Goal: Task Accomplishment & Management: Manage account settings

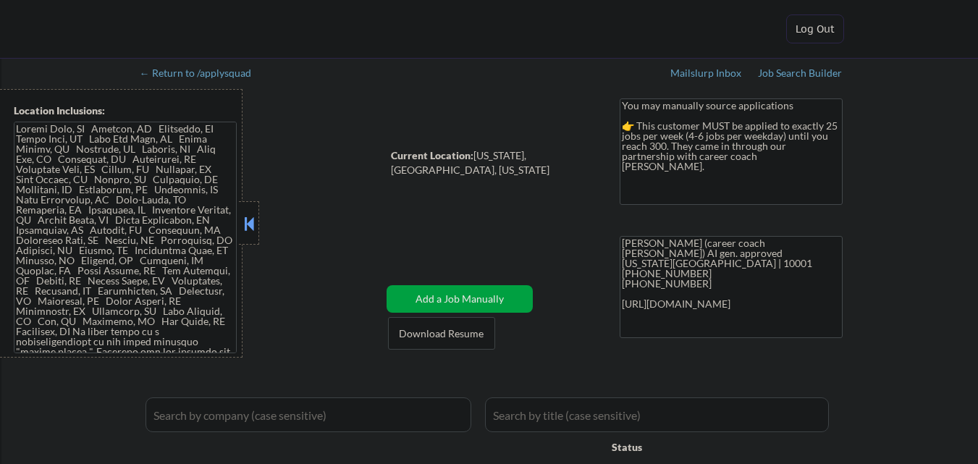
select select ""pending""
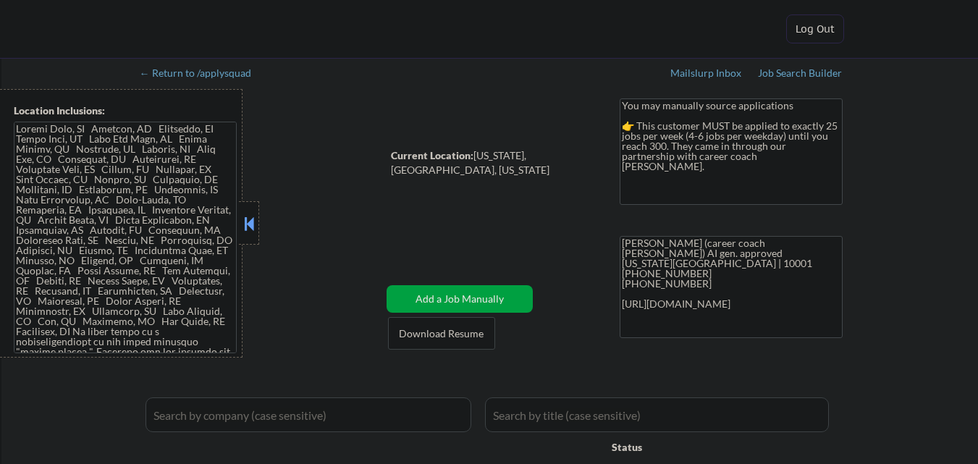
select select ""pending""
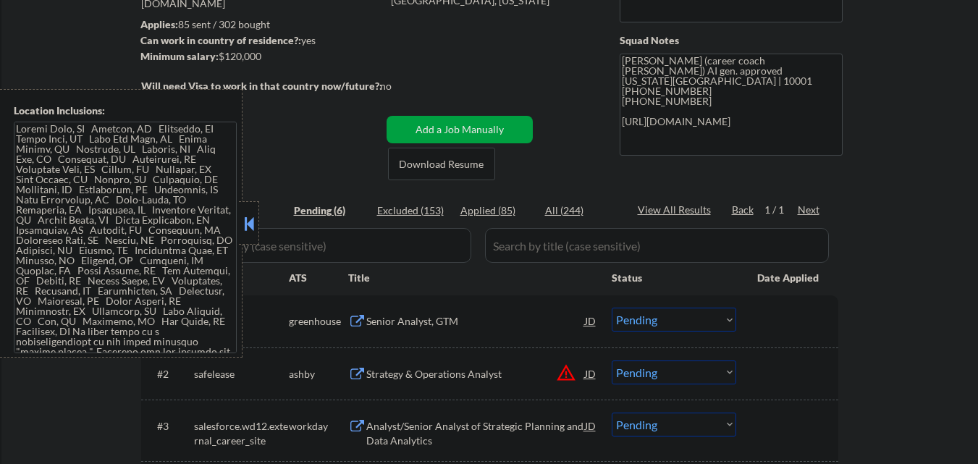
scroll to position [217, 0]
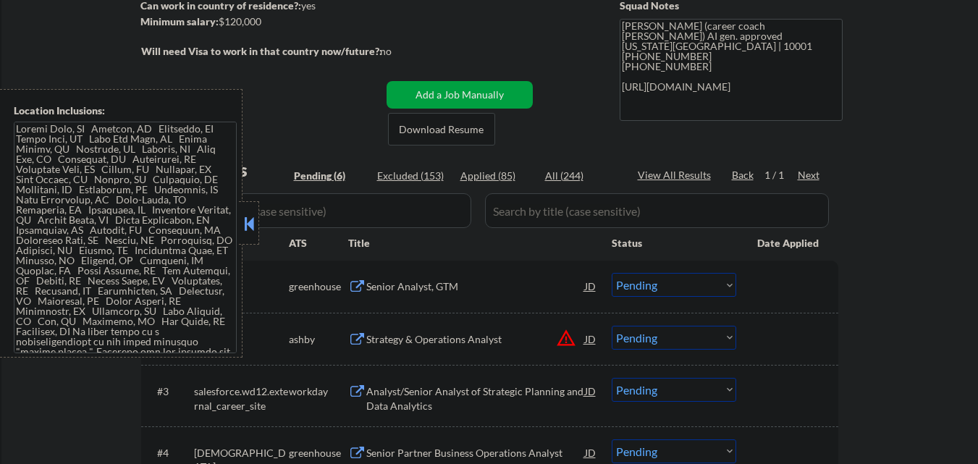
click at [250, 223] on button at bounding box center [249, 224] width 16 height 22
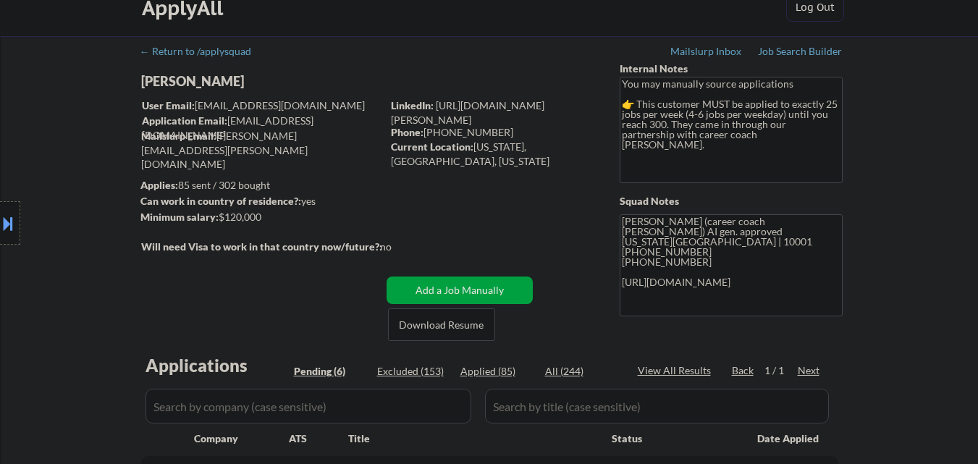
scroll to position [0, 0]
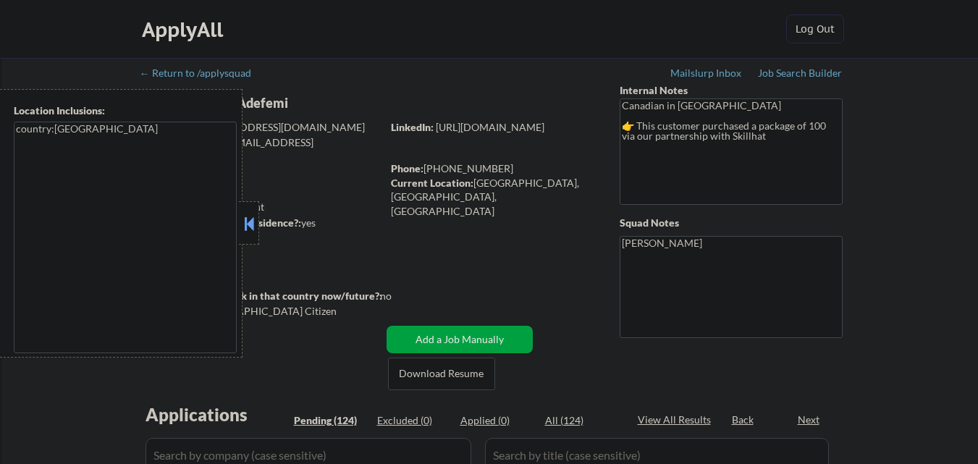
select select ""pending""
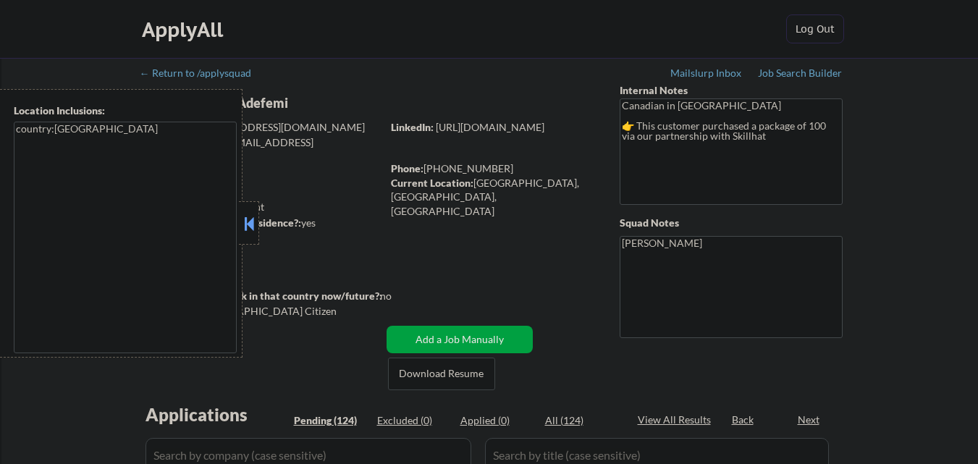
select select ""pending""
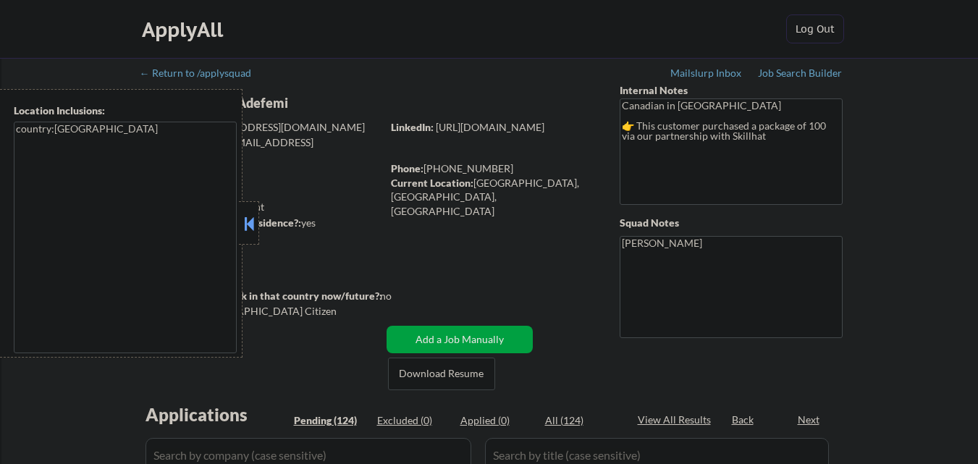
select select ""pending""
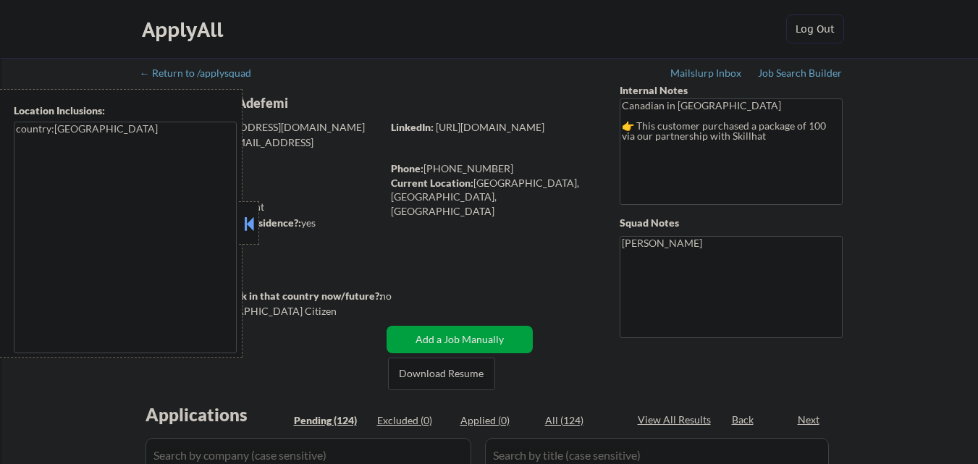
select select ""pending""
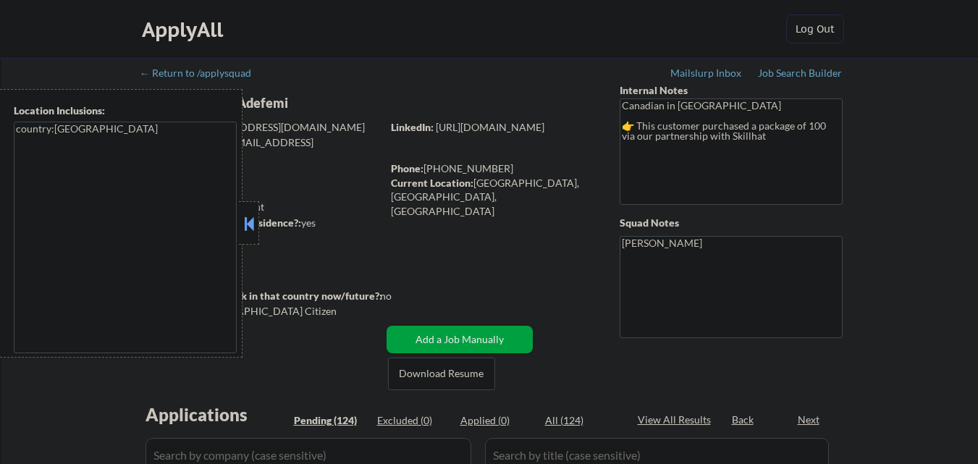
select select ""pending""
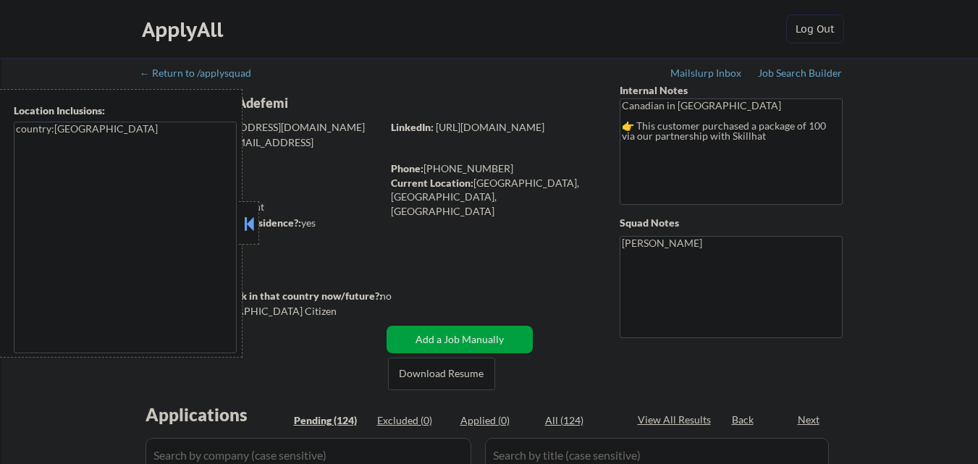
select select ""pending""
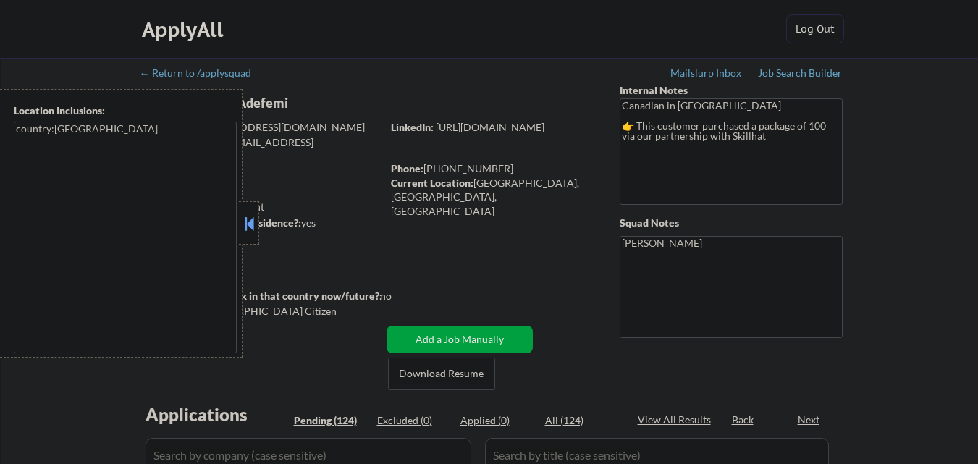
select select ""pending""
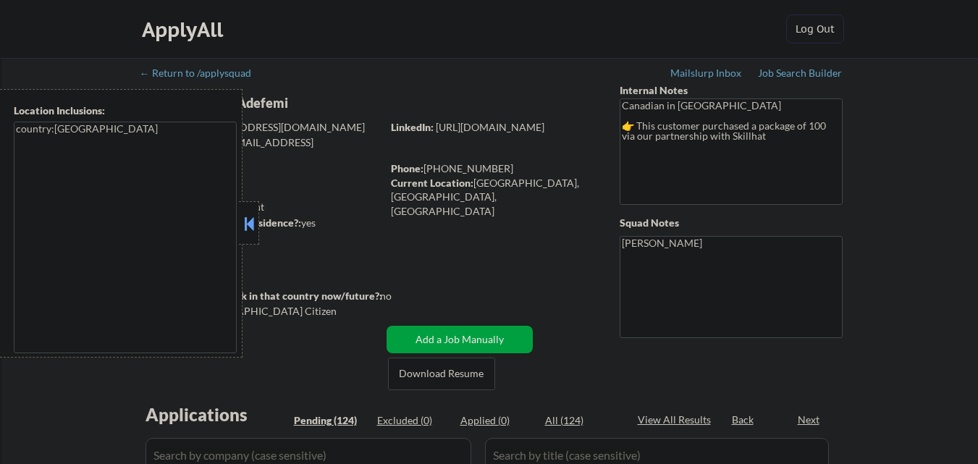
select select ""pending""
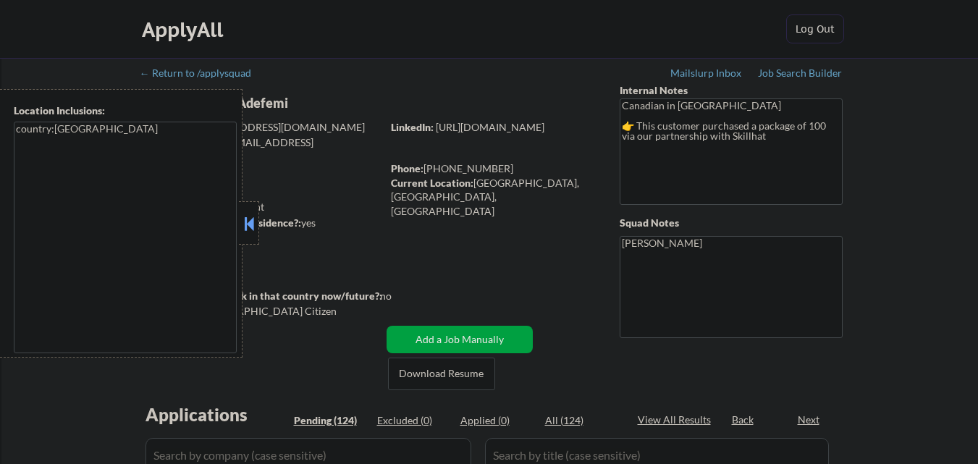
select select ""pending""
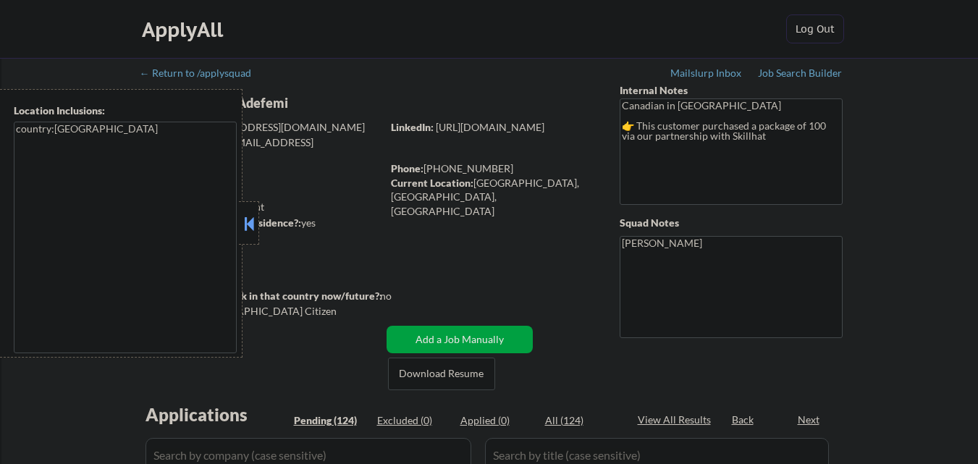
select select ""pending""
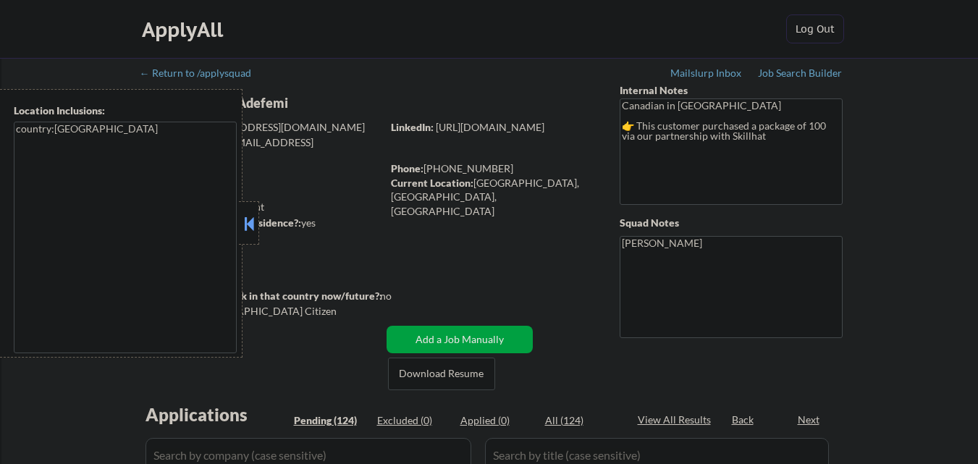
select select ""pending""
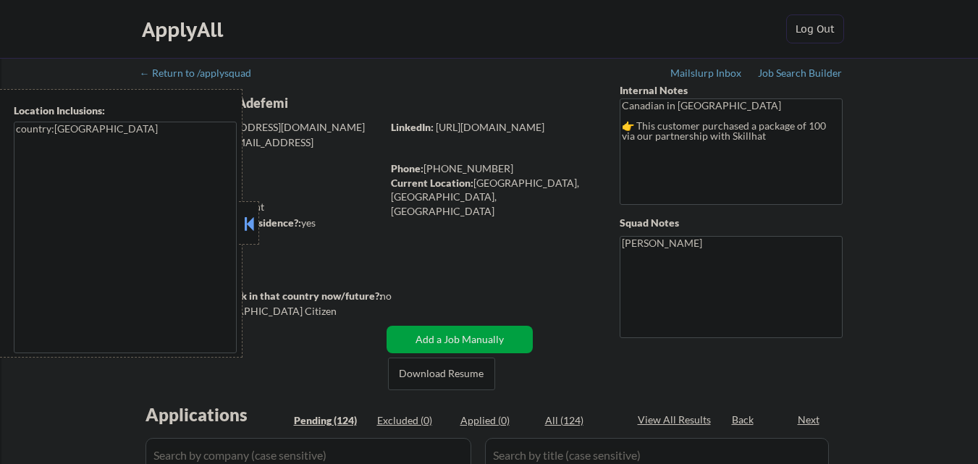
select select ""pending""
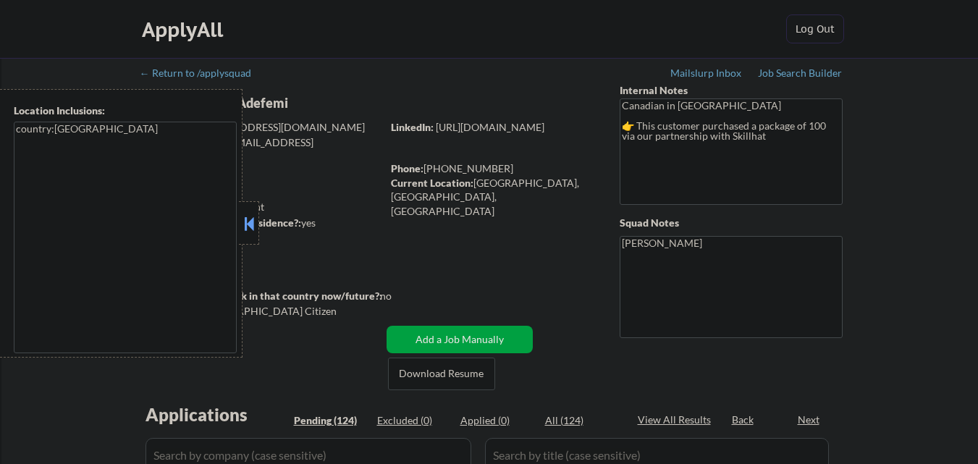
select select ""pending""
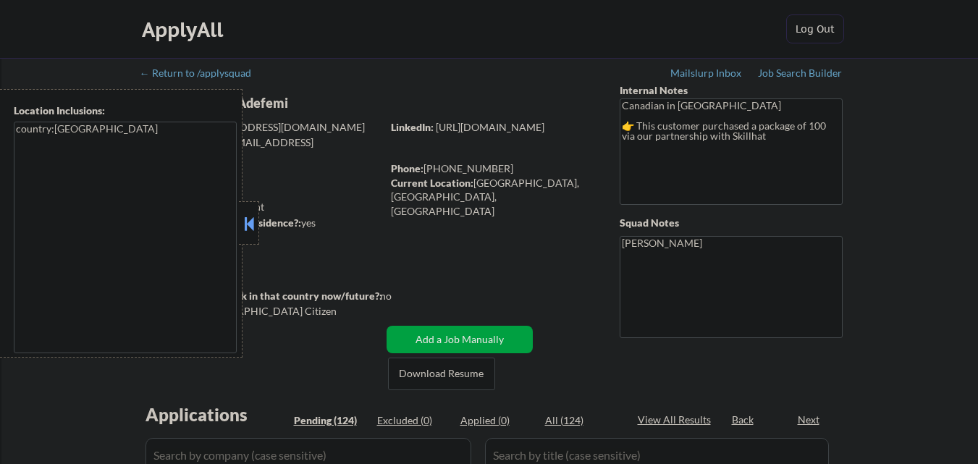
select select ""pending""
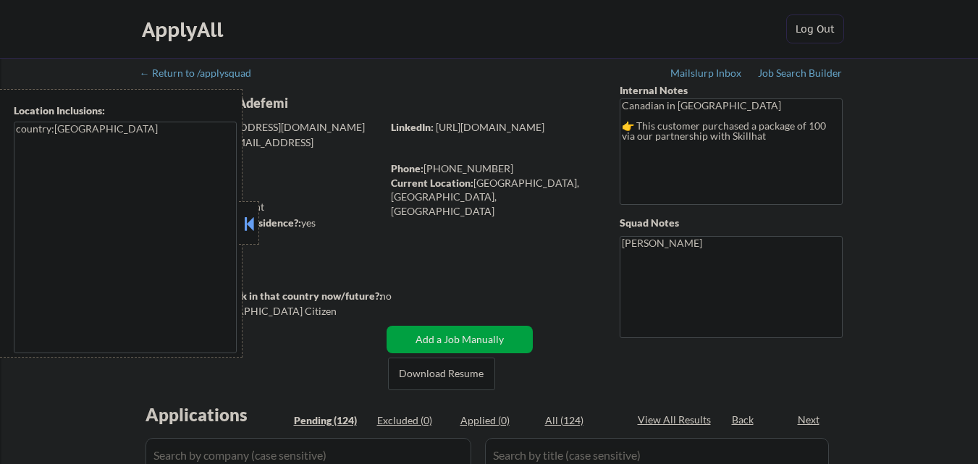
select select ""pending""
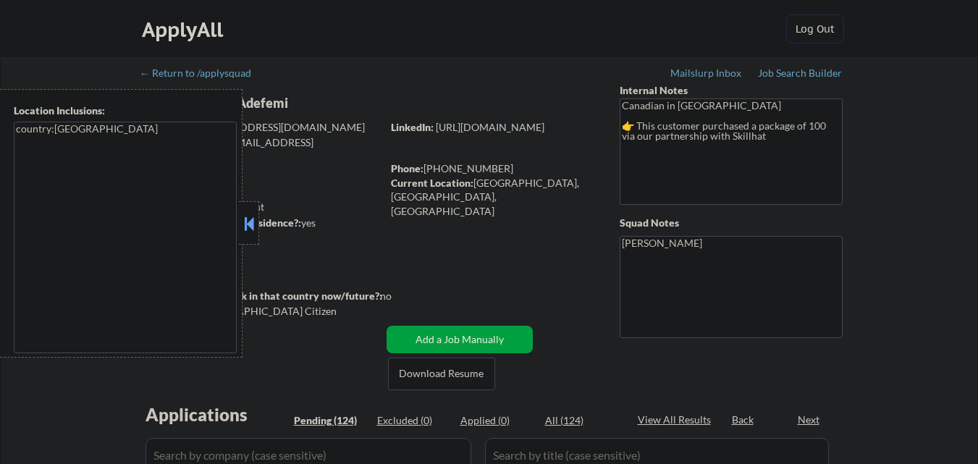
select select ""pending""
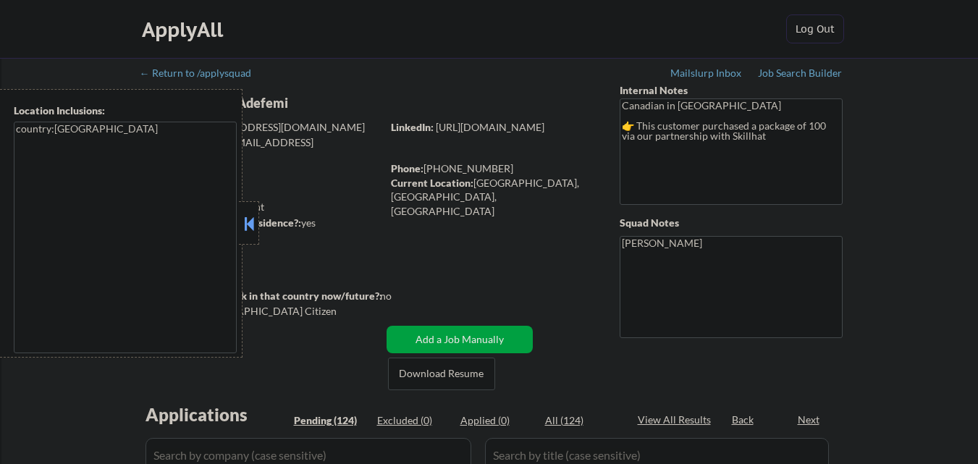
select select ""pending""
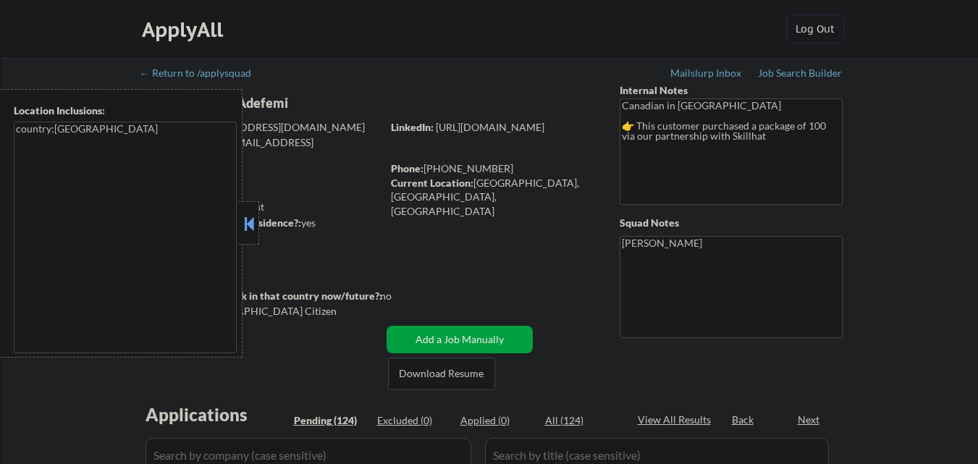
select select ""pending""
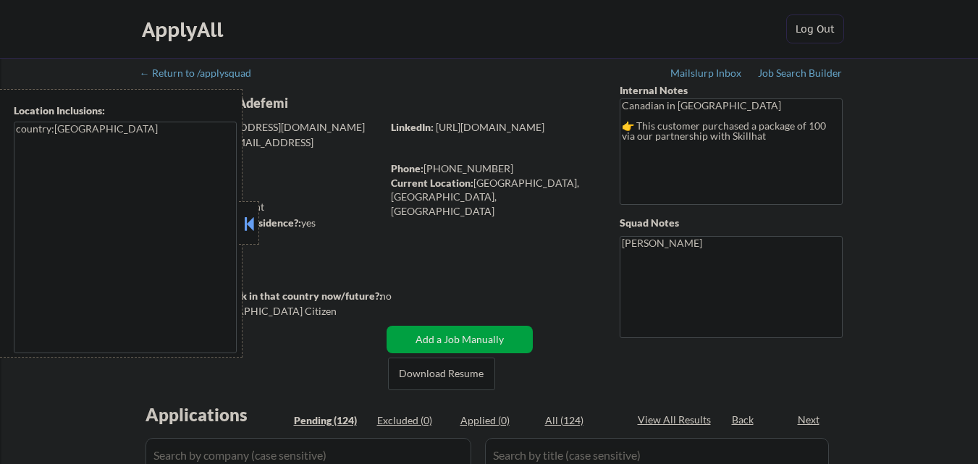
select select ""pending""
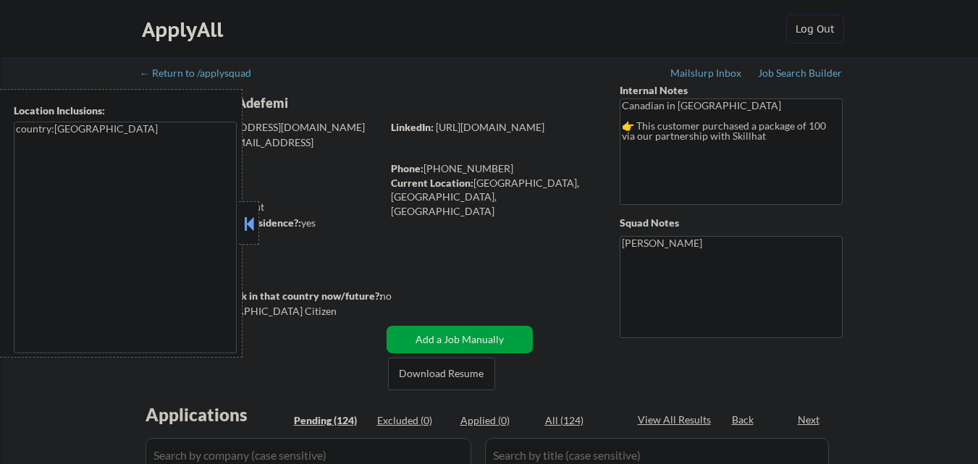
select select ""pending""
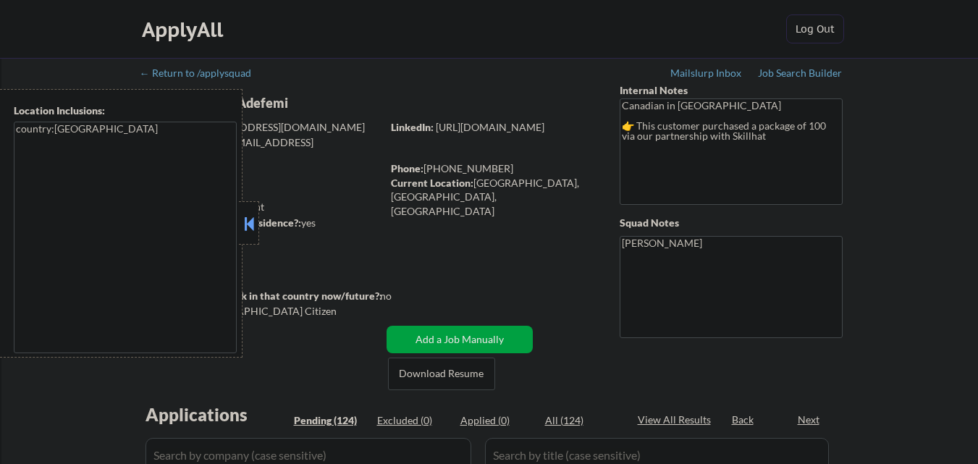
click at [255, 226] on button at bounding box center [249, 224] width 16 height 22
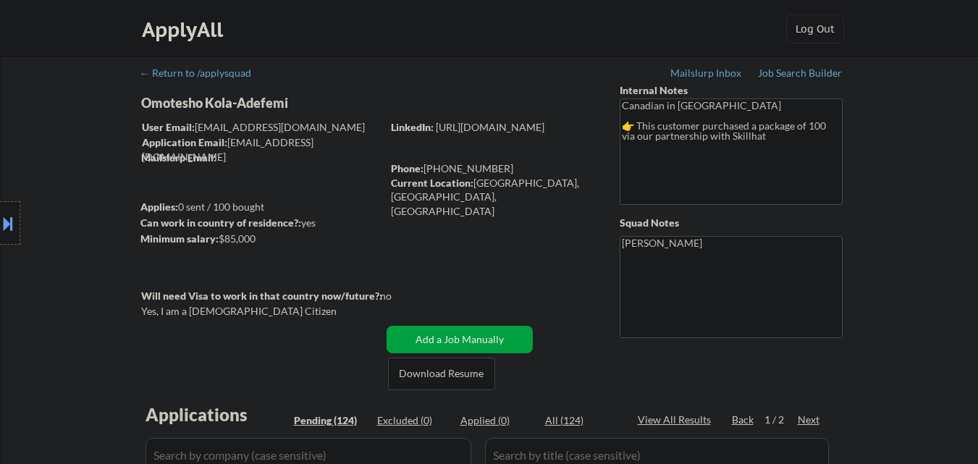
scroll to position [362, 0]
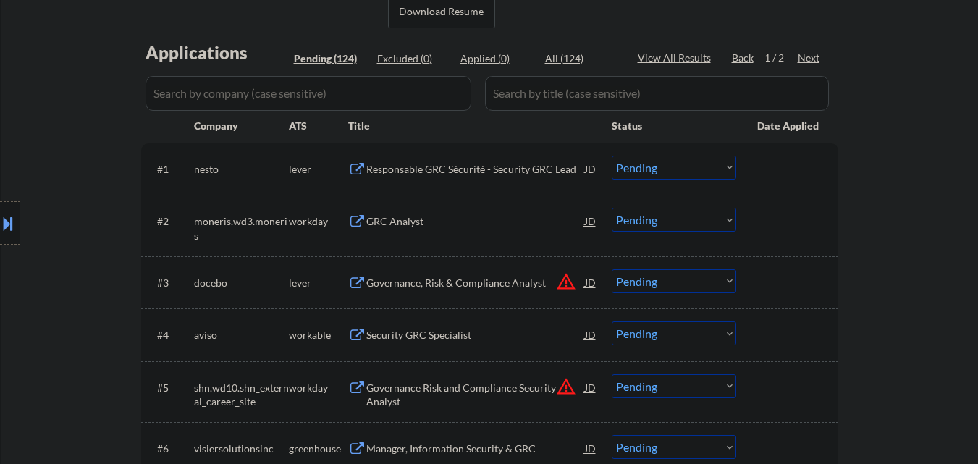
drag, startPoint x: 17, startPoint y: 208, endPoint x: 0, endPoint y: 218, distance: 19.8
click at [16, 211] on div at bounding box center [10, 222] width 20 height 43
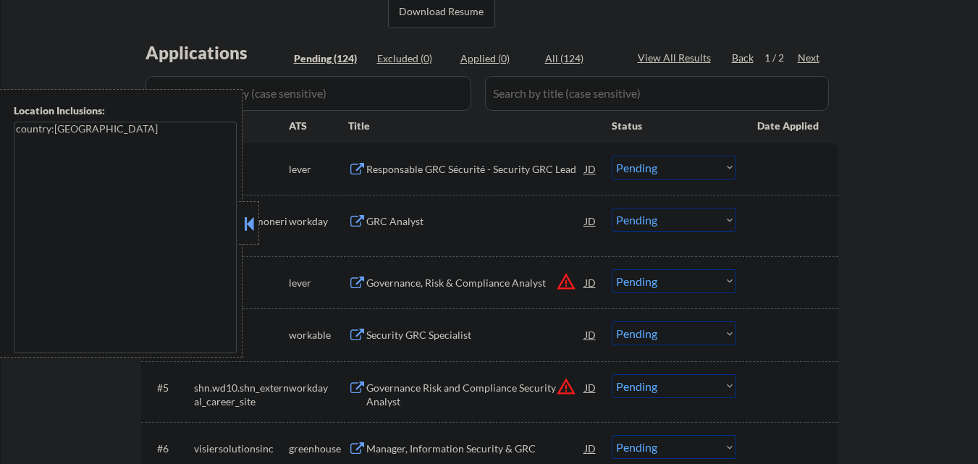
click at [0, 219] on div "Location Inclusions: country:[GEOGRAPHIC_DATA]" at bounding box center [121, 223] width 242 height 268
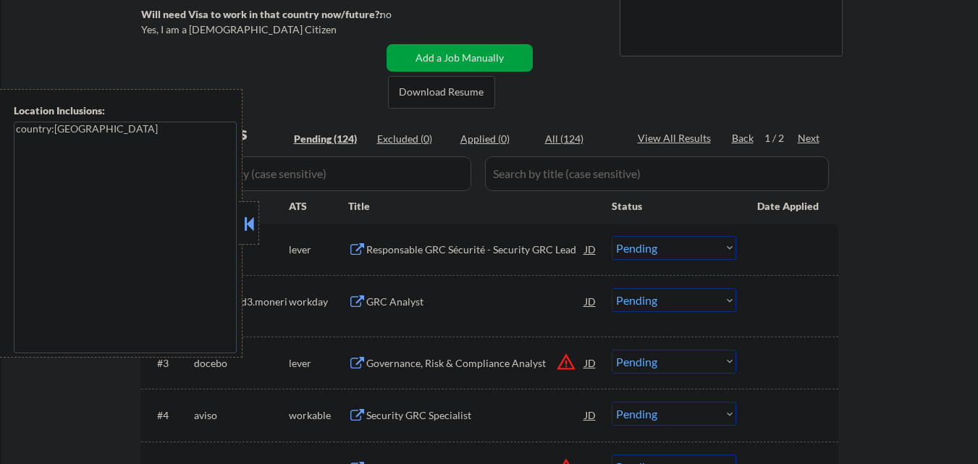
scroll to position [289, 0]
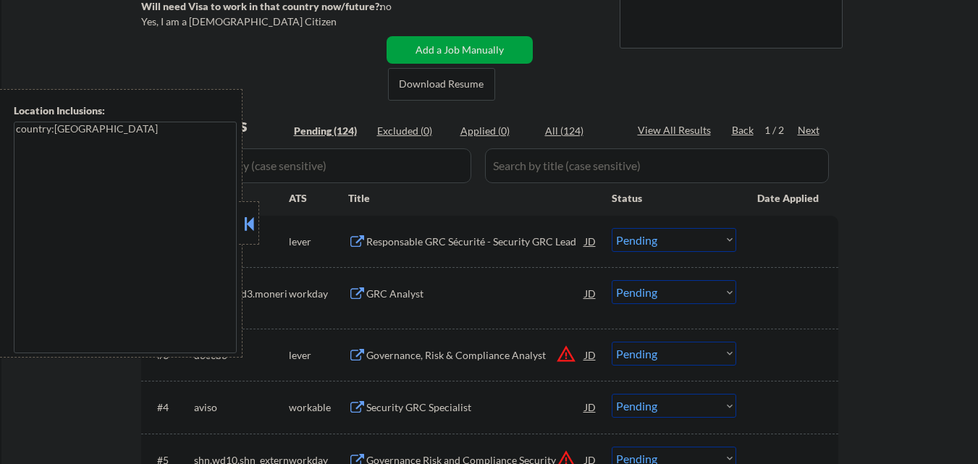
click at [245, 215] on button at bounding box center [249, 224] width 16 height 22
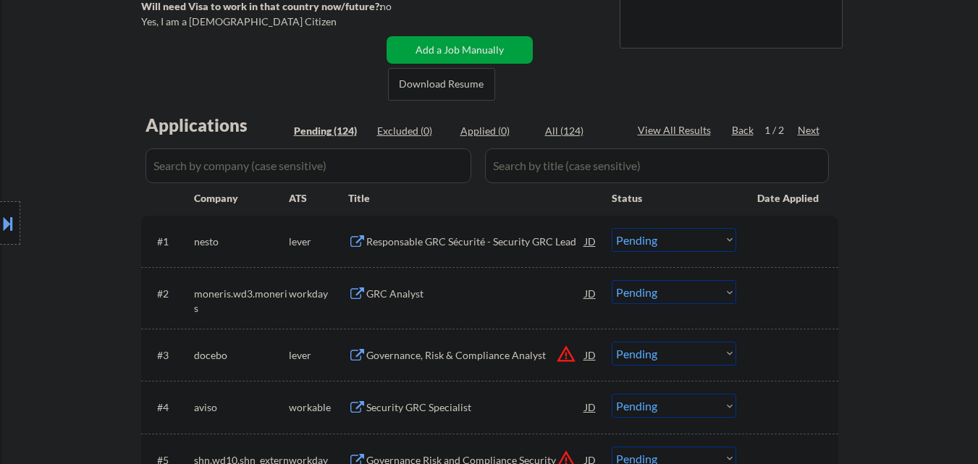
click at [499, 243] on div "Responsable GRC Sécurité - Security GRC Lead" at bounding box center [475, 241] width 219 height 14
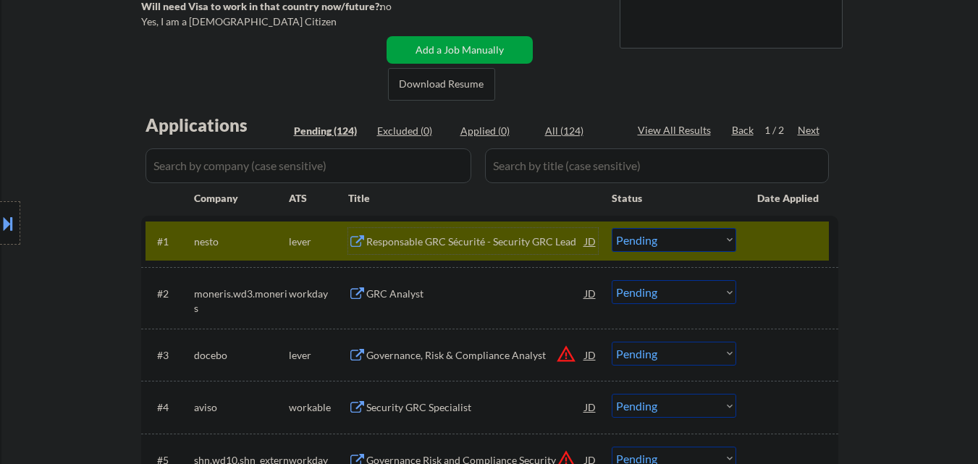
click at [728, 238] on select "Choose an option... Pending Applied Excluded (Questions) Excluded (Expired) Exc…" at bounding box center [673, 240] width 124 height 24
click at [611, 228] on select "Choose an option... Pending Applied Excluded (Questions) Excluded (Expired) Exc…" at bounding box center [673, 240] width 124 height 24
click at [812, 242] on div at bounding box center [789, 241] width 64 height 26
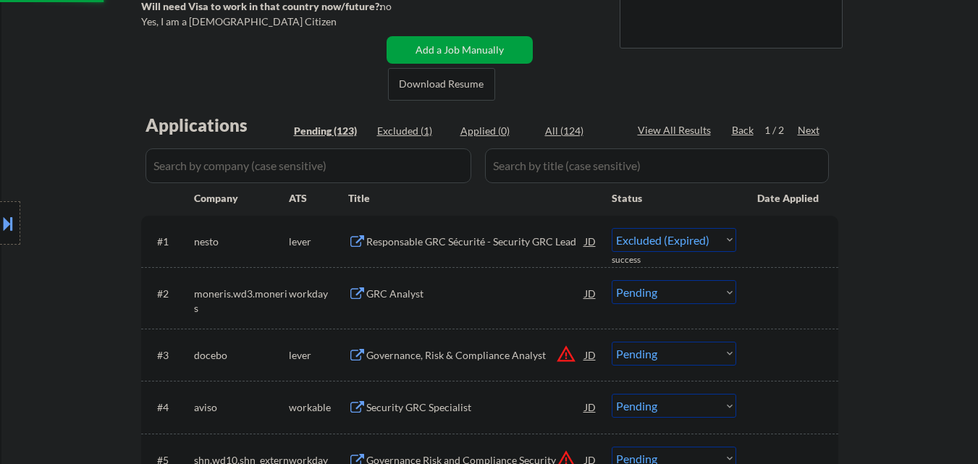
select select ""pending""
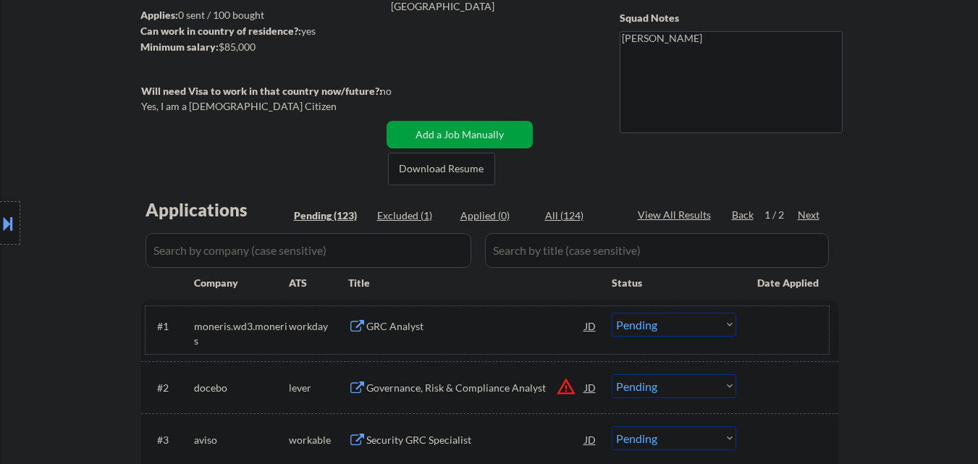
scroll to position [145, 0]
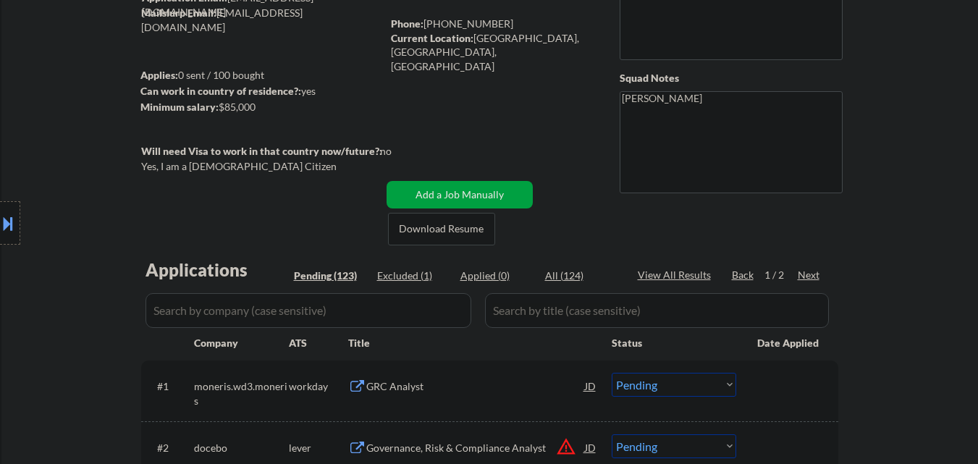
click at [572, 36] on div "Current Location: [GEOGRAPHIC_DATA], [GEOGRAPHIC_DATA], [GEOGRAPHIC_DATA]" at bounding box center [493, 52] width 205 height 43
drag, startPoint x: 574, startPoint y: 39, endPoint x: 433, endPoint y: 54, distance: 141.9
click at [433, 54] on div "Current Location: [GEOGRAPHIC_DATA], [GEOGRAPHIC_DATA], [GEOGRAPHIC_DATA]" at bounding box center [493, 52] width 205 height 43
copy div "[GEOGRAPHIC_DATA]"
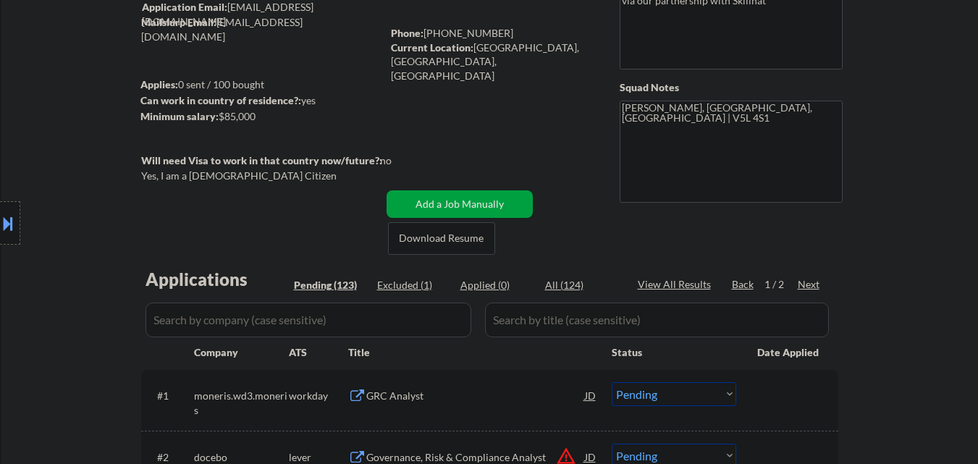
scroll to position [72, 0]
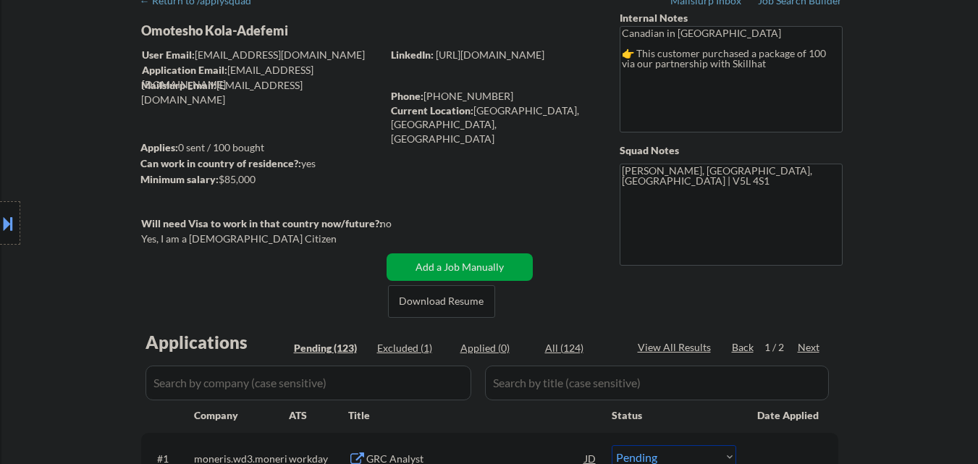
copy div "[PHONE_NUMBER]"
drag, startPoint x: 507, startPoint y: 89, endPoint x: 425, endPoint y: 98, distance: 81.6
click at [425, 98] on div "Phone: [PHONE_NUMBER]" at bounding box center [493, 96] width 205 height 14
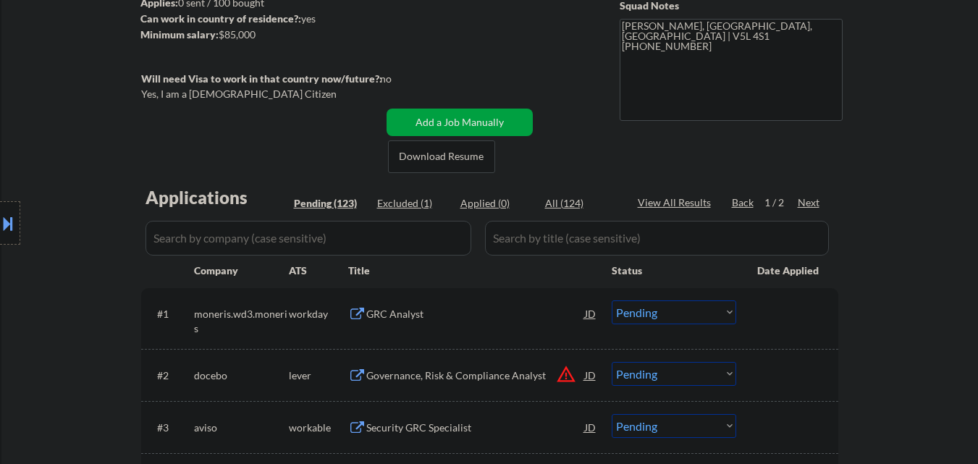
scroll to position [0, 0]
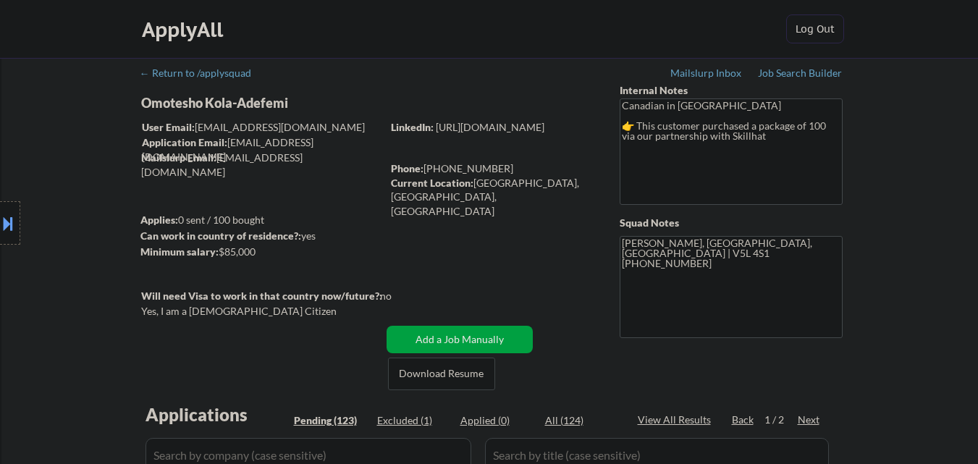
type textarea "[PERSON_NAME], [GEOGRAPHIC_DATA], [GEOGRAPHIC_DATA] | V5L 4S1 [PHONE_NUMBER] [U…"
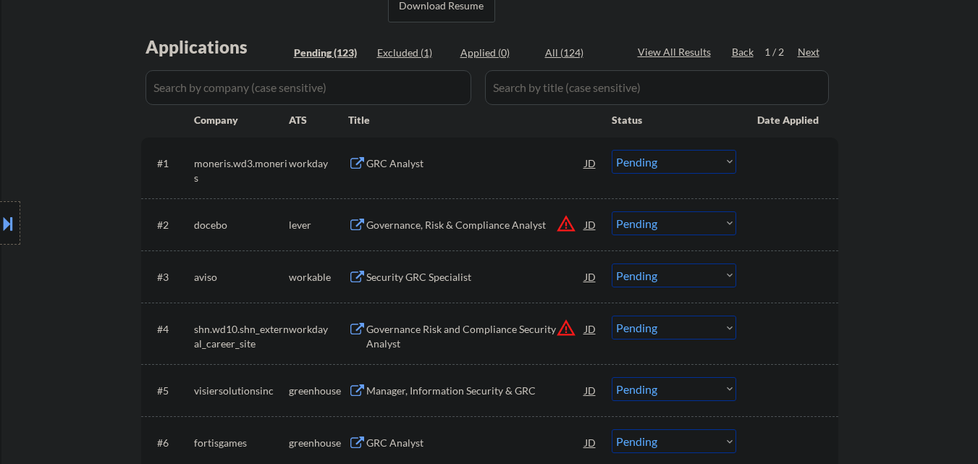
scroll to position [434, 0]
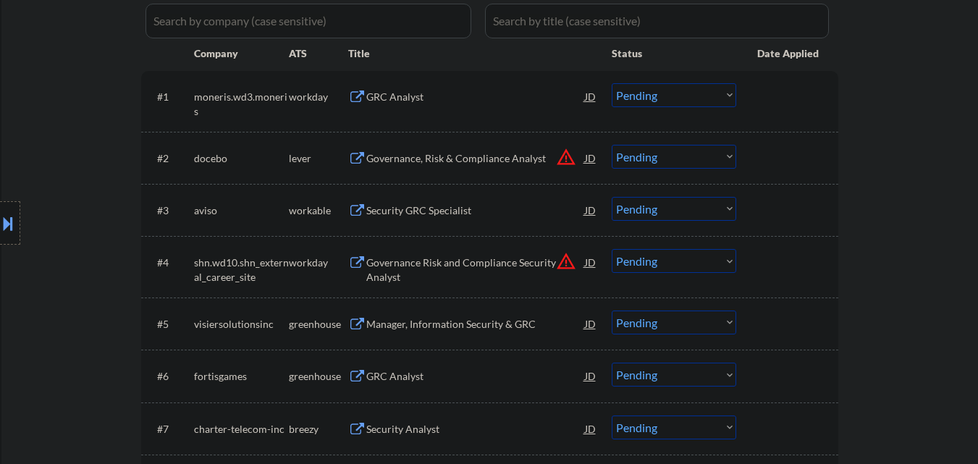
click at [563, 155] on button "warning_amber" at bounding box center [566, 157] width 20 height 20
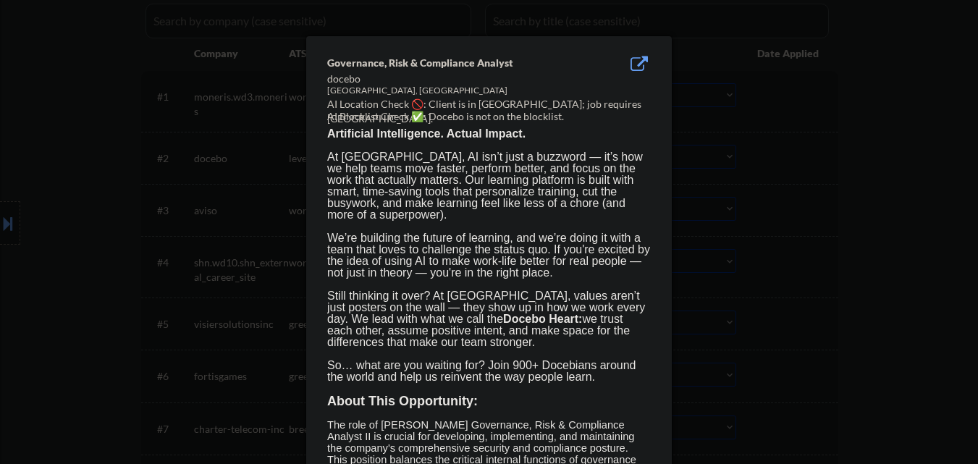
click at [75, 261] on div at bounding box center [489, 232] width 978 height 464
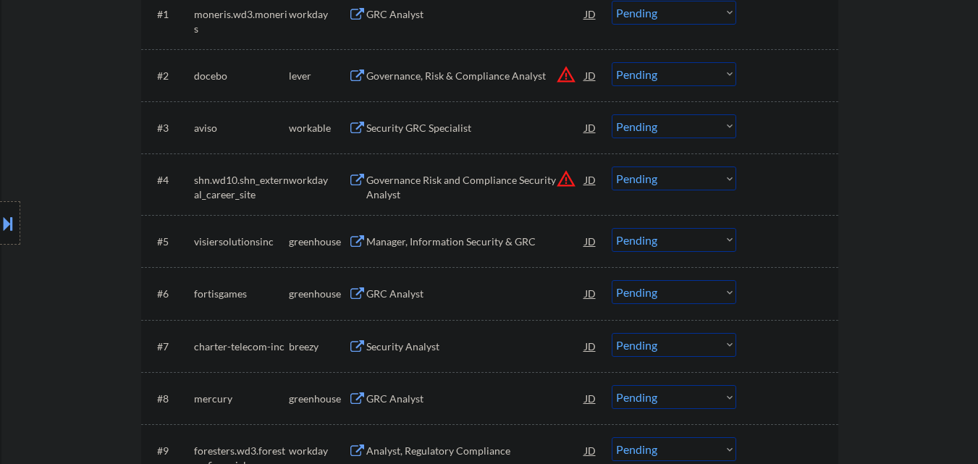
scroll to position [579, 0]
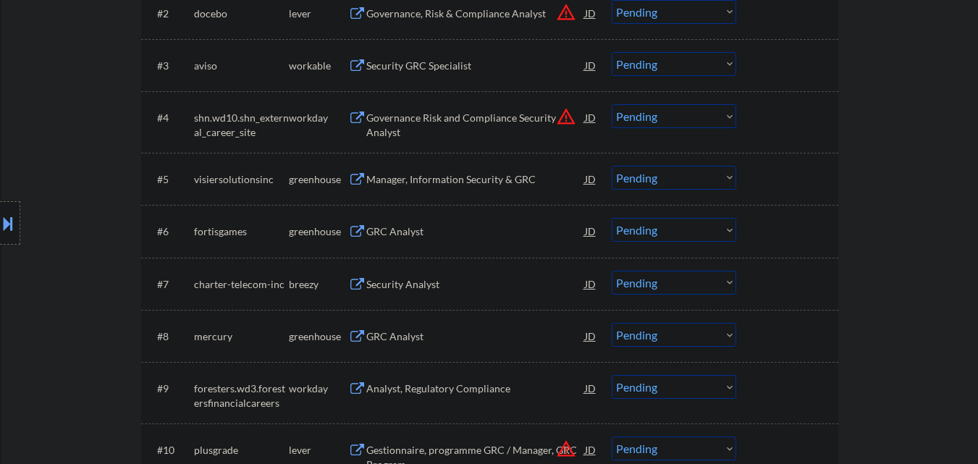
click at [491, 177] on div "Manager, Information Security & GRC" at bounding box center [475, 179] width 219 height 14
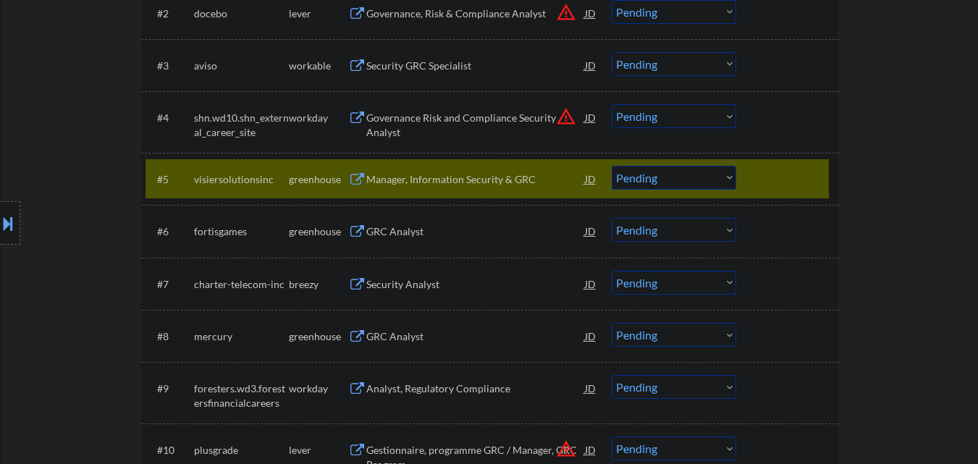
click at [0, 226] on button at bounding box center [8, 223] width 16 height 24
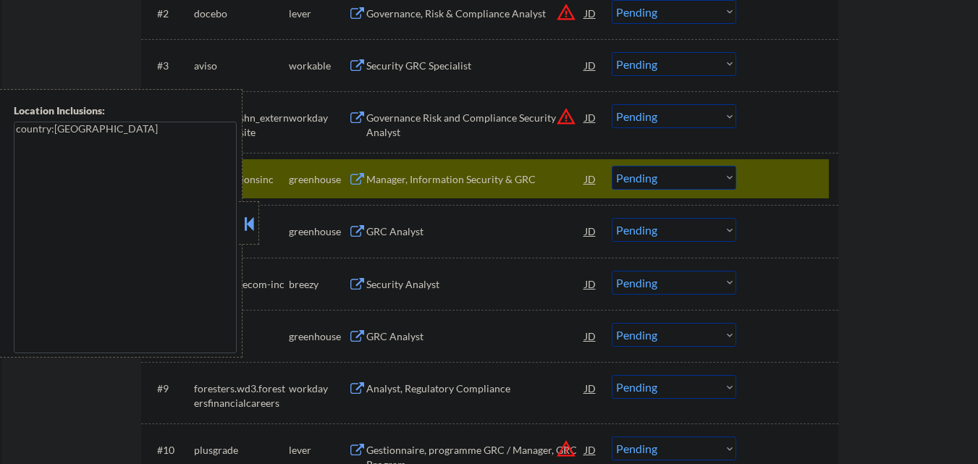
click at [242, 224] on button at bounding box center [249, 224] width 16 height 22
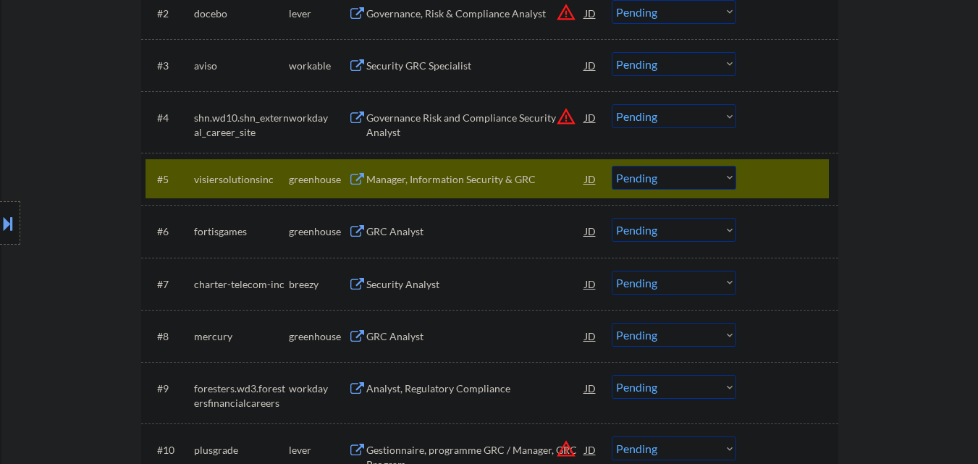
click at [651, 177] on select "Choose an option... Pending Applied Excluded (Questions) Excluded (Expired) Exc…" at bounding box center [673, 178] width 124 height 24
click at [611, 166] on select "Choose an option... Pending Applied Excluded (Questions) Excluded (Expired) Exc…" at bounding box center [673, 178] width 124 height 24
click at [758, 177] on div at bounding box center [789, 179] width 64 height 26
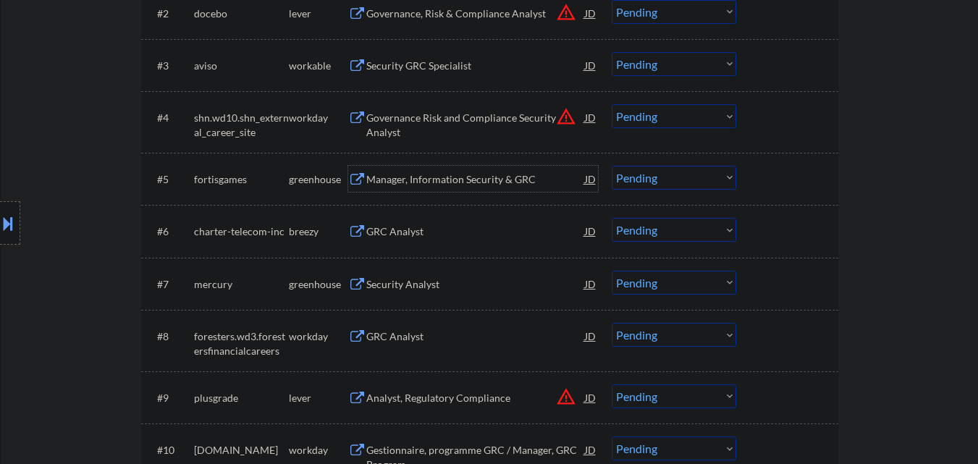
click at [452, 180] on div "Manager, Information Security & GRC" at bounding box center [475, 179] width 219 height 14
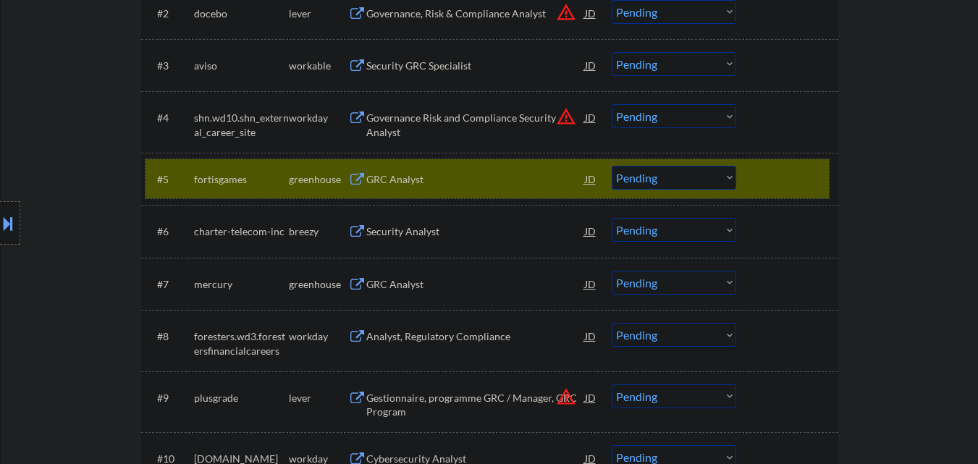
click at [459, 162] on div "#5 fortisgames greenhouse GRC Analyst JD warning_amber Choose an option... Pend…" at bounding box center [486, 178] width 683 height 39
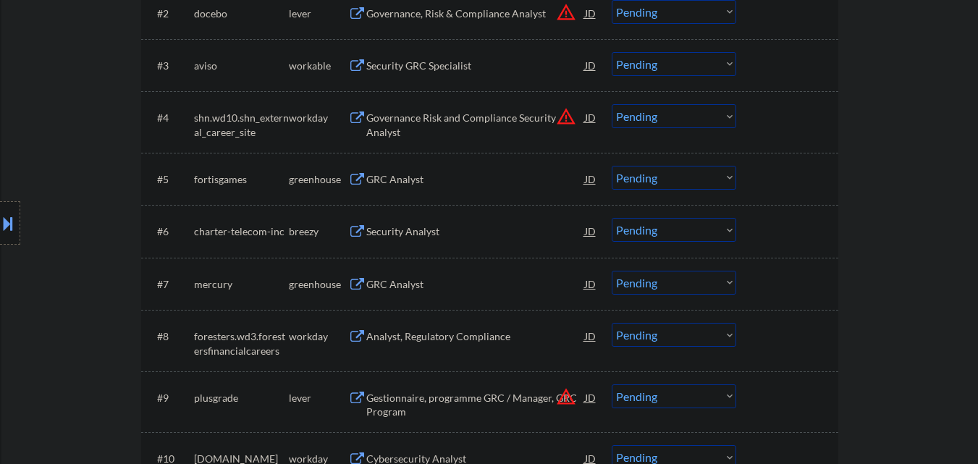
click at [431, 176] on div "GRC Analyst" at bounding box center [475, 179] width 219 height 14
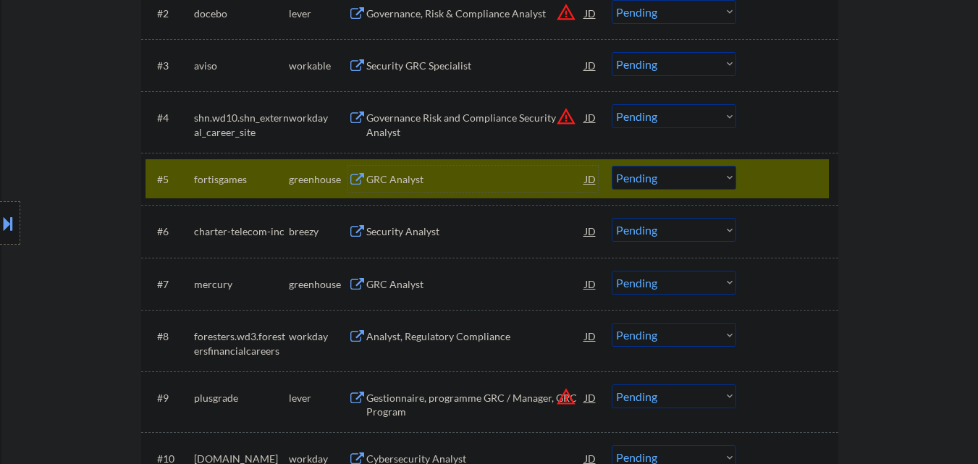
click at [664, 179] on select "Choose an option... Pending Applied Excluded (Questions) Excluded (Expired) Exc…" at bounding box center [673, 178] width 124 height 24
click at [611, 166] on select "Choose an option... Pending Applied Excluded (Questions) Excluded (Expired) Exc…" at bounding box center [673, 178] width 124 height 24
click at [766, 181] on div at bounding box center [789, 179] width 64 height 26
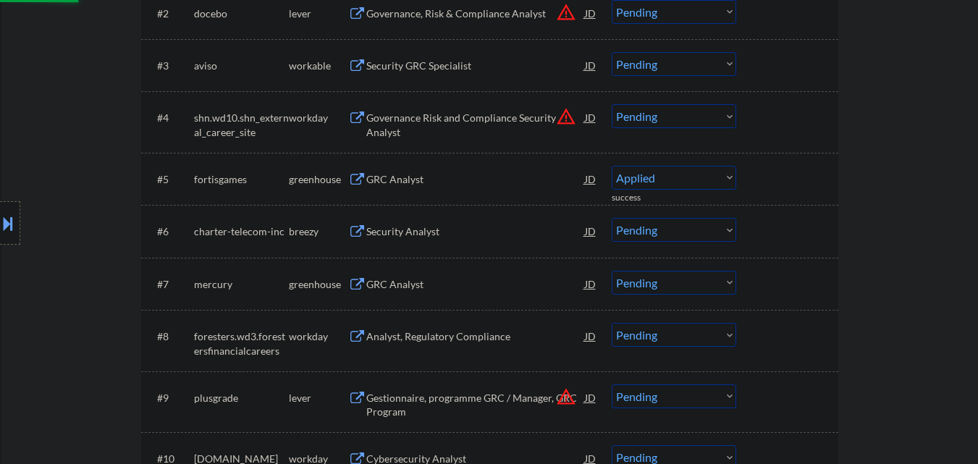
select select ""pending""
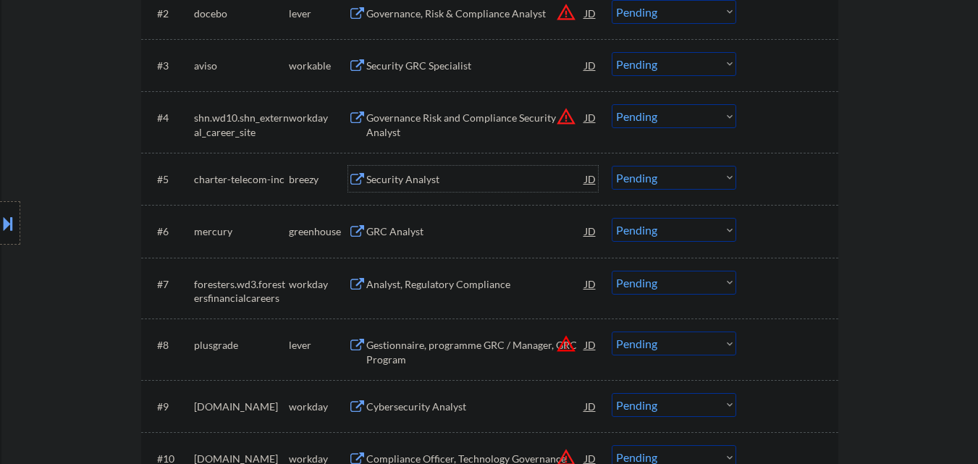
click at [430, 183] on div "Security Analyst" at bounding box center [475, 179] width 219 height 14
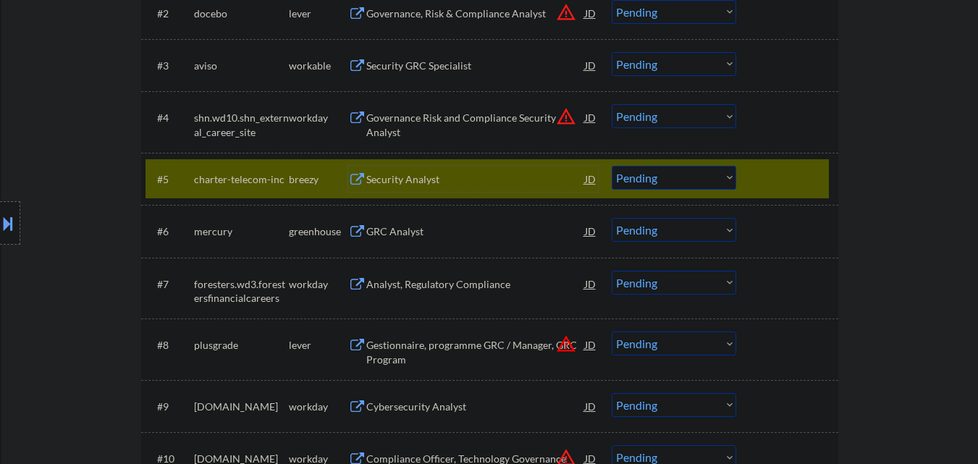
click at [788, 183] on div at bounding box center [789, 179] width 64 height 26
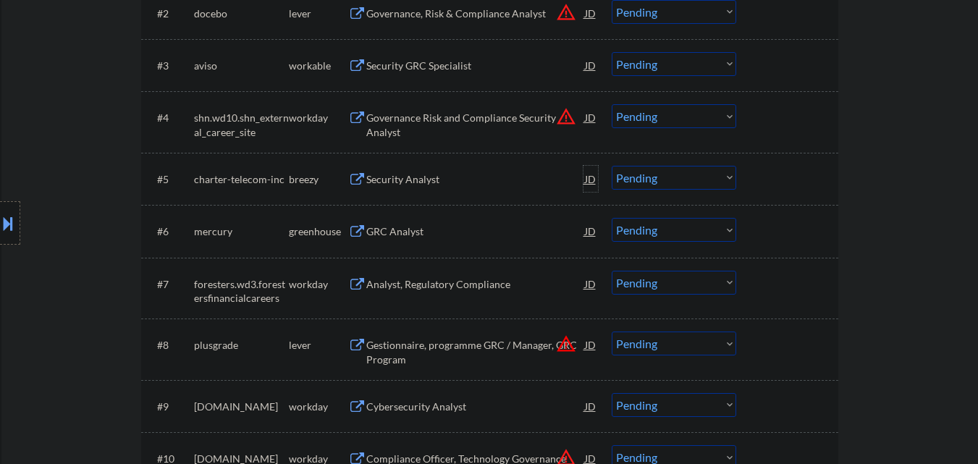
click at [586, 179] on div "JD" at bounding box center [590, 179] width 14 height 26
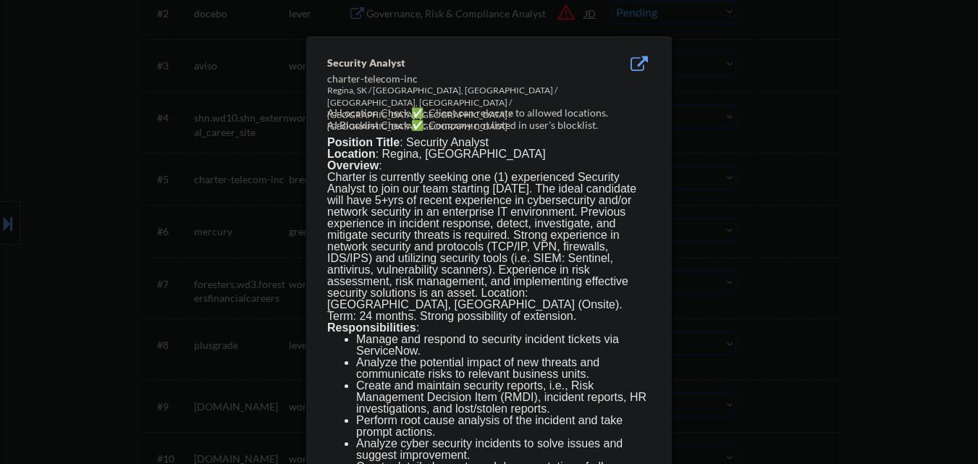
click at [727, 174] on div at bounding box center [489, 232] width 978 height 464
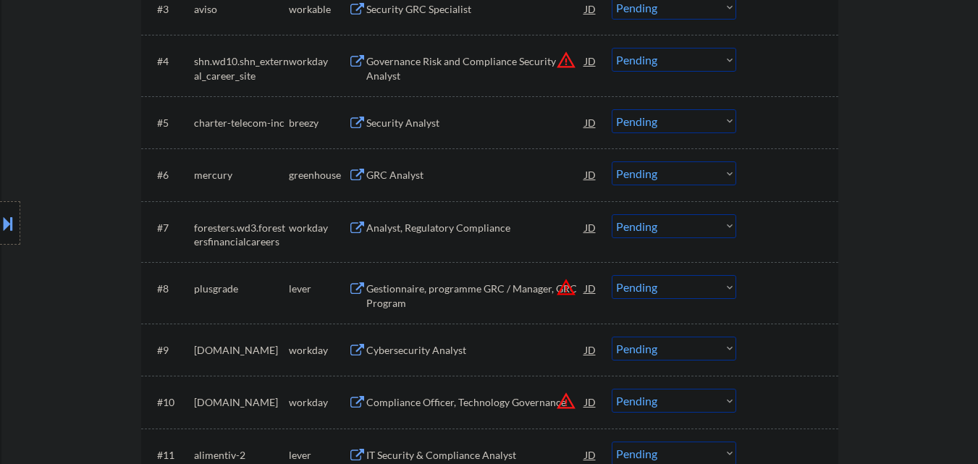
scroll to position [651, 0]
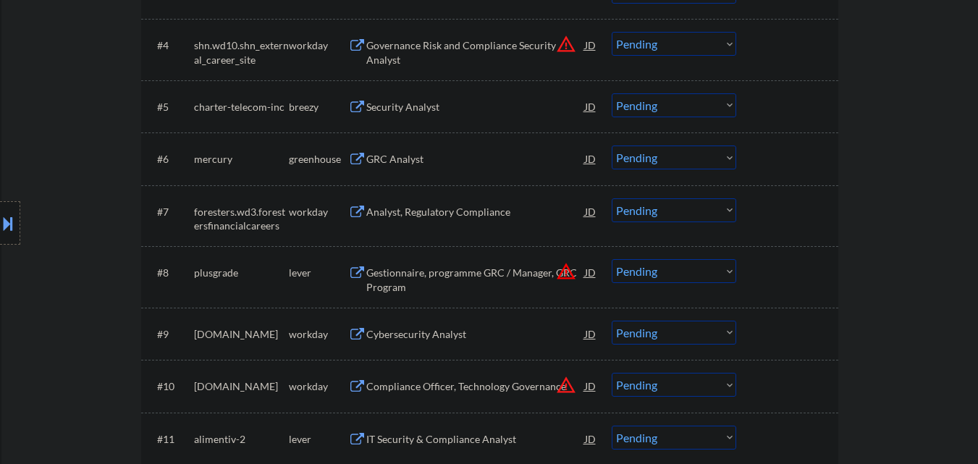
click at [475, 158] on div "GRC Analyst" at bounding box center [475, 159] width 219 height 14
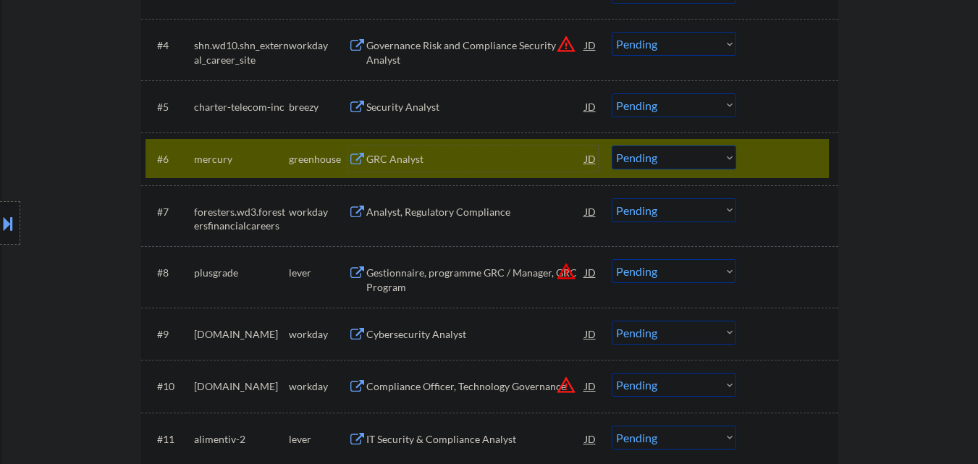
click at [590, 159] on div "JD" at bounding box center [590, 158] width 14 height 26
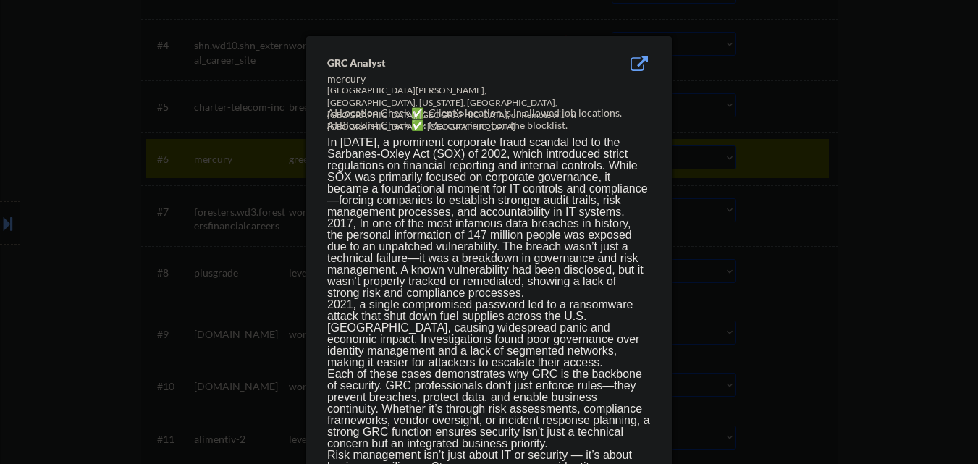
click at [845, 128] on div at bounding box center [489, 232] width 978 height 464
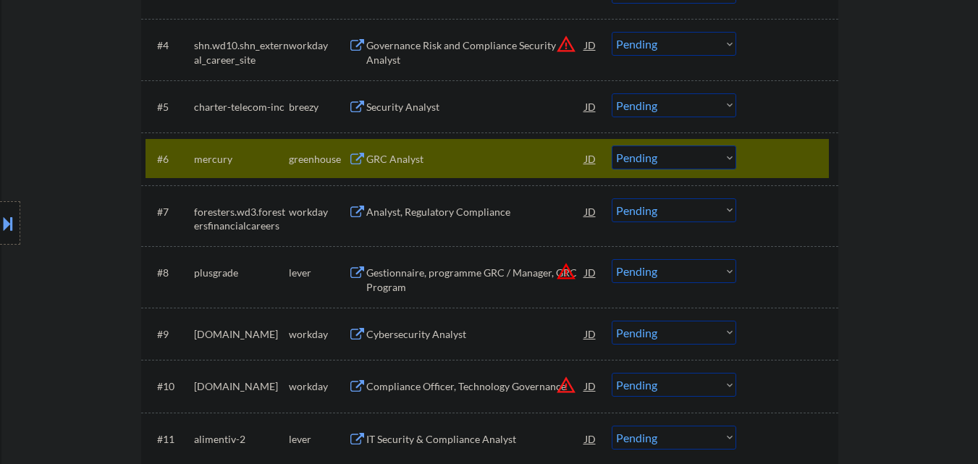
click at [667, 163] on select "Choose an option... Pending Applied Excluded (Questions) Excluded (Expired) Exc…" at bounding box center [673, 157] width 124 height 24
click at [611, 145] on select "Choose an option... Pending Applied Excluded (Questions) Excluded (Expired) Exc…" at bounding box center [673, 157] width 124 height 24
click at [810, 185] on div "#7 foresters.wd3.forestersfinancialcareers workday Analyst, Regulatory Complian…" at bounding box center [489, 216] width 697 height 62
click at [784, 158] on div at bounding box center [789, 158] width 64 height 26
select select ""pending""
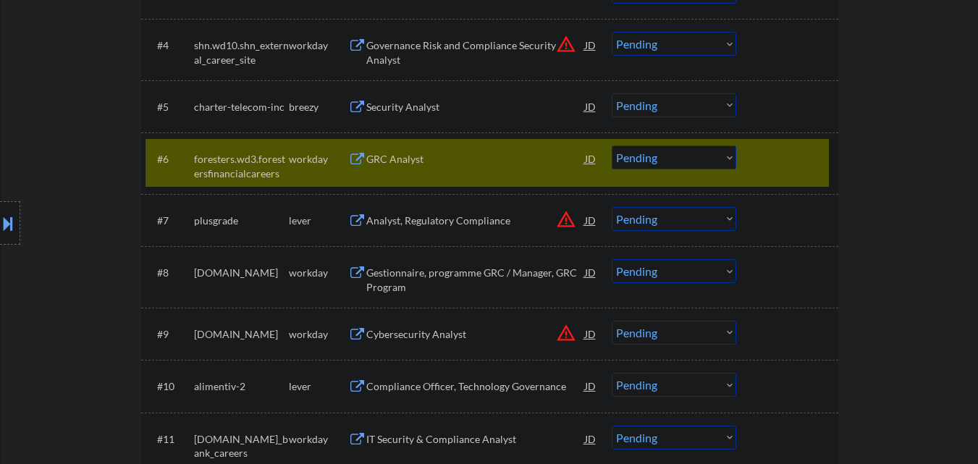
click at [769, 162] on div at bounding box center [789, 158] width 64 height 26
click at [792, 166] on div at bounding box center [789, 158] width 64 height 26
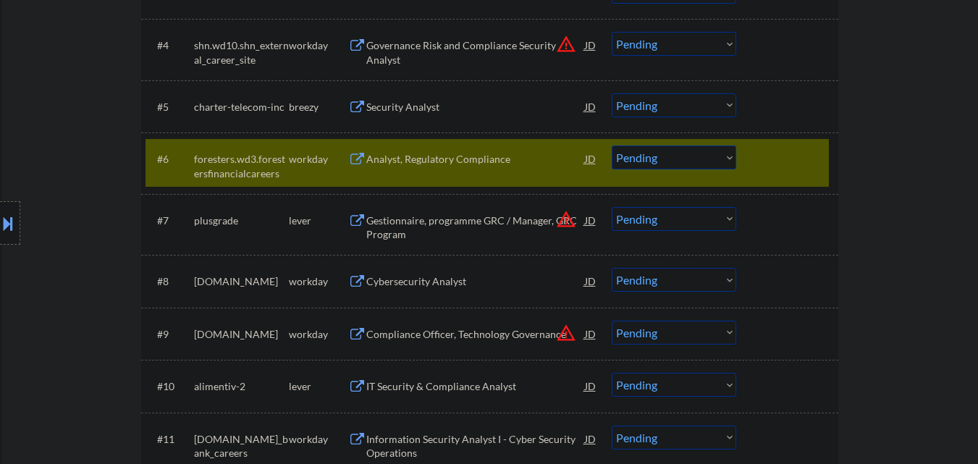
click at [795, 174] on div "#6 foresters.wd3.forestersfinancialcareers workday Analyst, Regulatory Complian…" at bounding box center [486, 163] width 683 height 48
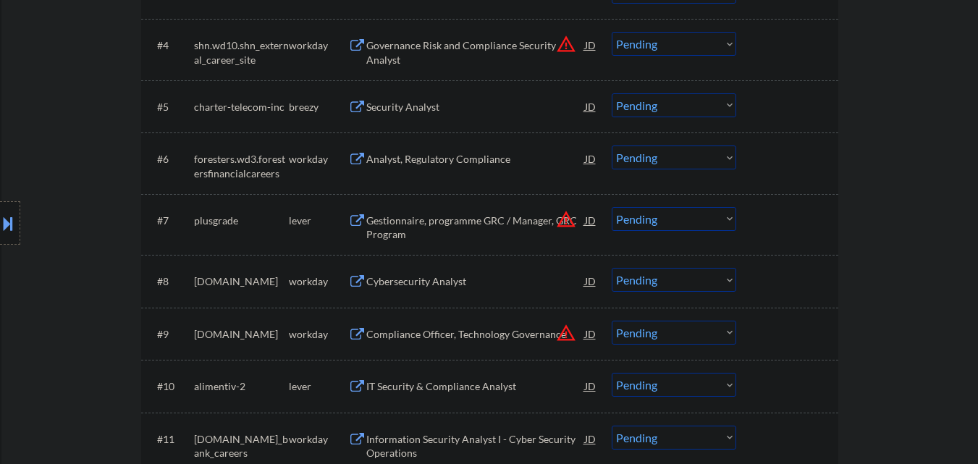
click at [481, 224] on div "Gestionnaire, programme GRC / Manager, GRC Program" at bounding box center [475, 227] width 219 height 28
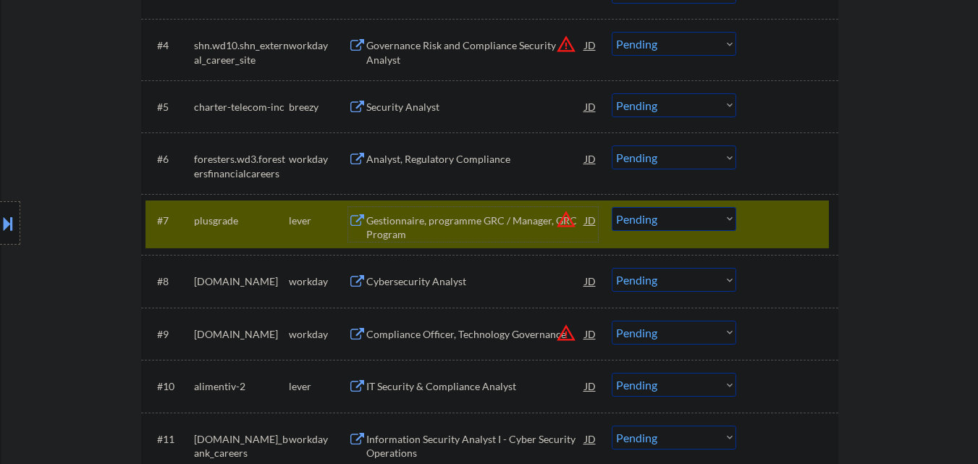
click at [562, 221] on button "warning_amber" at bounding box center [566, 219] width 20 height 20
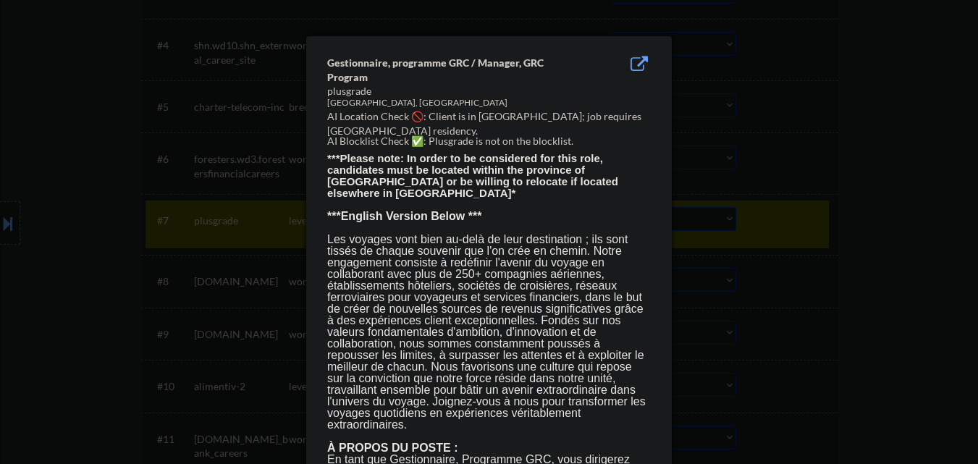
click at [859, 224] on div at bounding box center [489, 232] width 978 height 464
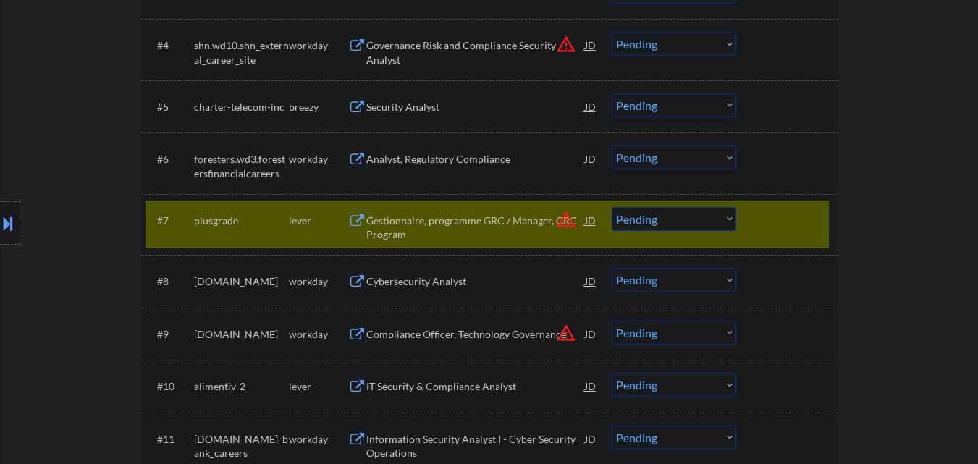
click at [768, 208] on div at bounding box center [789, 220] width 64 height 26
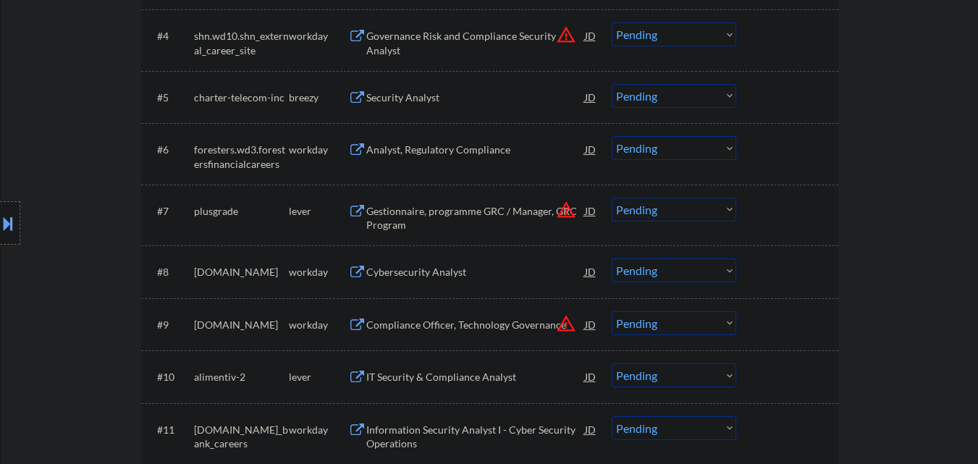
scroll to position [796, 0]
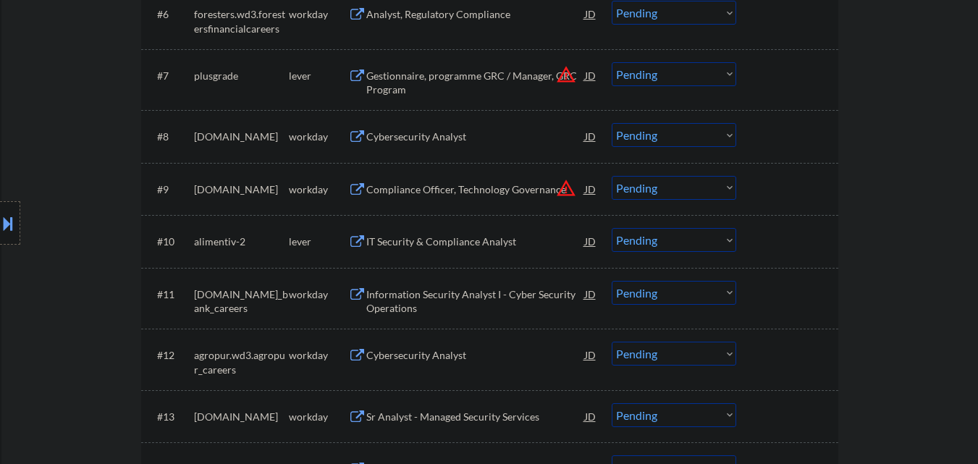
click at [465, 252] on div "IT Security & Compliance Analyst" at bounding box center [475, 241] width 219 height 26
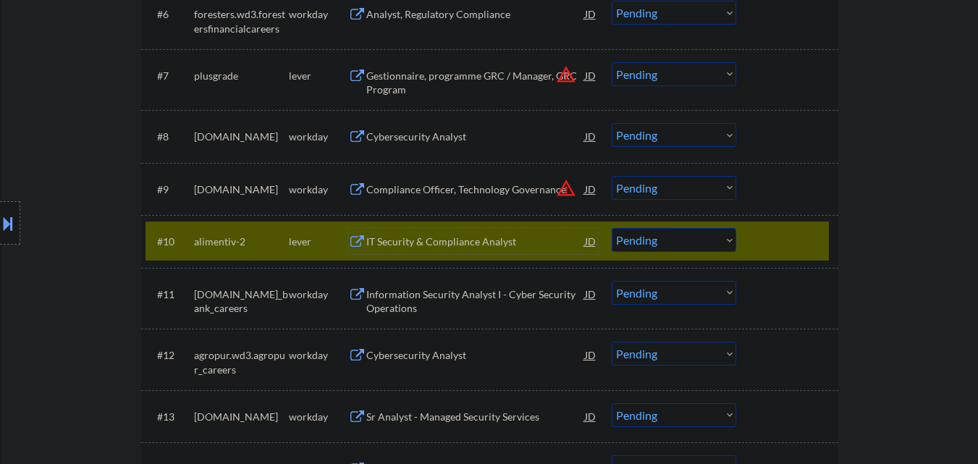
click at [655, 243] on select "Choose an option... Pending Applied Excluded (Questions) Excluded (Expired) Exc…" at bounding box center [673, 240] width 124 height 24
click at [611, 228] on select "Choose an option... Pending Applied Excluded (Questions) Excluded (Expired) Exc…" at bounding box center [673, 240] width 124 height 24
click at [758, 250] on div at bounding box center [789, 241] width 64 height 26
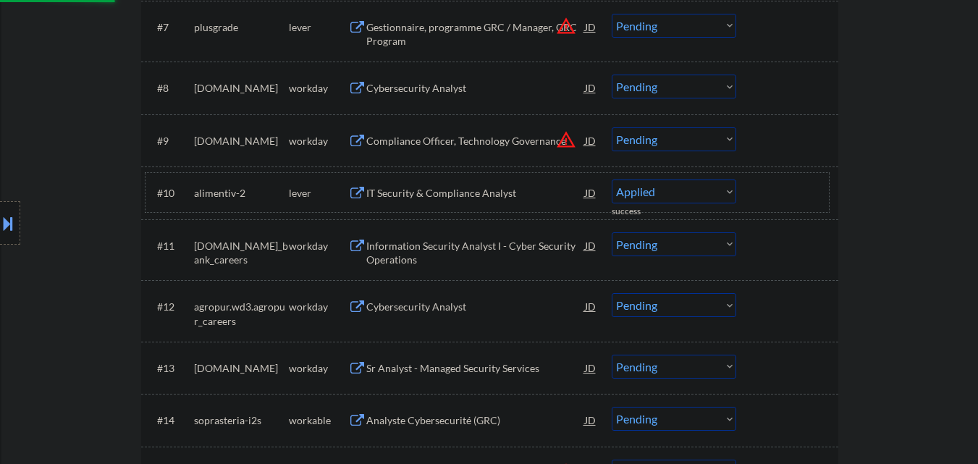
select select ""pending""
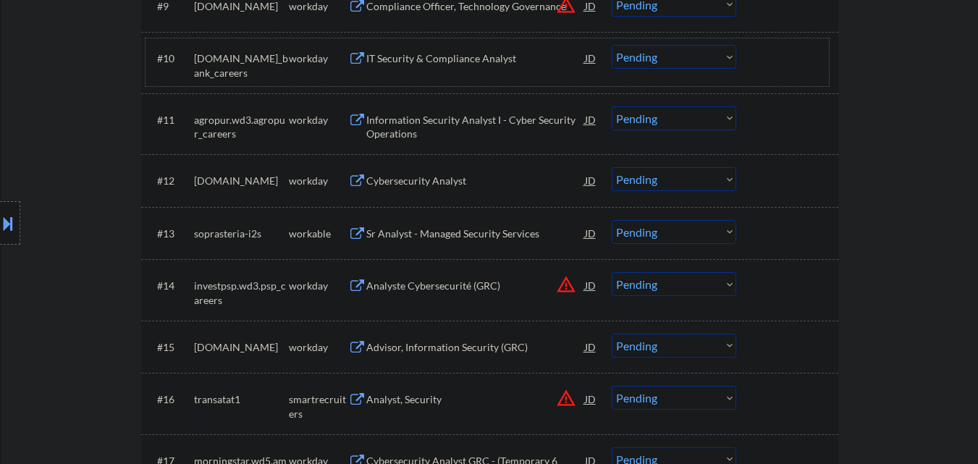
scroll to position [1013, 0]
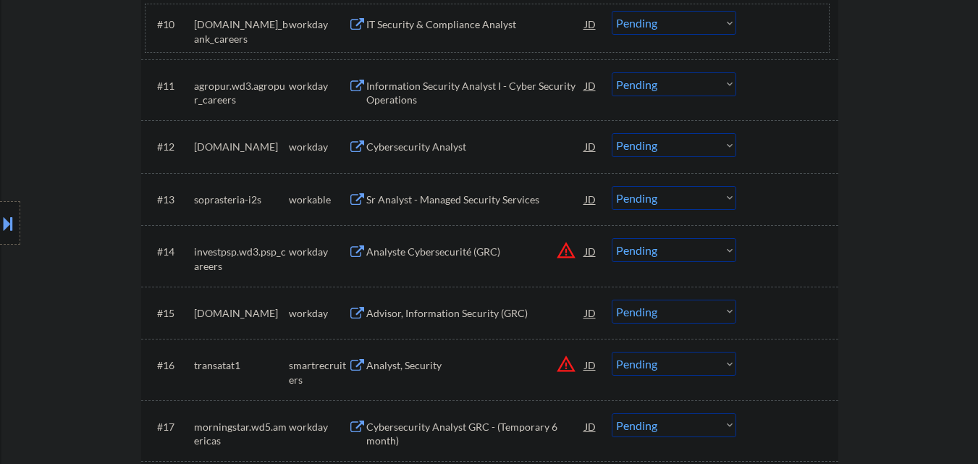
click at [483, 197] on div "Sr Analyst - Managed Security Services" at bounding box center [475, 199] width 219 height 14
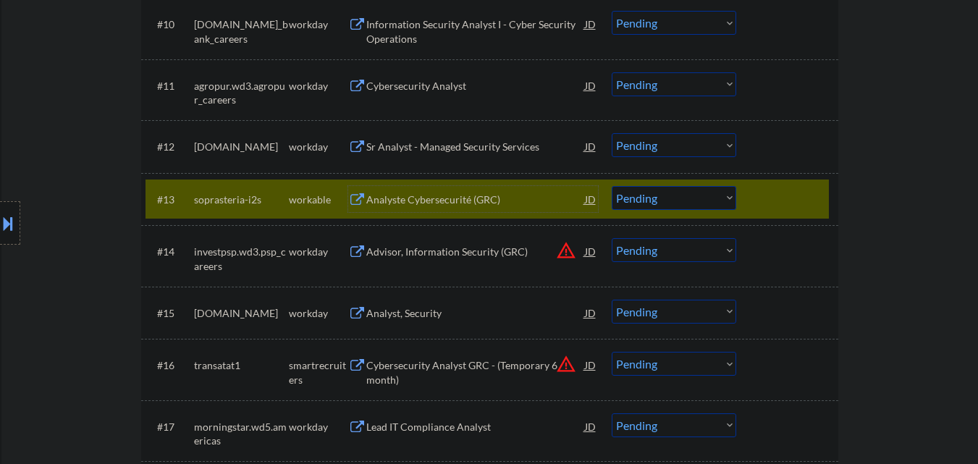
click at [808, 179] on div "#13 soprasteria-i2s workable Analyste Cybersecurité (GRC) JD warning_amber Choo…" at bounding box center [486, 198] width 683 height 39
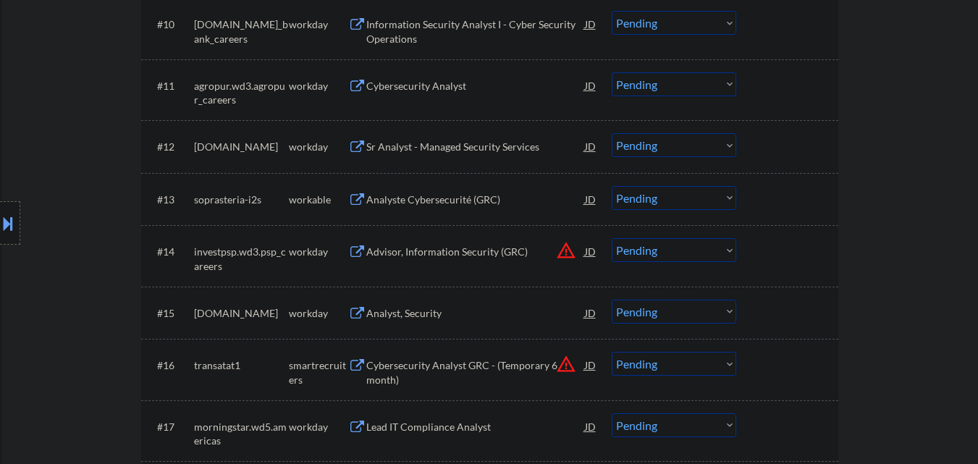
click at [775, 208] on div at bounding box center [789, 199] width 64 height 26
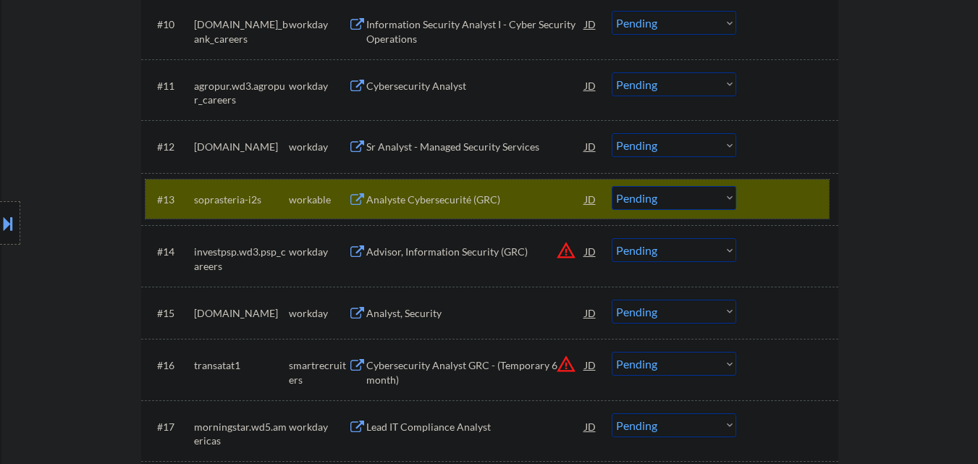
click at [765, 194] on div at bounding box center [789, 199] width 64 height 26
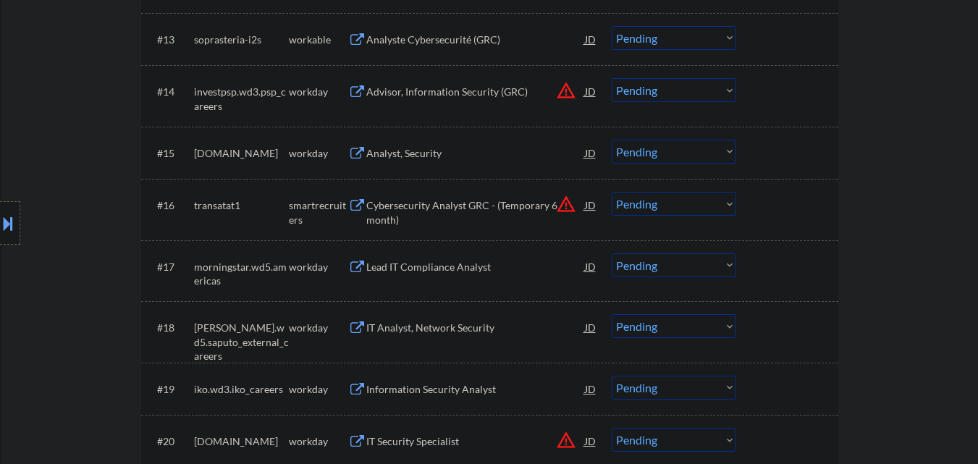
scroll to position [1230, 0]
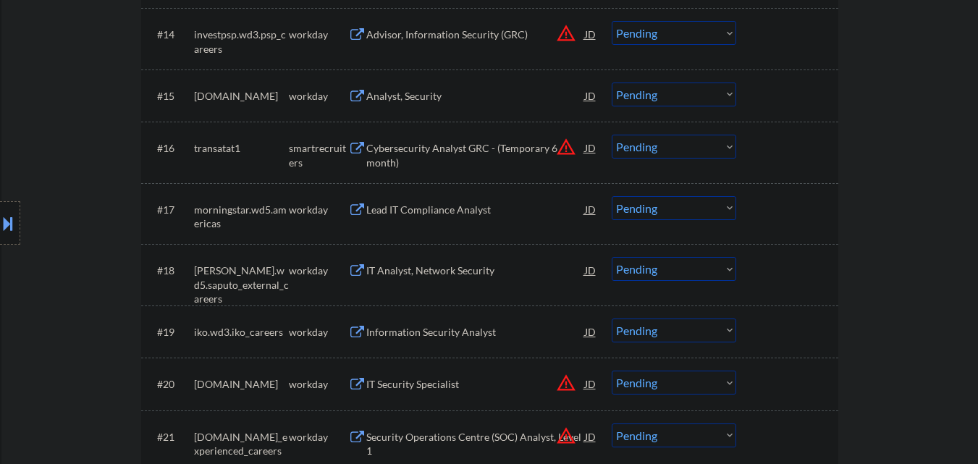
click at [674, 148] on select "Choose an option... Pending Applied Excluded (Questions) Excluded (Expired) Exc…" at bounding box center [673, 147] width 124 height 24
click at [611, 135] on select "Choose an option... Pending Applied Excluded (Questions) Excluded (Expired) Exc…" at bounding box center [673, 147] width 124 height 24
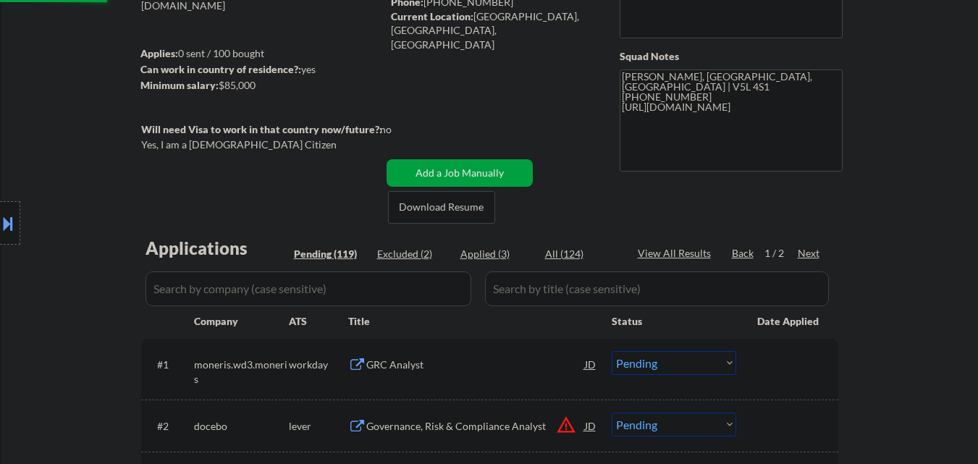
scroll to position [145, 0]
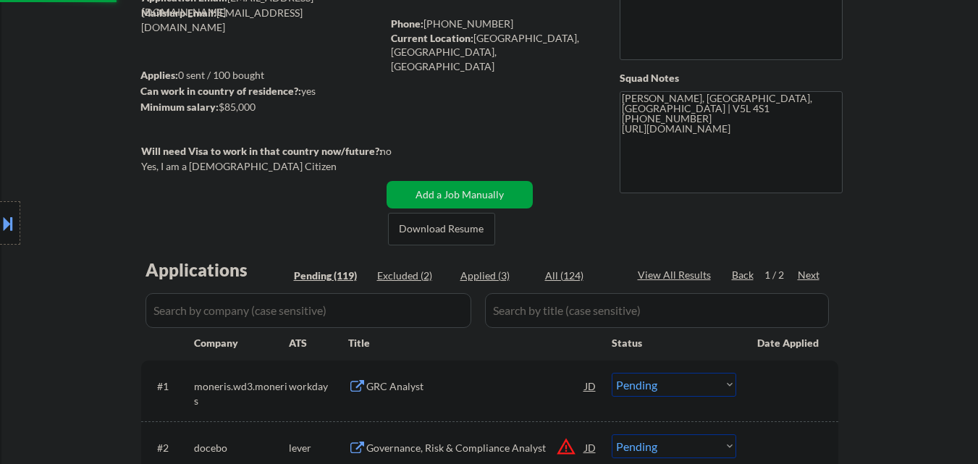
select select ""pending""
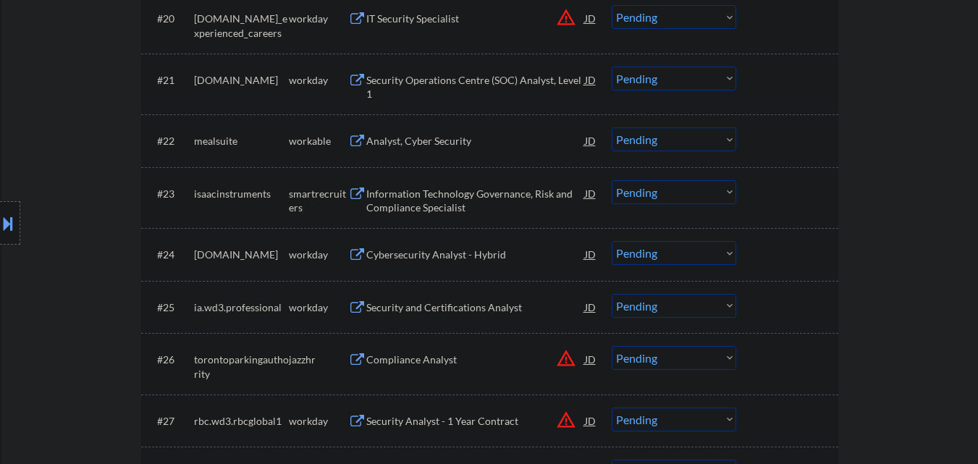
scroll to position [1592, 0]
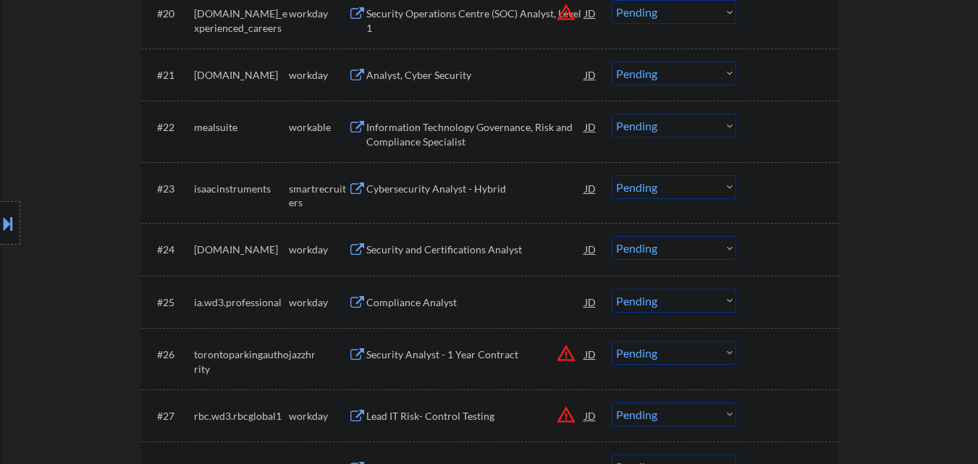
click at [444, 144] on div "Information Technology Governance, Risk and Compliance Specialist" at bounding box center [475, 134] width 219 height 28
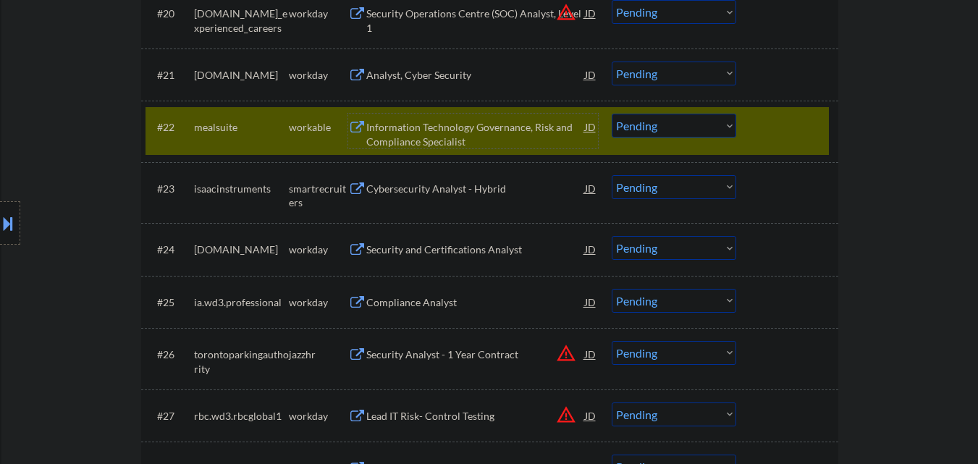
drag, startPoint x: 787, startPoint y: 127, endPoint x: 750, endPoint y: 130, distance: 37.7
click at [787, 127] on div at bounding box center [789, 127] width 64 height 26
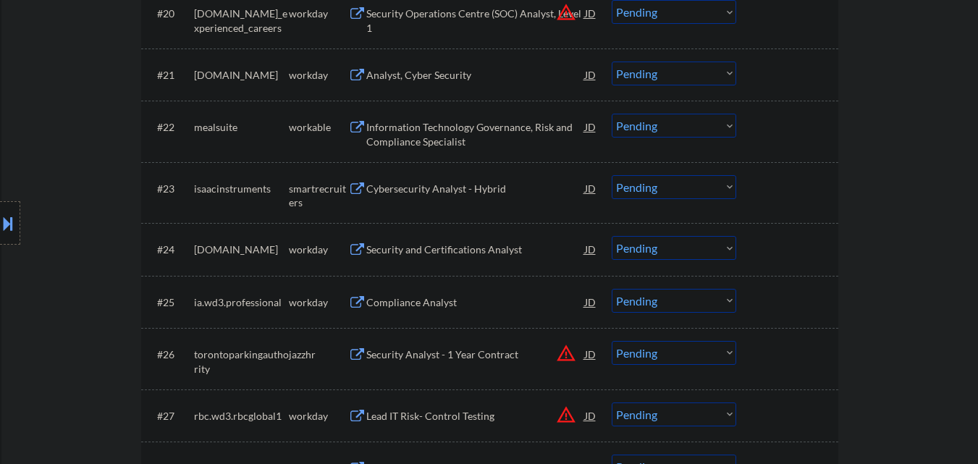
click at [699, 126] on select "Choose an option... Pending Applied Excluded (Questions) Excluded (Expired) Exc…" at bounding box center [673, 126] width 124 height 24
click at [611, 114] on select "Choose an option... Pending Applied Excluded (Questions) Excluded (Expired) Exc…" at bounding box center [673, 126] width 124 height 24
click at [479, 197] on div "Cybersecurity Analyst - Hybrid" at bounding box center [475, 188] width 219 height 26
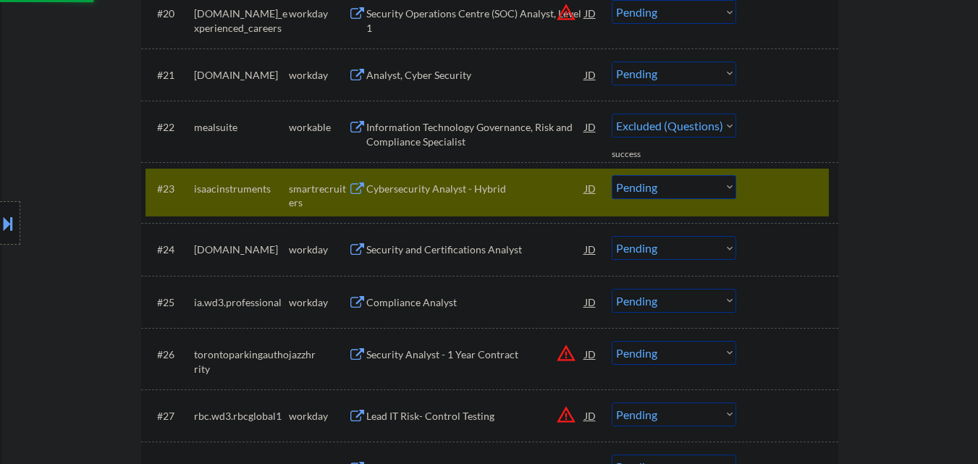
select select ""pending""
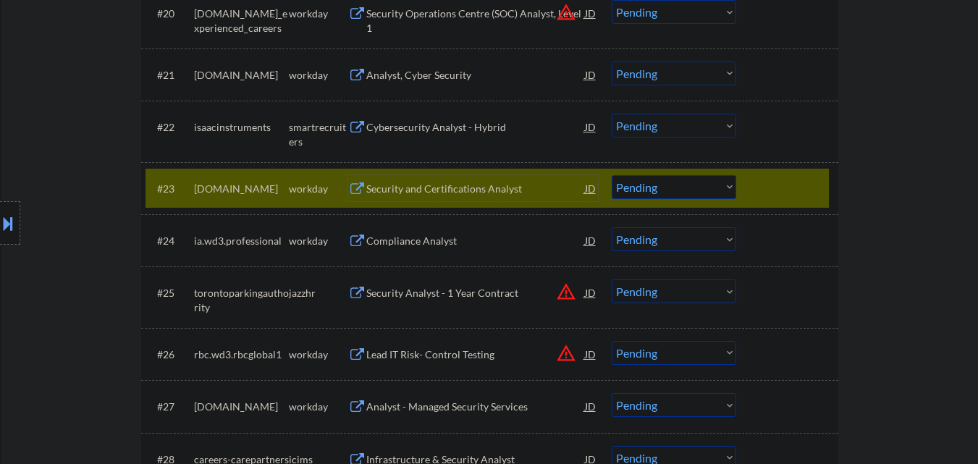
click at [593, 187] on div "JD" at bounding box center [590, 188] width 14 height 26
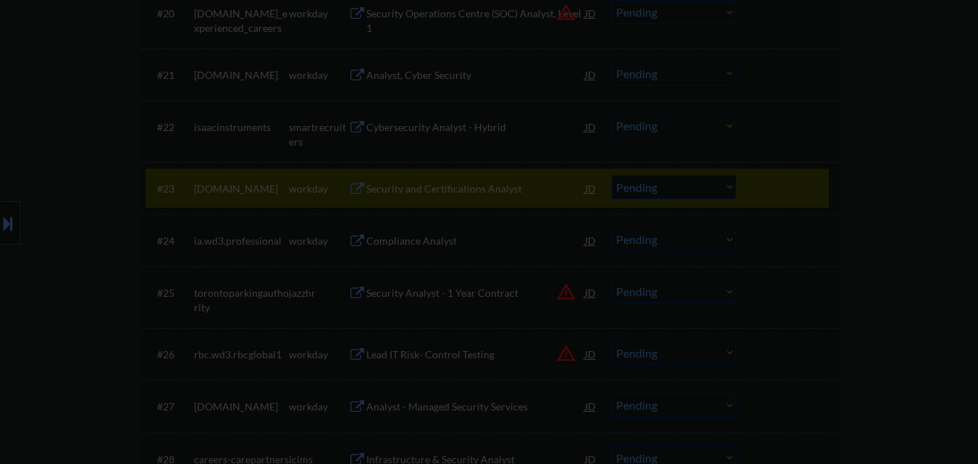
click at [784, 175] on div at bounding box center [489, 232] width 978 height 464
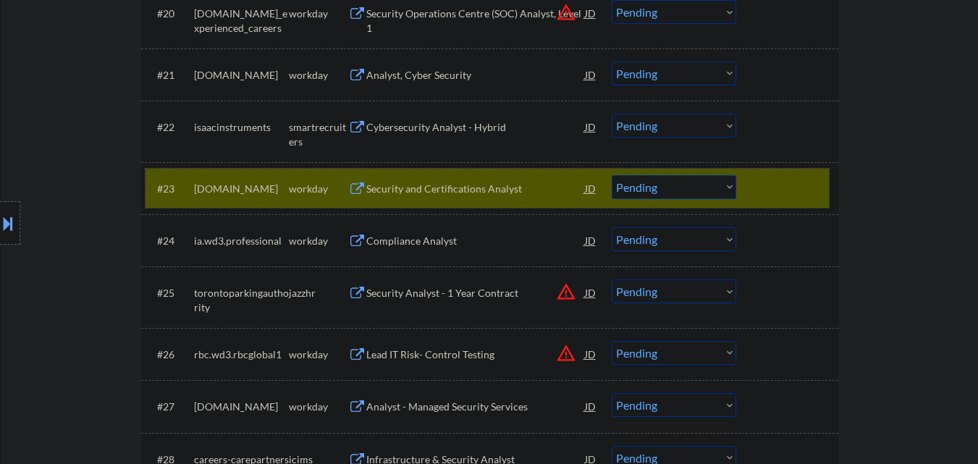
drag, startPoint x: 773, startPoint y: 181, endPoint x: 644, endPoint y: 161, distance: 130.3
click at [774, 182] on div at bounding box center [789, 188] width 64 height 26
click at [587, 129] on div "JD" at bounding box center [590, 127] width 14 height 26
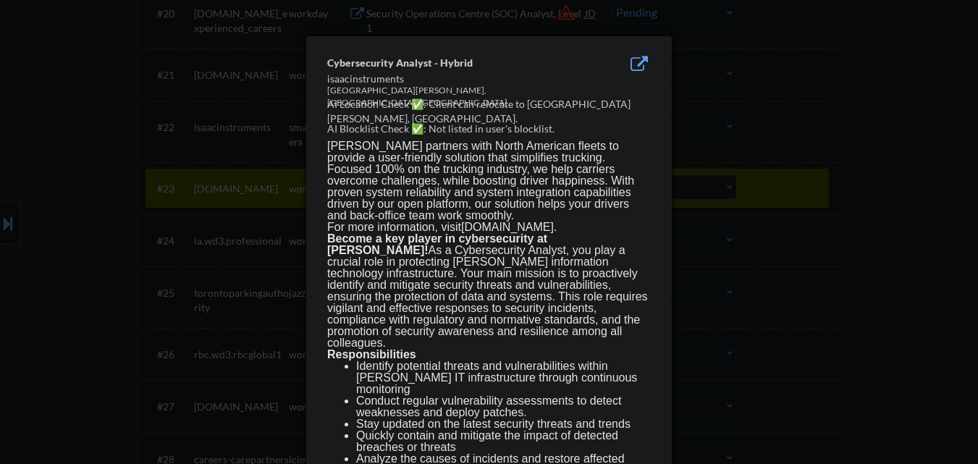
click at [787, 156] on div at bounding box center [489, 232] width 978 height 464
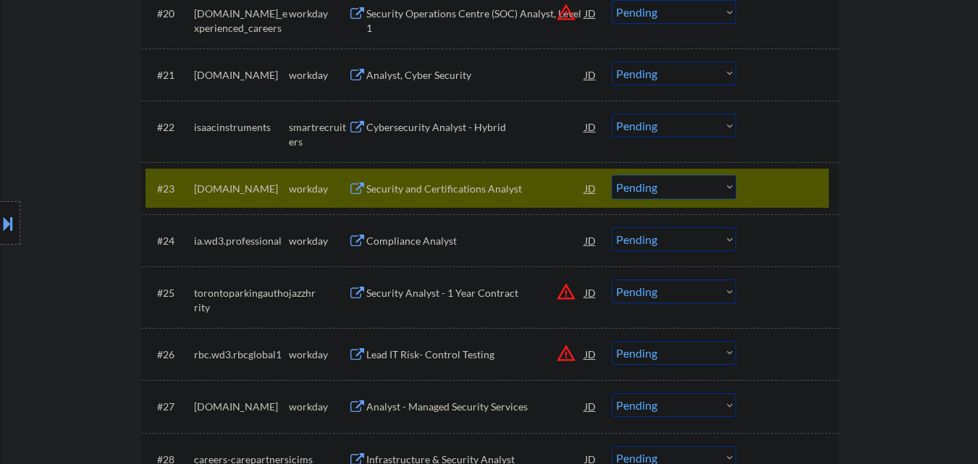
click at [785, 183] on div at bounding box center [789, 188] width 64 height 26
click at [802, 182] on div at bounding box center [789, 188] width 64 height 26
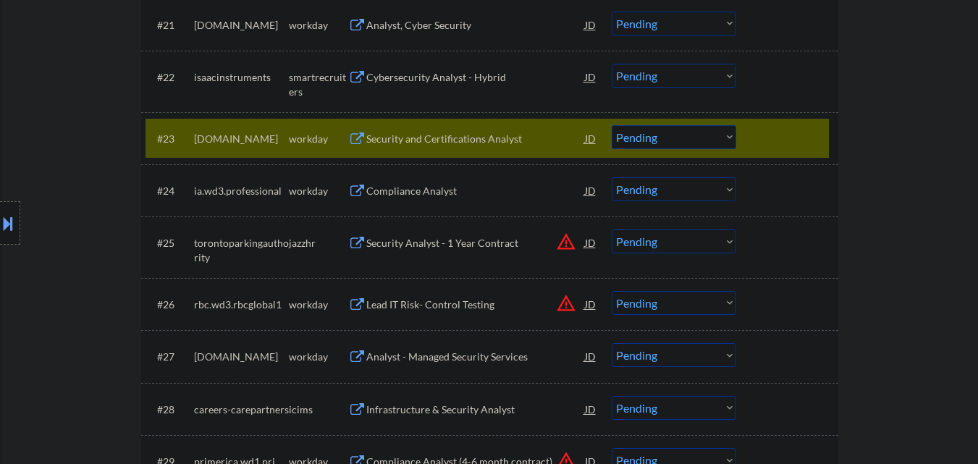
scroll to position [1664, 0]
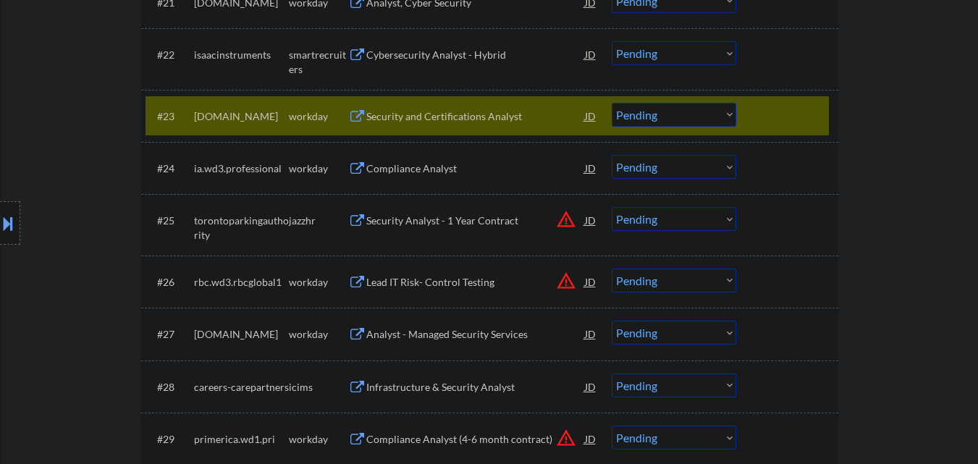
click at [806, 128] on div at bounding box center [789, 116] width 64 height 26
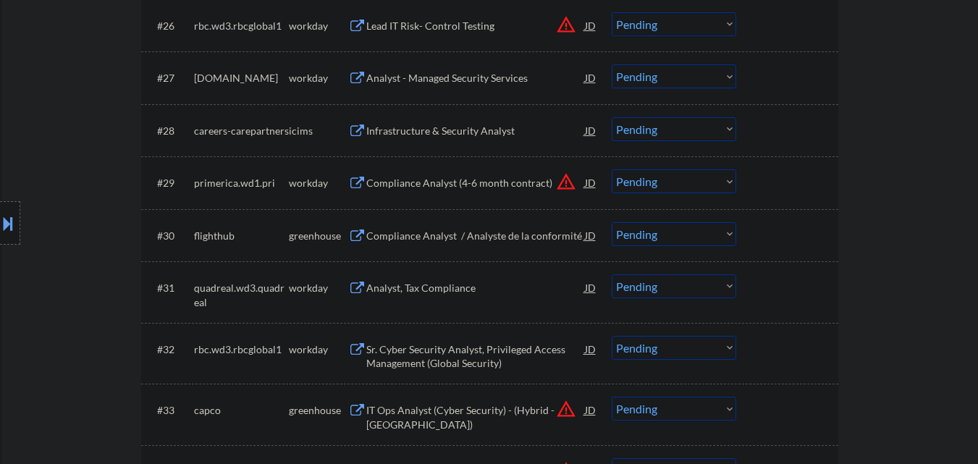
scroll to position [1954, 0]
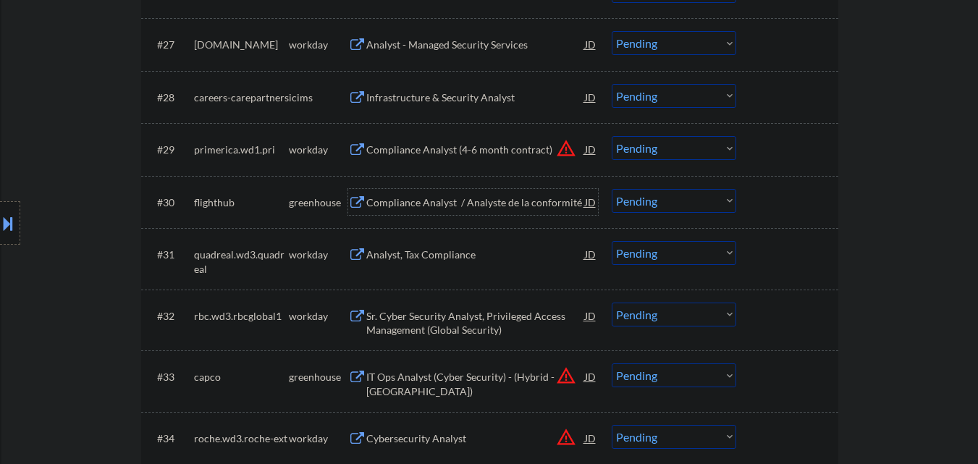
click at [525, 202] on div "Compliance Analyst / Analyste de la conformité" at bounding box center [475, 202] width 219 height 14
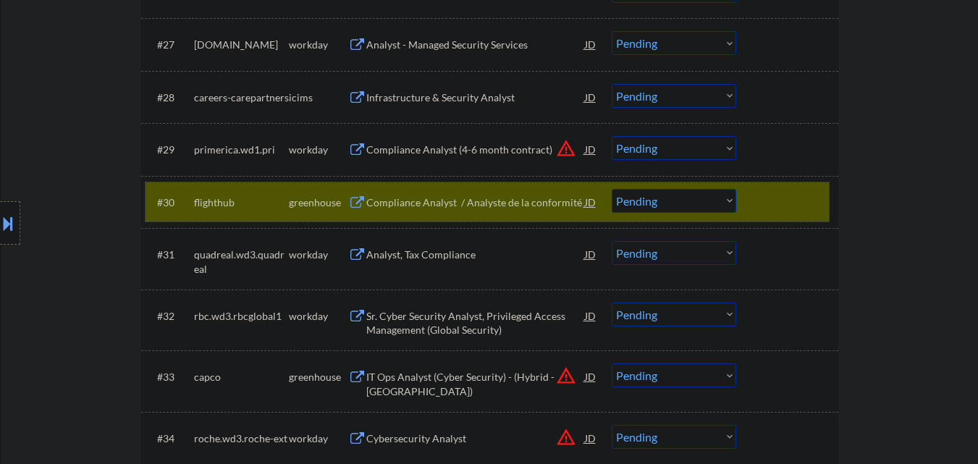
click at [800, 184] on div "#30 flighthub greenhouse Compliance Analyst / Analyste de la conformité JD warn…" at bounding box center [486, 201] width 683 height 39
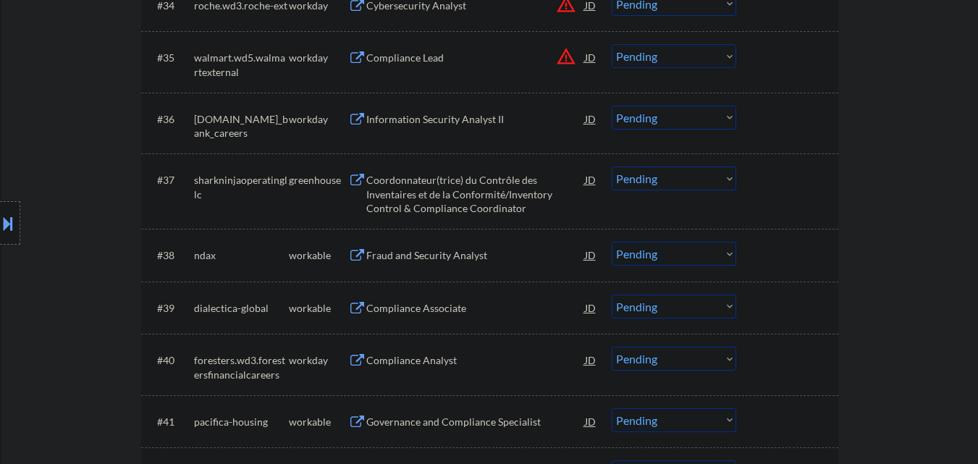
scroll to position [2388, 0]
click at [451, 195] on div "Coordonnateur(trice) du Contrôle des Inventaires et de la Conformité/Inventory …" at bounding box center [475, 192] width 219 height 43
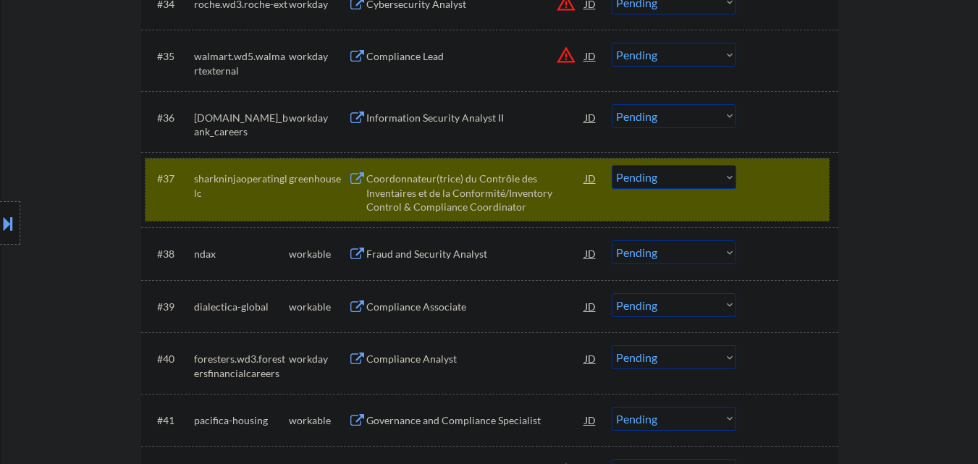
click at [747, 177] on div "#37 sharkninjaoperatingllc greenhouse Coordonnateur(trice) du Contrôle des Inve…" at bounding box center [486, 189] width 683 height 62
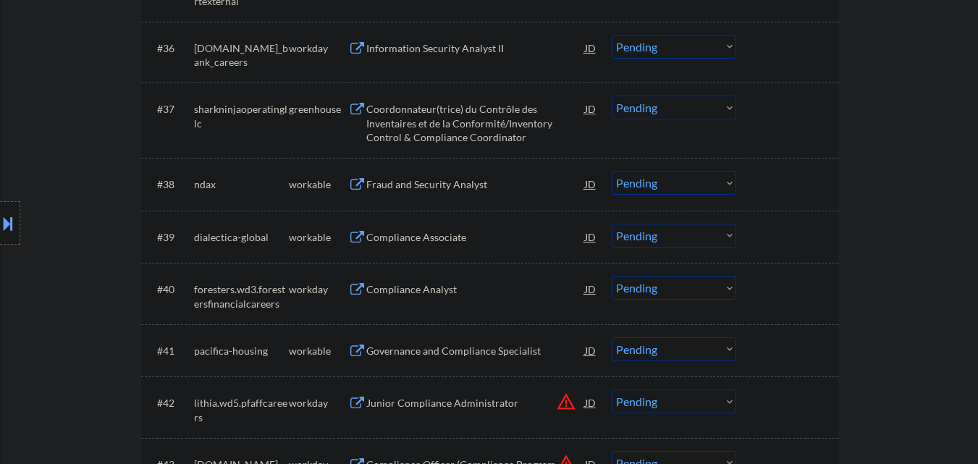
scroll to position [2460, 0]
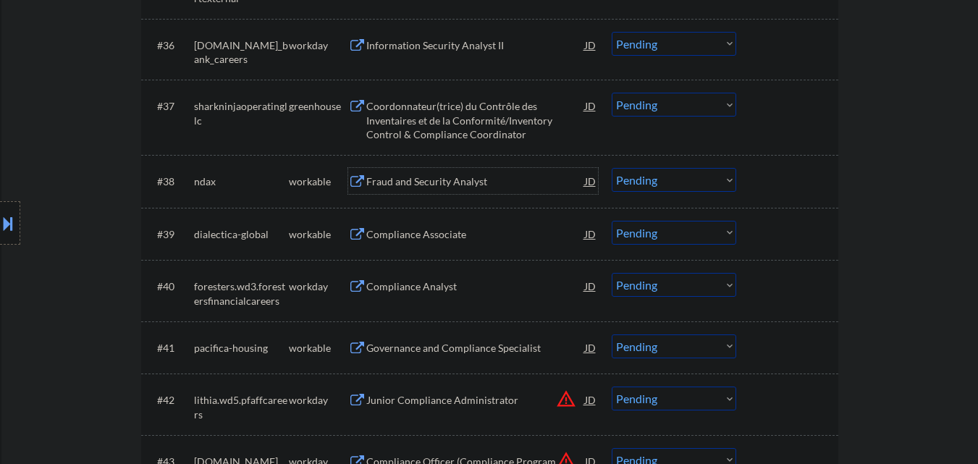
click at [469, 192] on div "Fraud and Security Analyst" at bounding box center [475, 181] width 219 height 26
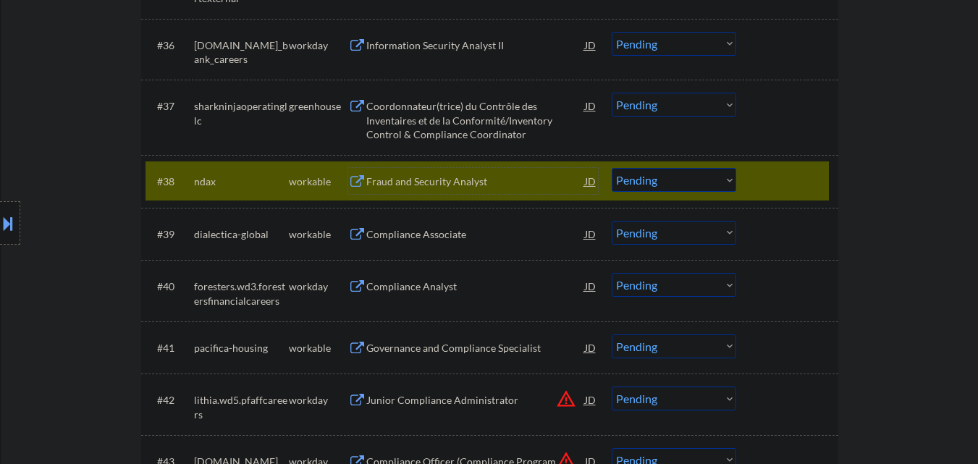
click at [681, 183] on select "Choose an option... Pending Applied Excluded (Questions) Excluded (Expired) Exc…" at bounding box center [673, 180] width 124 height 24
click at [611, 168] on select "Choose an option... Pending Applied Excluded (Questions) Excluded (Expired) Exc…" at bounding box center [673, 180] width 124 height 24
click at [802, 179] on div at bounding box center [789, 181] width 64 height 26
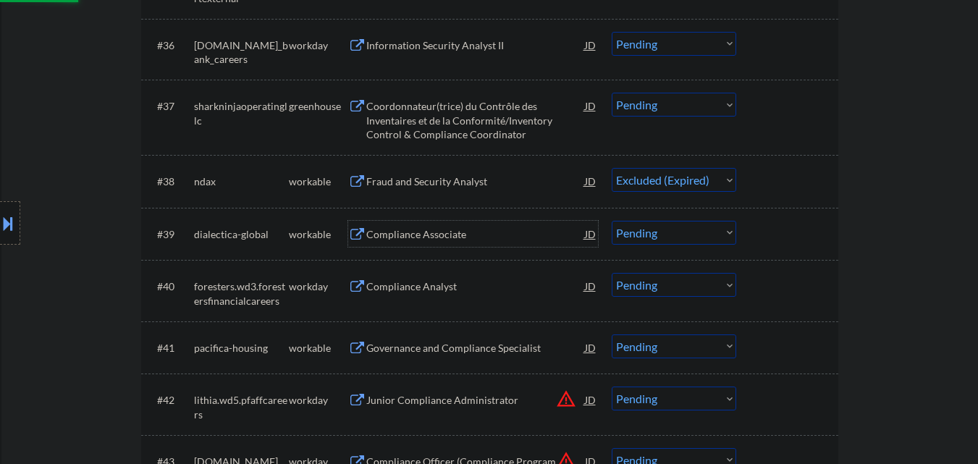
click at [499, 227] on div "Compliance Associate" at bounding box center [475, 234] width 219 height 14
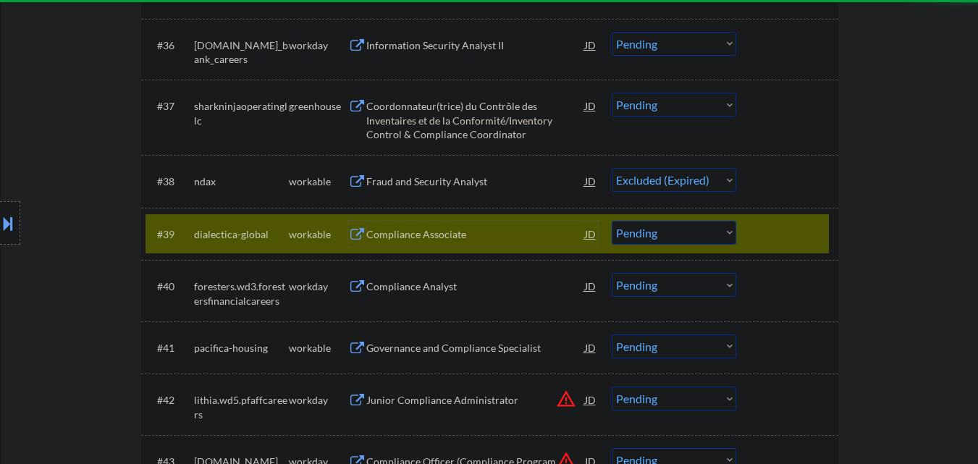
select select ""pending""
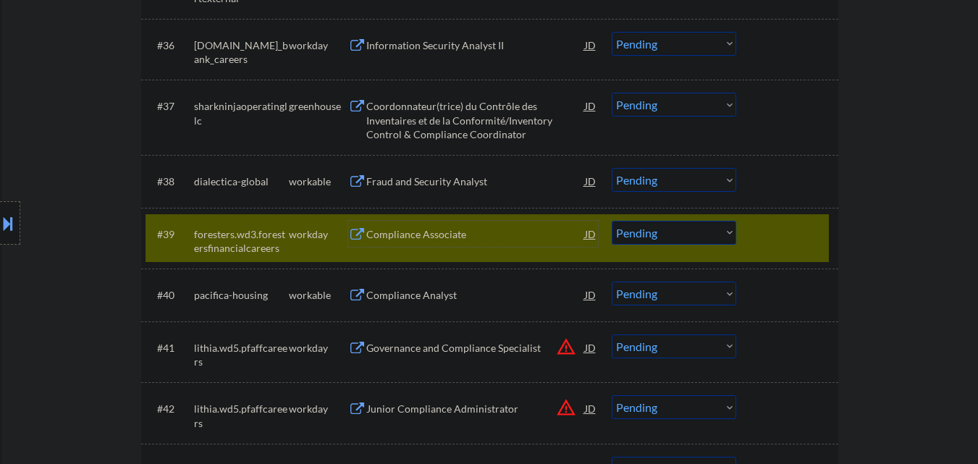
click at [821, 231] on div "#39 foresters.wd3.forestersfinancialcareers workday Compliance Associate JD war…" at bounding box center [486, 238] width 683 height 48
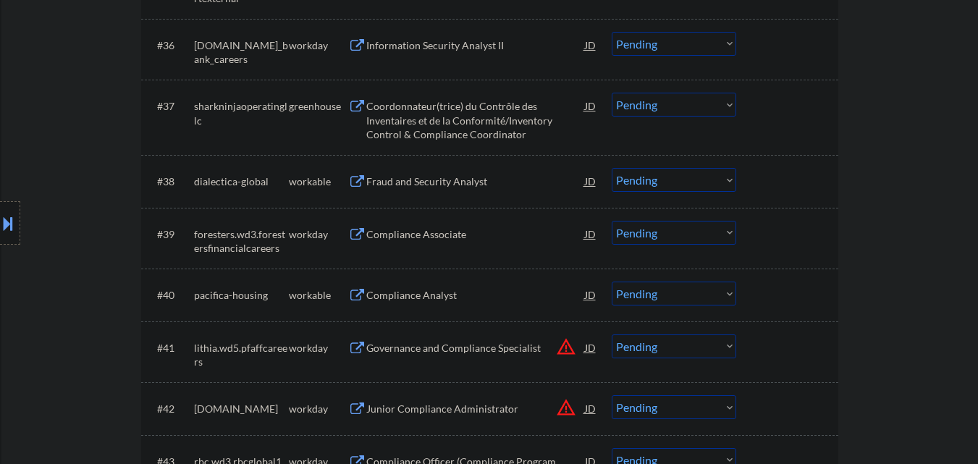
scroll to position [2533, 0]
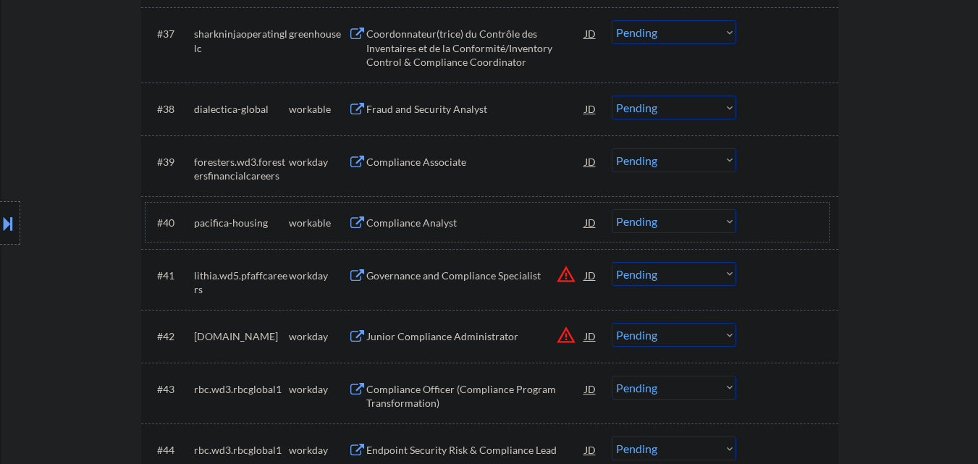
click at [465, 239] on div "#40 pacifica-housing workable Compliance Analyst JD warning_amber Choose an opt…" at bounding box center [486, 222] width 683 height 39
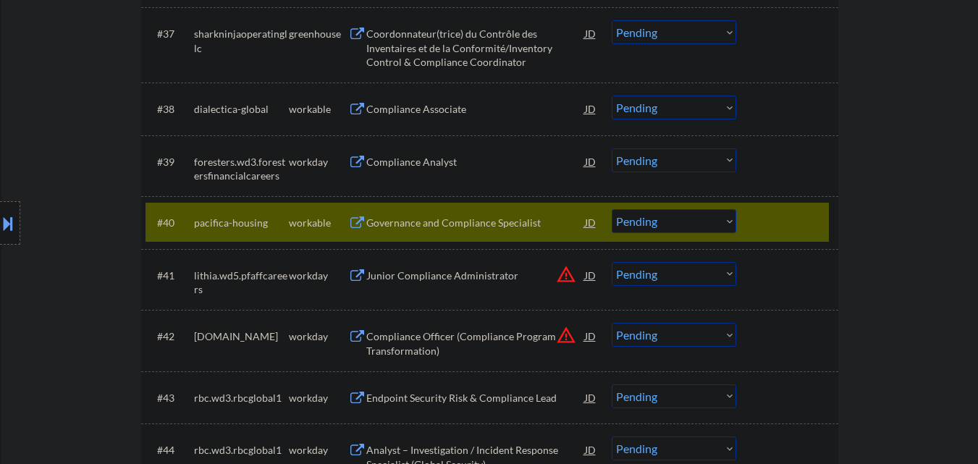
click at [470, 236] on div "#40 pacifica-housing workable Governance and Compliance Specialist JD warning_a…" at bounding box center [486, 222] width 683 height 39
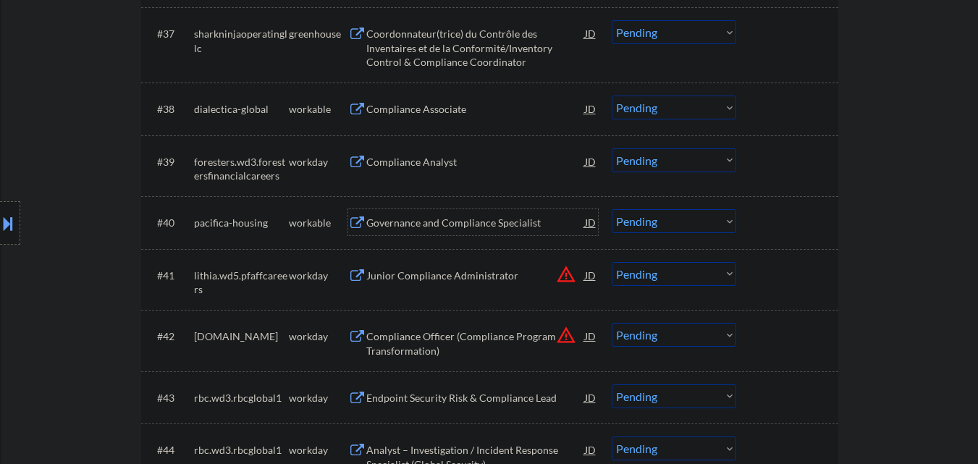
click at [422, 229] on div "Governance and Compliance Specialist" at bounding box center [475, 223] width 219 height 14
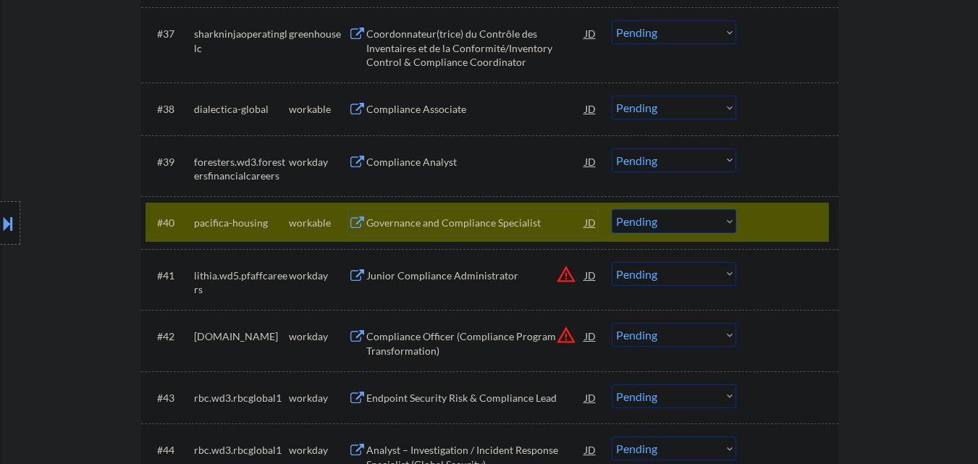
click at [674, 226] on select "Choose an option... Pending Applied Excluded (Questions) Excluded (Expired) Exc…" at bounding box center [673, 221] width 124 height 24
click at [611, 209] on select "Choose an option... Pending Applied Excluded (Questions) Excluded (Expired) Exc…" at bounding box center [673, 221] width 124 height 24
click at [774, 232] on div at bounding box center [789, 222] width 64 height 26
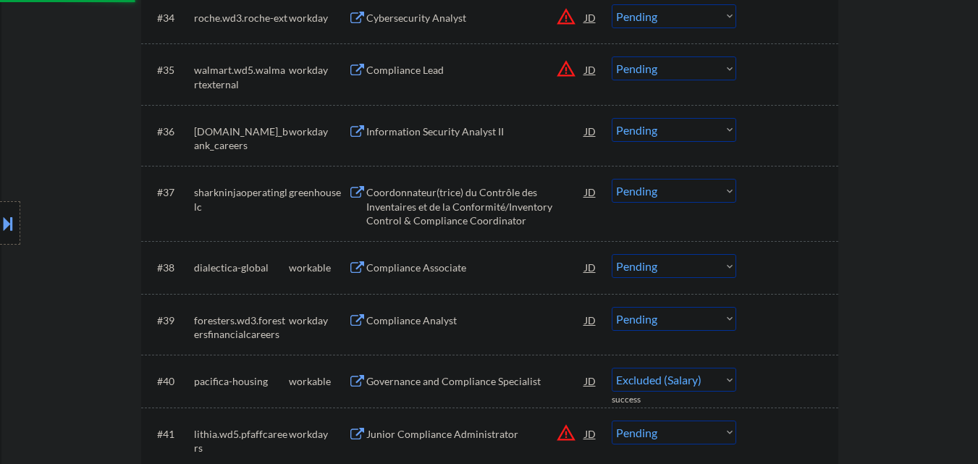
scroll to position [2243, 0]
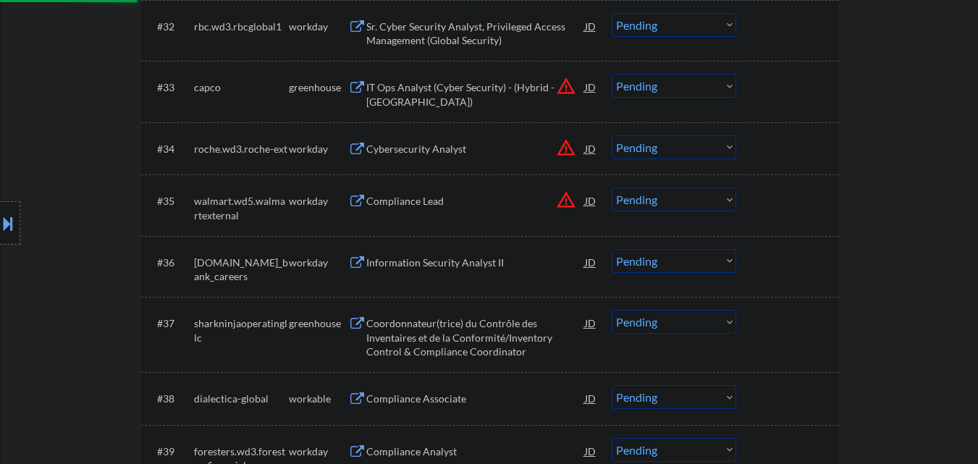
select select ""pending""
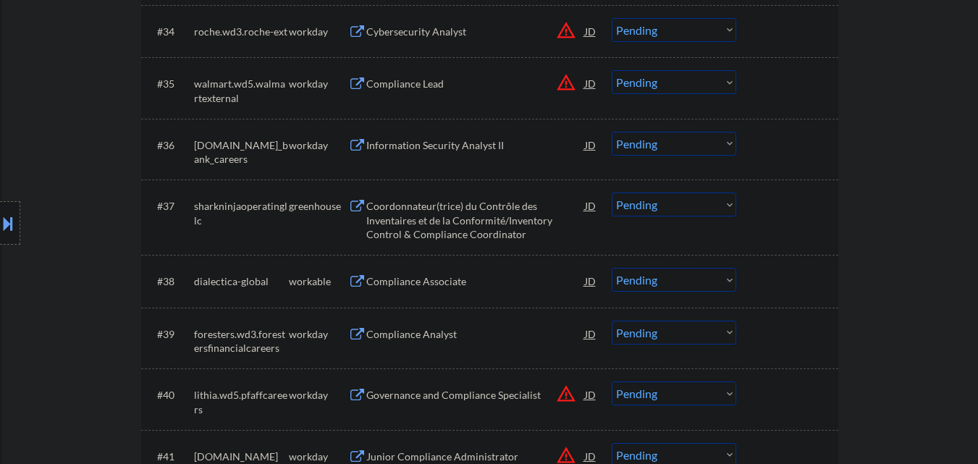
scroll to position [2388, 0]
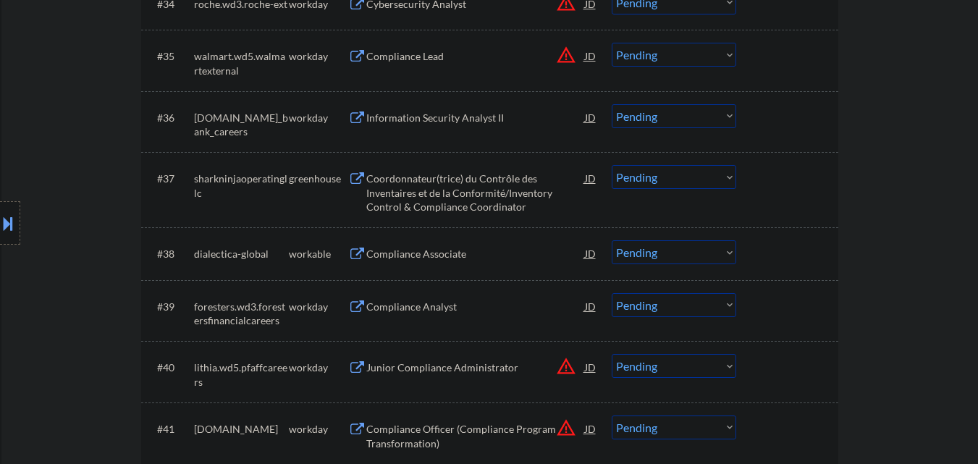
click at [437, 255] on div "Compliance Associate" at bounding box center [475, 254] width 219 height 14
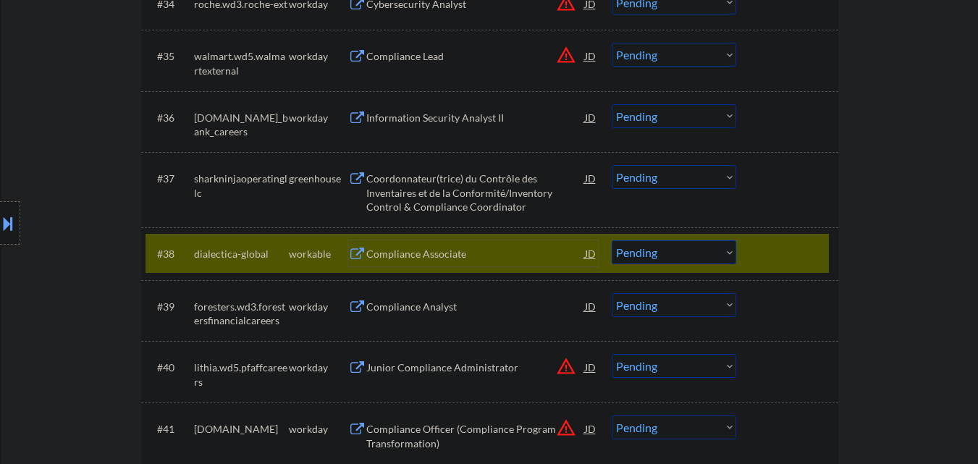
click at [664, 251] on select "Choose an option... Pending Applied Excluded (Questions) Excluded (Expired) Exc…" at bounding box center [673, 252] width 124 height 24
click at [611, 240] on select "Choose an option... Pending Applied Excluded (Questions) Excluded (Expired) Exc…" at bounding box center [673, 252] width 124 height 24
click at [776, 254] on div at bounding box center [789, 253] width 64 height 26
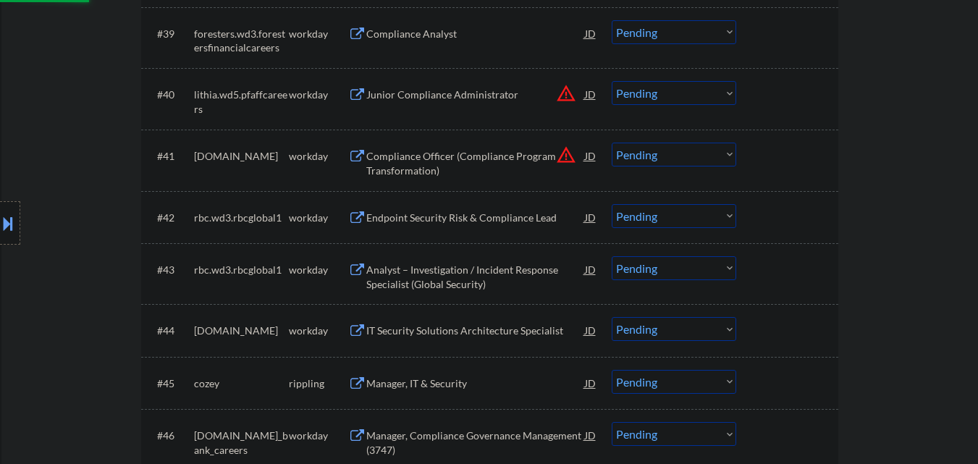
scroll to position [2750, 0]
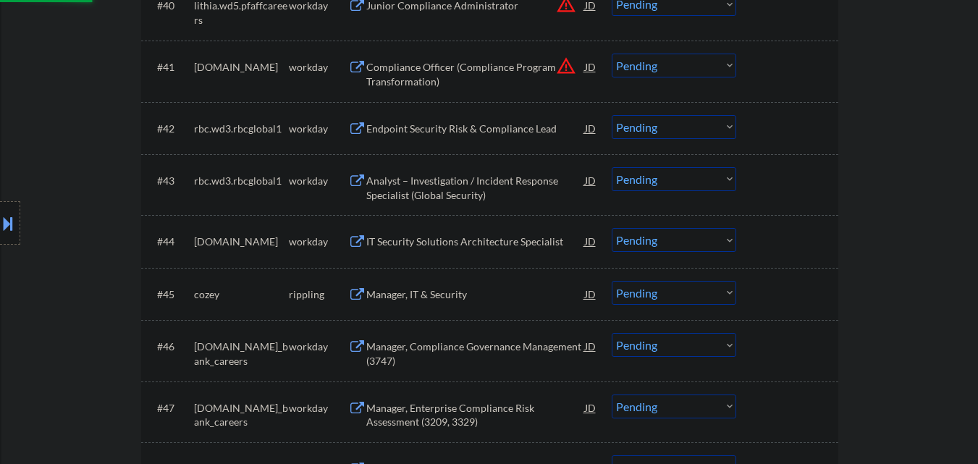
click at [435, 298] on div "Manager, IT & Security" at bounding box center [475, 294] width 219 height 14
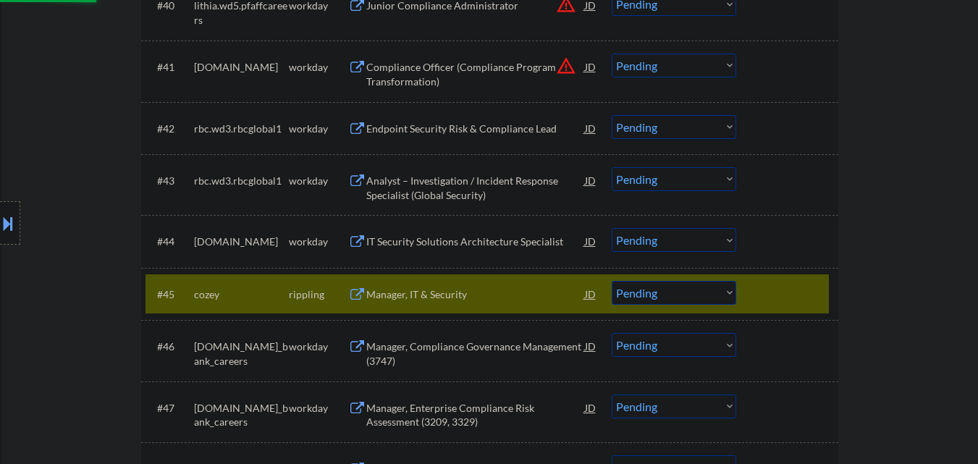
select select ""pending""
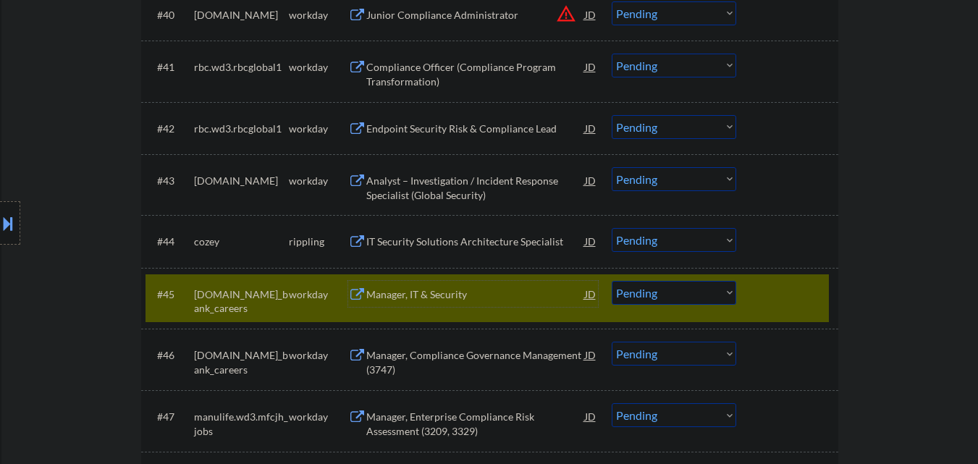
click at [791, 275] on div "#45 [DOMAIN_NAME]_bank_careers workday Manager, IT & Security JD warning_amber …" at bounding box center [486, 298] width 683 height 48
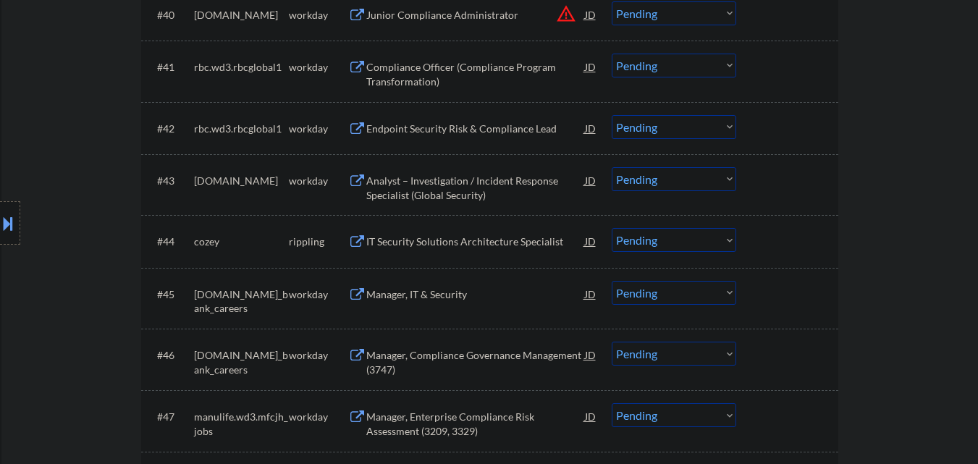
click at [692, 245] on select "Choose an option... Pending Applied Excluded (Questions) Excluded (Expired) Exc…" at bounding box center [673, 240] width 124 height 24
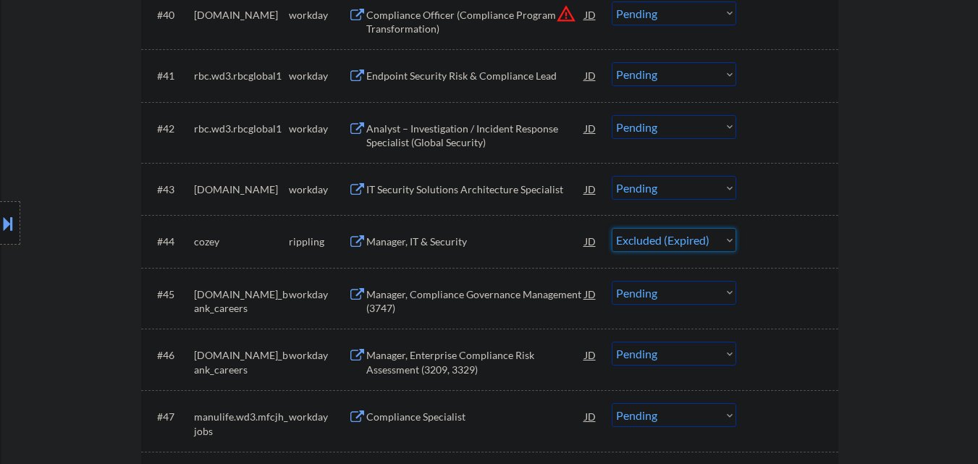
click at [611, 228] on select "Choose an option... Pending Applied Excluded (Questions) Excluded (Expired) Exc…" at bounding box center [673, 240] width 124 height 24
click at [856, 260] on div "← Return to /applysquad Mailslurp Inbox Job Search Builder Omotesho Kola-Adefem…" at bounding box center [489, 443] width 976 height 6271
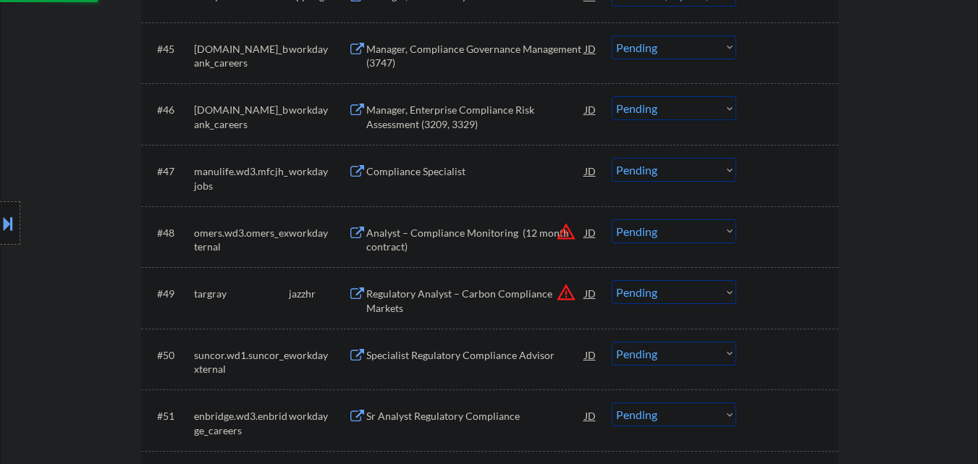
scroll to position [3039, 0]
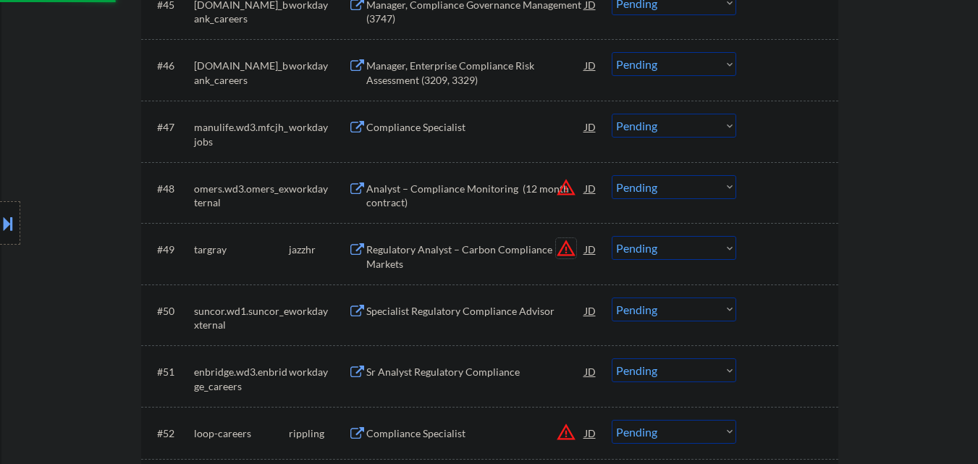
click at [568, 249] on button "warning_amber" at bounding box center [566, 248] width 20 height 20
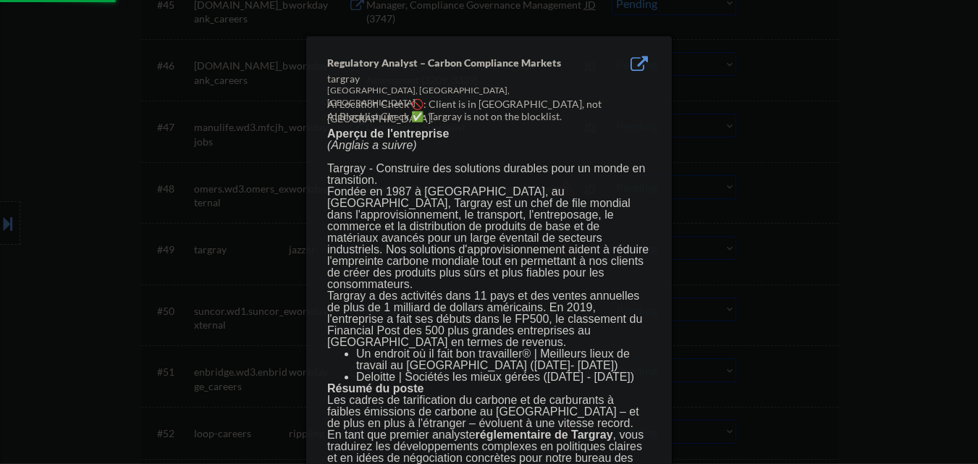
select select ""pending""
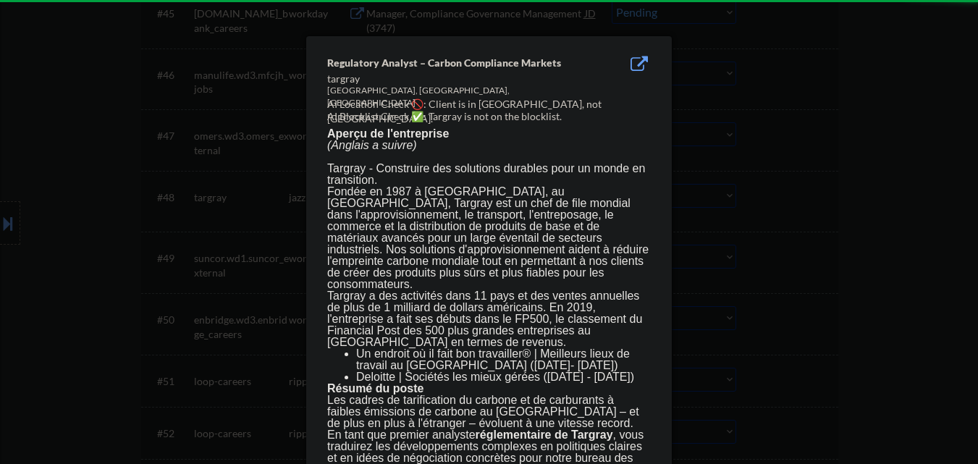
click at [786, 230] on div at bounding box center [489, 232] width 978 height 464
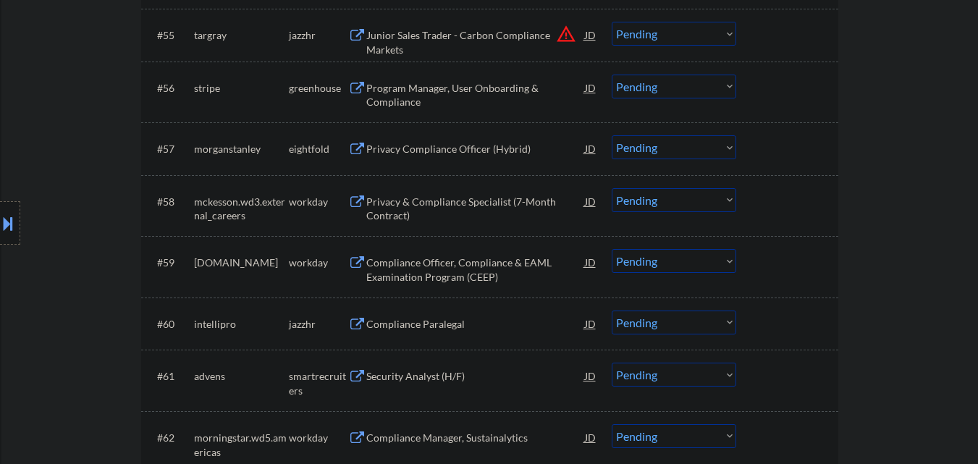
scroll to position [3690, 0]
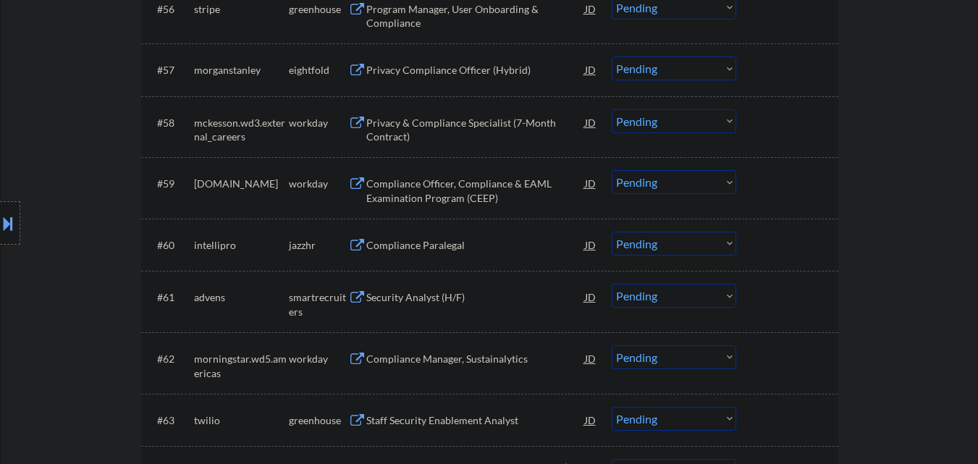
click at [470, 251] on div "Compliance Paralegal" at bounding box center [475, 245] width 219 height 14
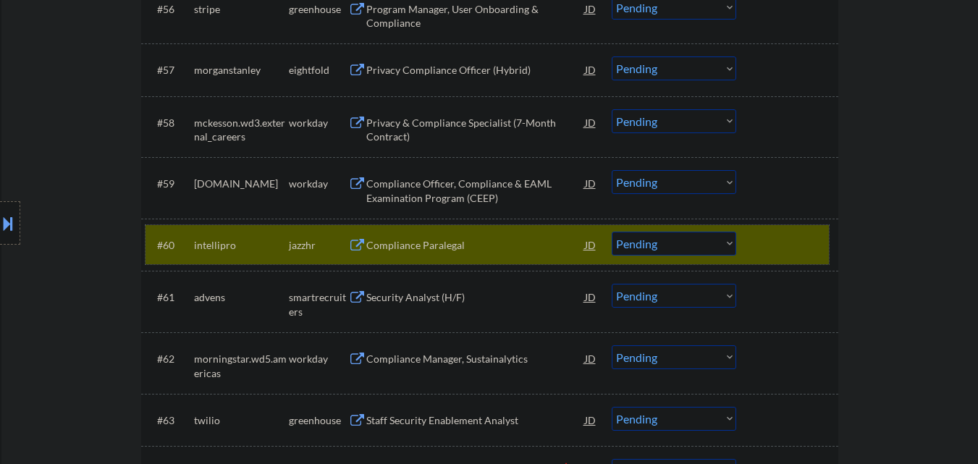
drag, startPoint x: 793, startPoint y: 250, endPoint x: 782, endPoint y: 254, distance: 12.4
click at [793, 250] on div at bounding box center [789, 245] width 64 height 26
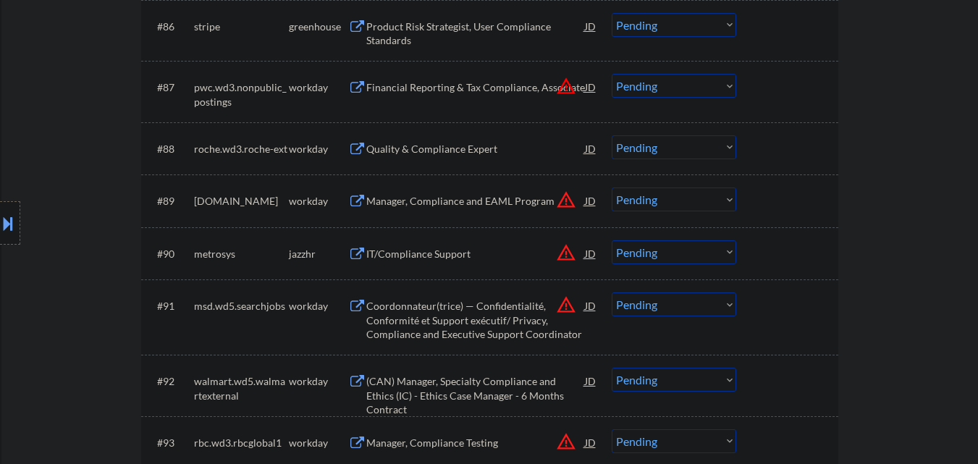
scroll to position [5427, 0]
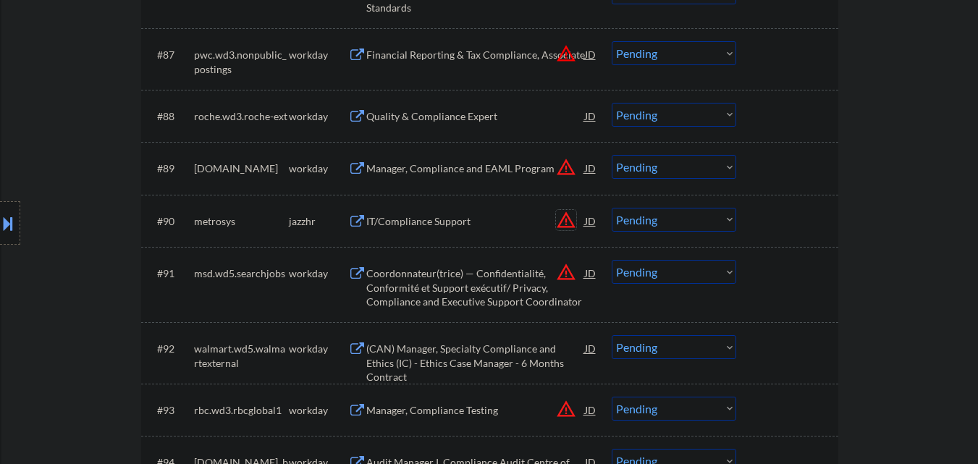
click at [565, 221] on button "warning_amber" at bounding box center [566, 220] width 20 height 20
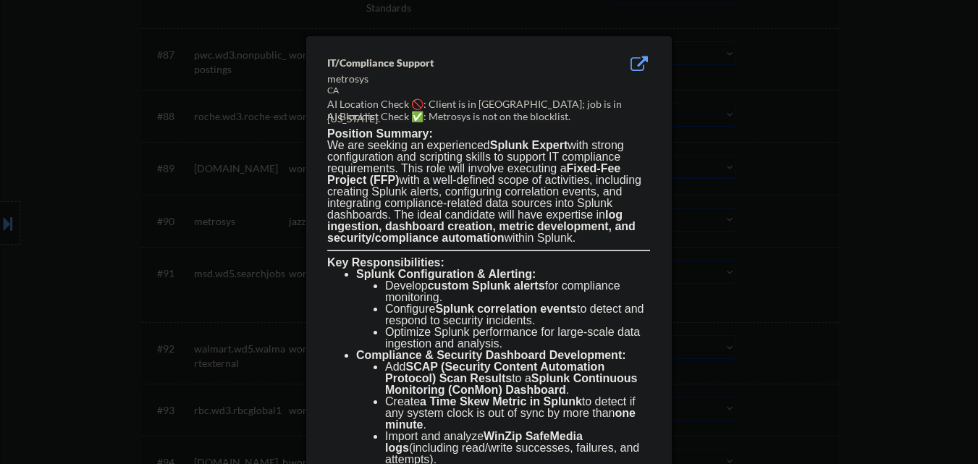
click at [858, 211] on div at bounding box center [489, 232] width 978 height 464
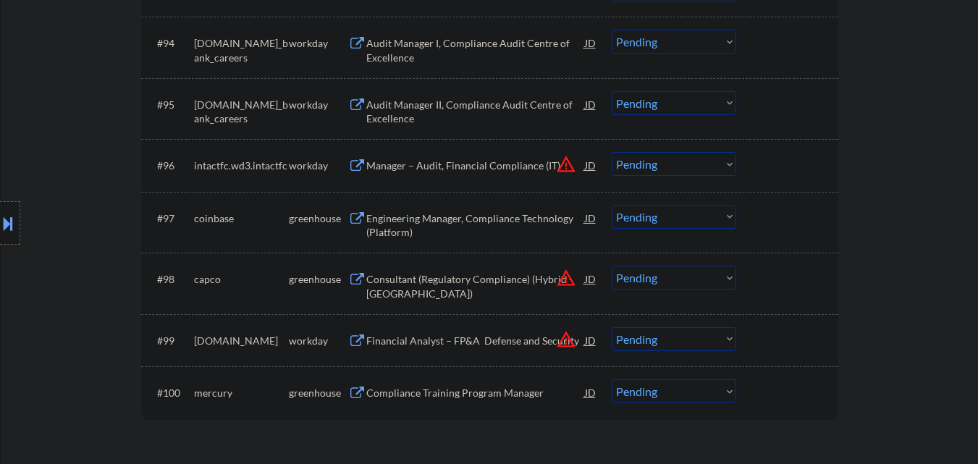
scroll to position [5861, 0]
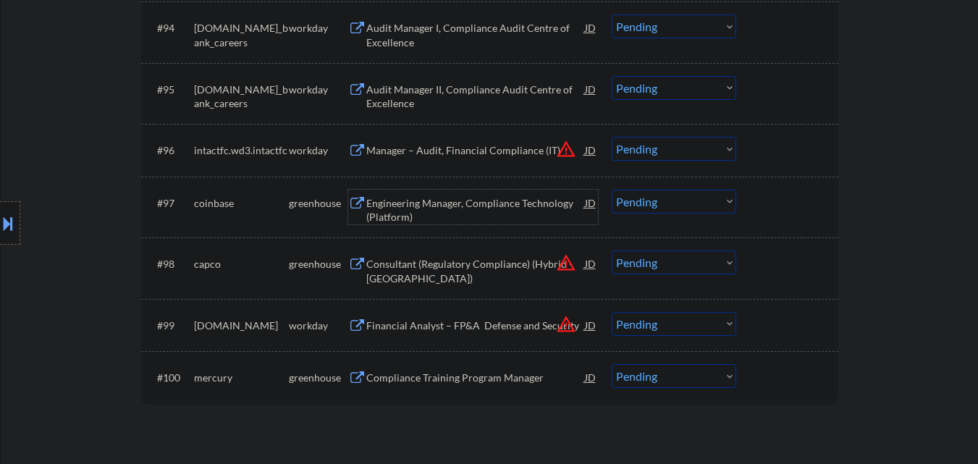
click at [523, 212] on div "Engineering Manager, Compliance Technology (Platform)" at bounding box center [475, 210] width 219 height 28
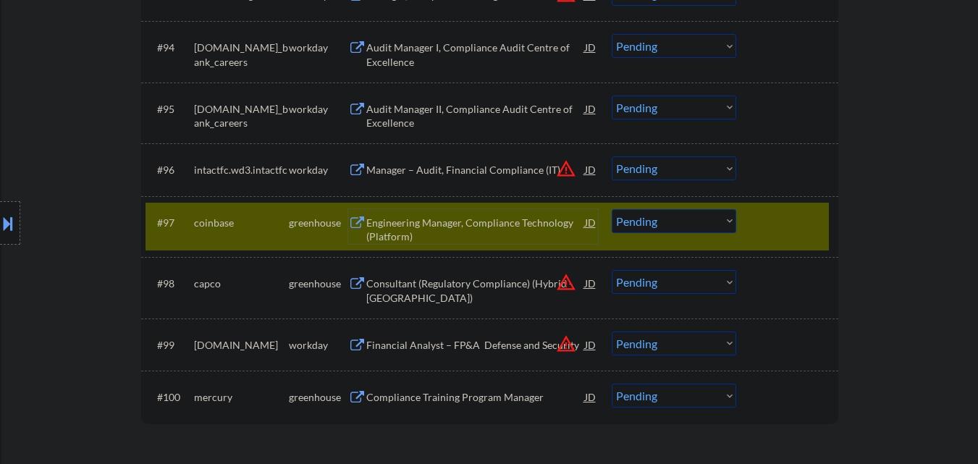
scroll to position [5789, 0]
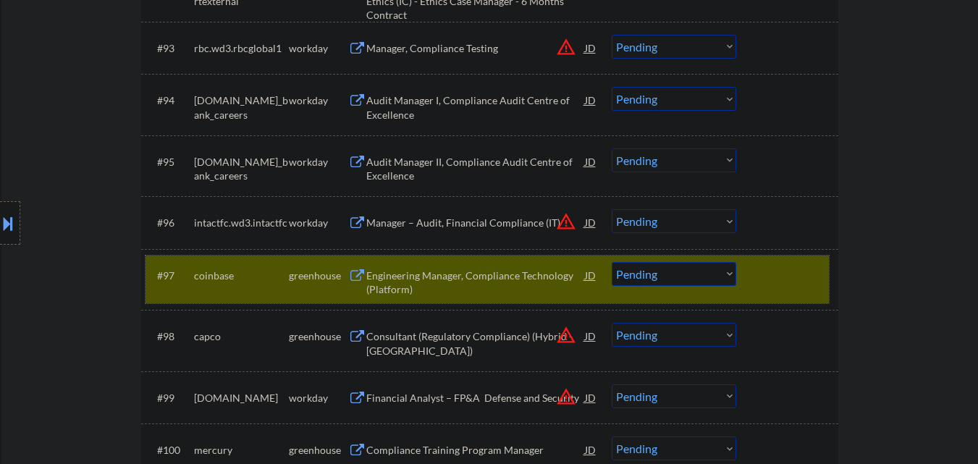
click at [779, 268] on div at bounding box center [789, 275] width 64 height 26
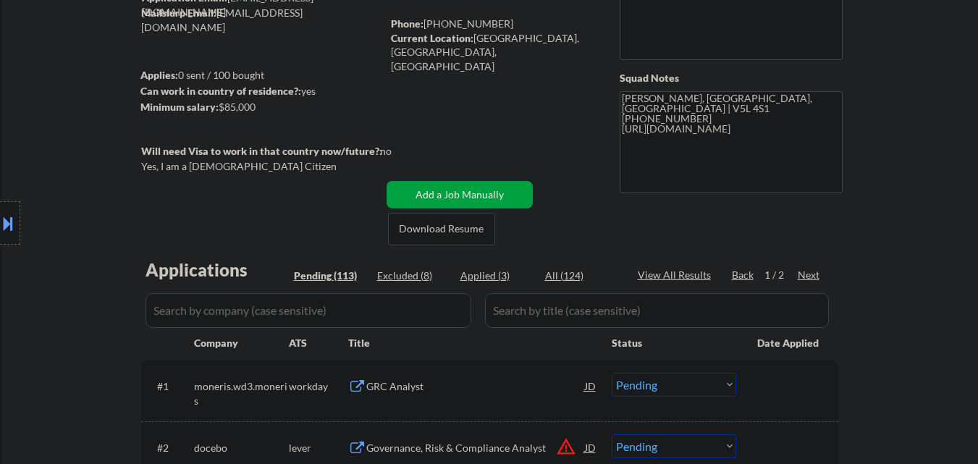
scroll to position [289, 0]
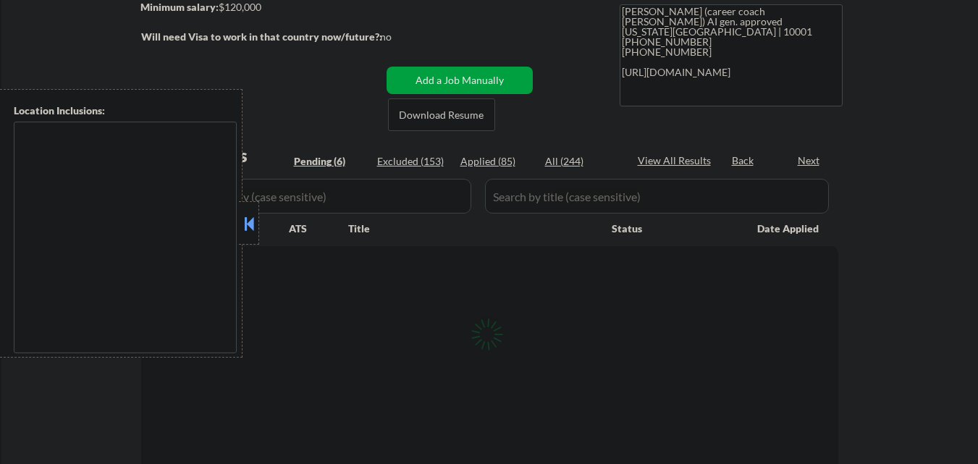
scroll to position [217, 0]
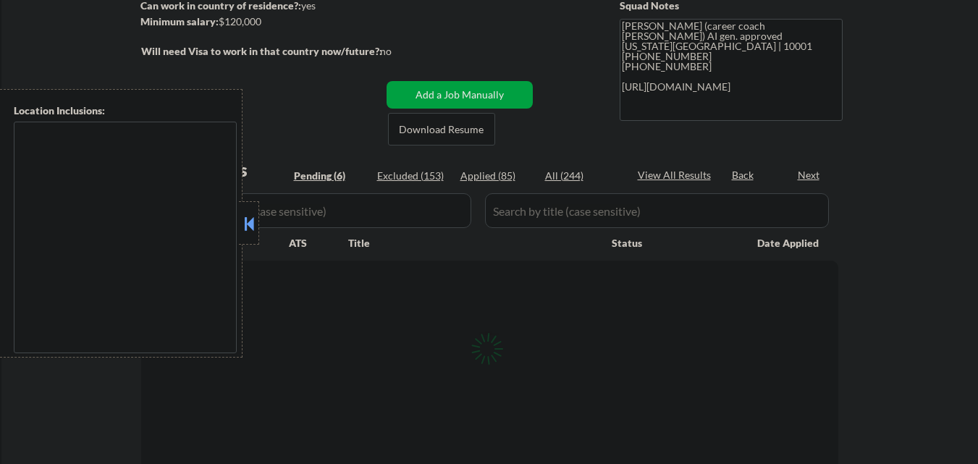
click at [245, 229] on button at bounding box center [249, 224] width 16 height 22
select select ""pending""
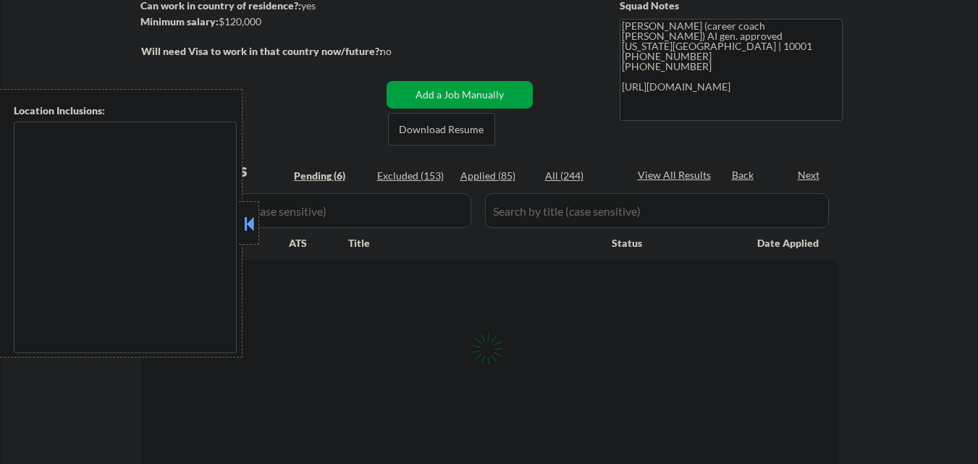
select select ""pending""
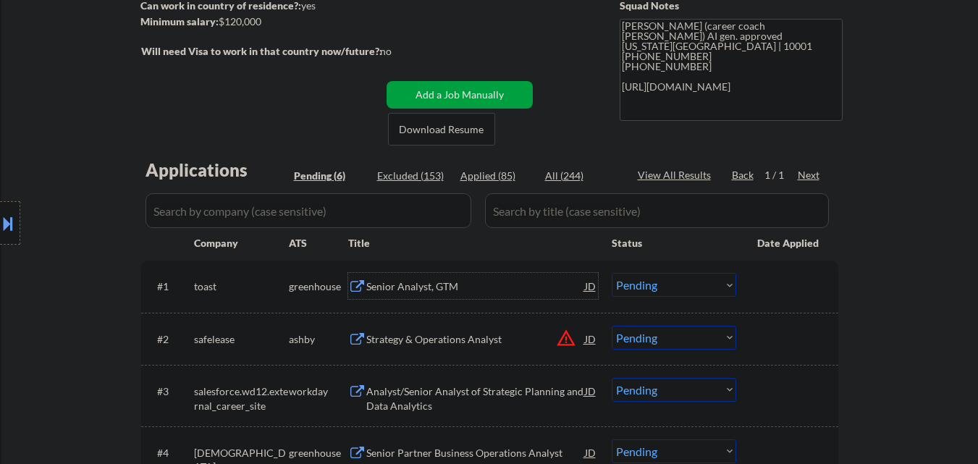
click at [472, 291] on div "Senior Analyst, GTM" at bounding box center [475, 286] width 219 height 14
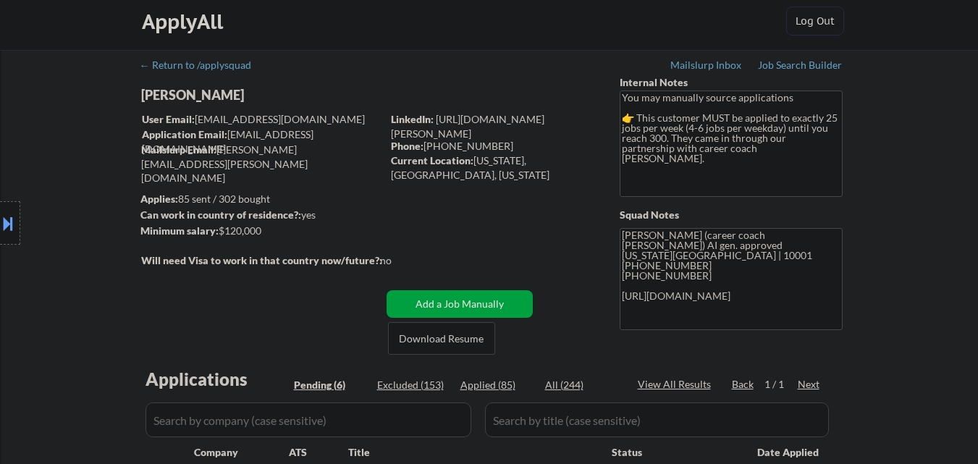
scroll to position [0, 0]
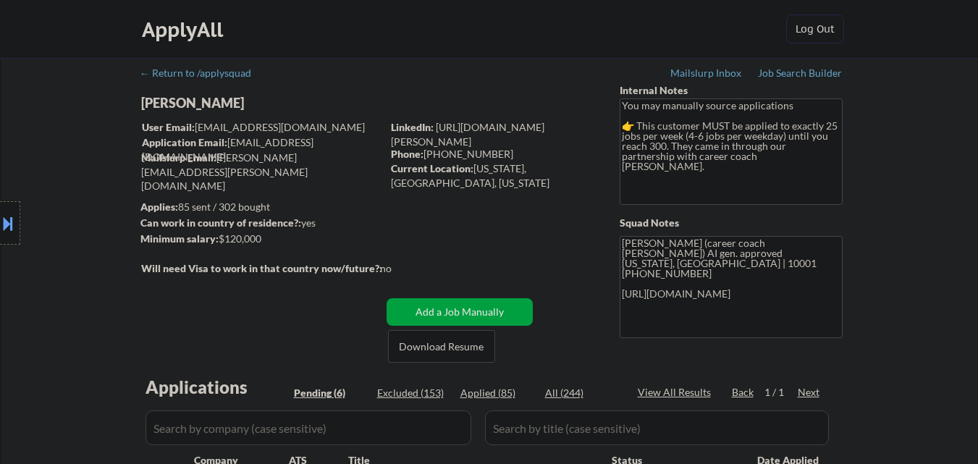
type textarea "Frank (career coach Angela) AI gen. approved New York, NY | 10001 516-815-3155 …"
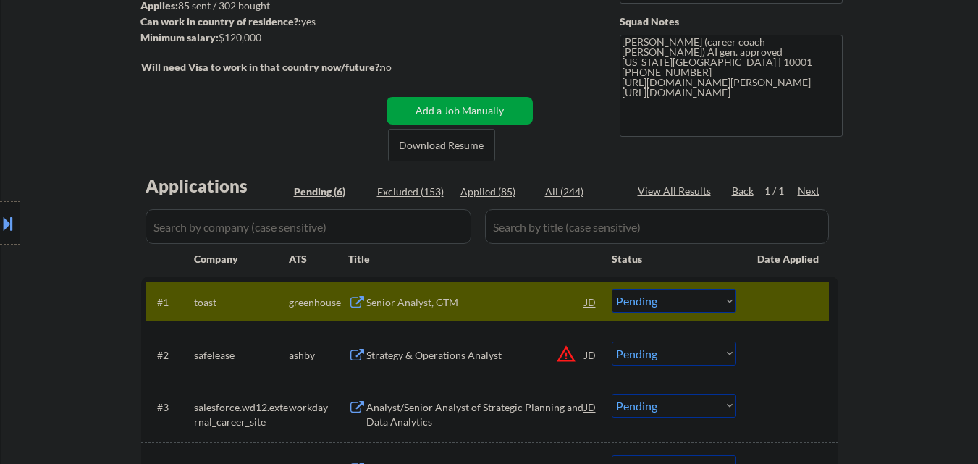
scroll to position [217, 0]
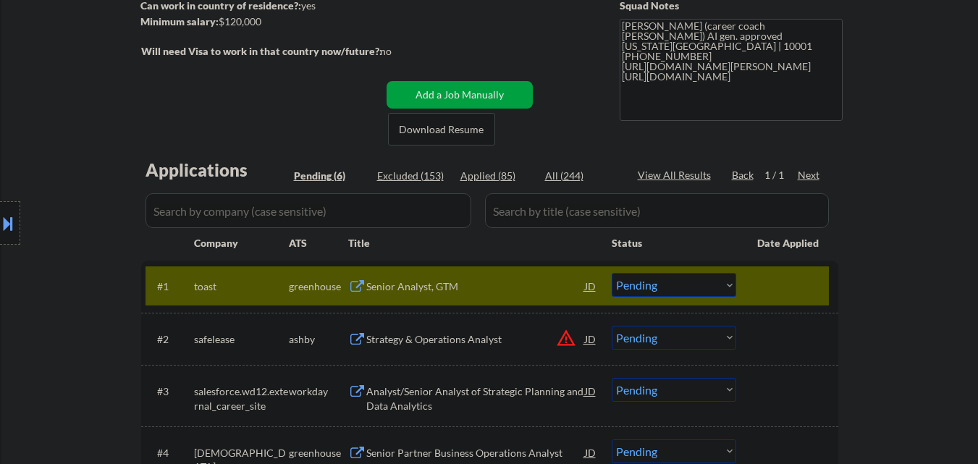
click at [666, 281] on select "Choose an option... Pending Applied Excluded (Questions) Excluded (Expired) Exc…" at bounding box center [673, 285] width 124 height 24
click at [611, 273] on select "Choose an option... Pending Applied Excluded (Questions) Excluded (Expired) Exc…" at bounding box center [673, 285] width 124 height 24
click at [884, 234] on div "← Return to /applysquad Mailslurp Inbox Job Search Builder Anisha Bhuiyan User …" at bounding box center [489, 248] width 976 height 814
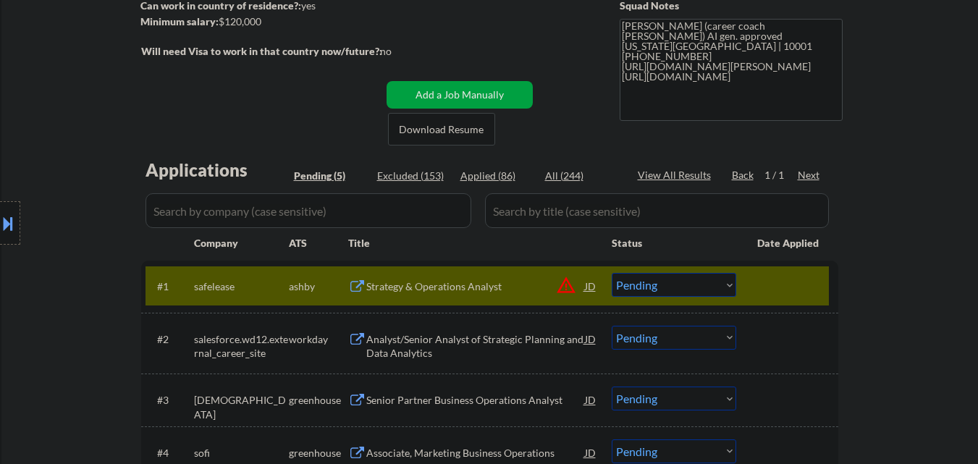
click at [567, 284] on button "warning_amber" at bounding box center [566, 285] width 20 height 20
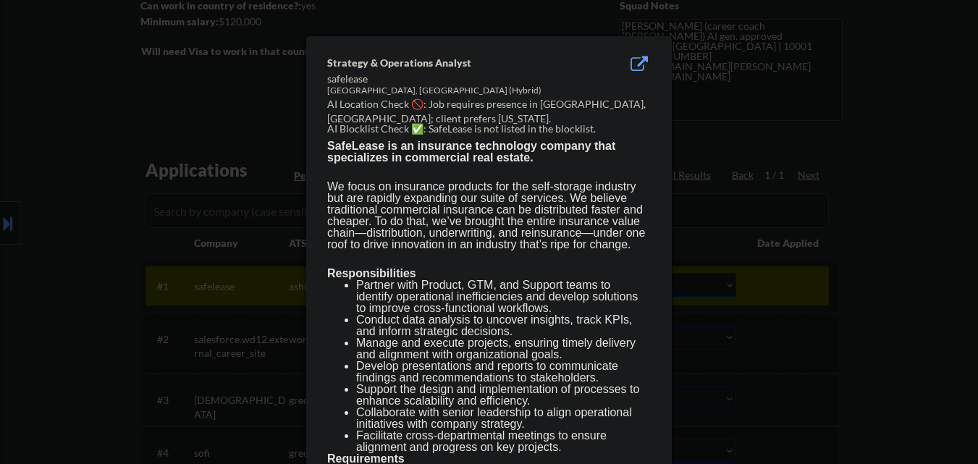
click at [854, 310] on div at bounding box center [489, 232] width 978 height 464
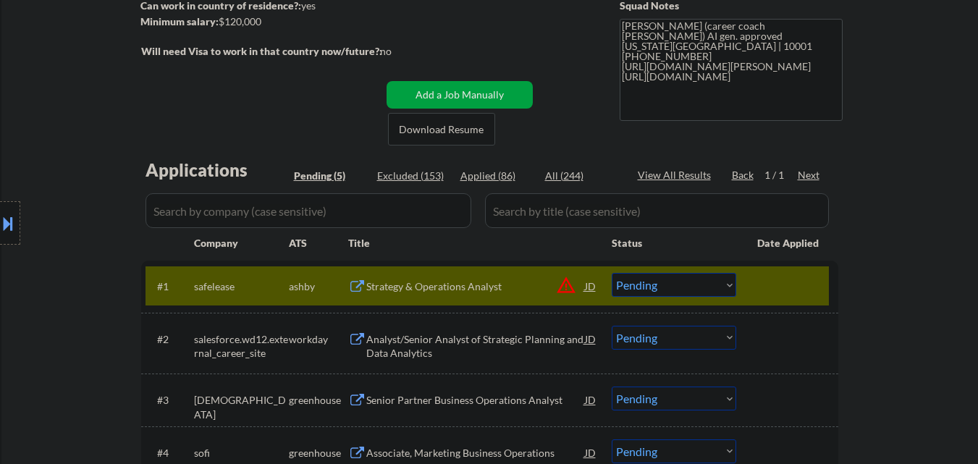
click at [0, 229] on button at bounding box center [8, 223] width 16 height 24
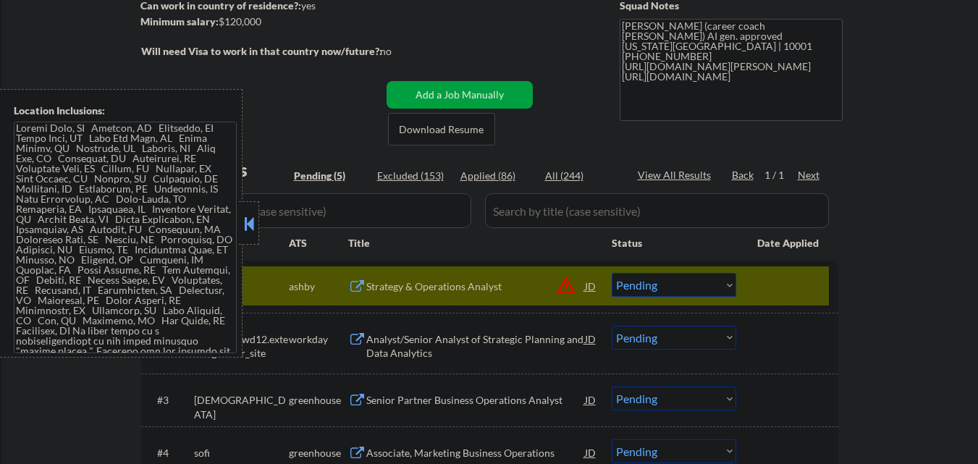
scroll to position [0, 0]
click at [252, 223] on button at bounding box center [249, 224] width 16 height 22
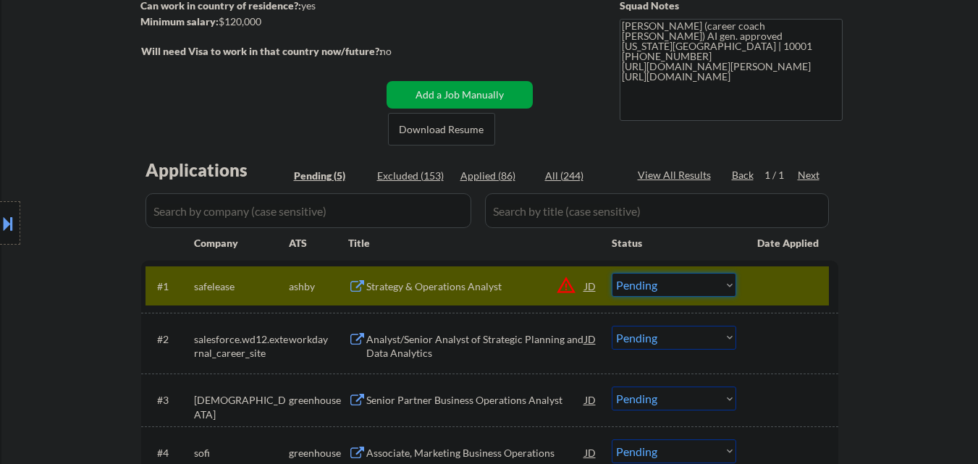
click at [699, 293] on select "Choose an option... Pending Applied Excluded (Questions) Excluded (Expired) Exc…" at bounding box center [673, 285] width 124 height 24
click at [611, 273] on select "Choose an option... Pending Applied Excluded (Questions) Excluded (Expired) Exc…" at bounding box center [673, 285] width 124 height 24
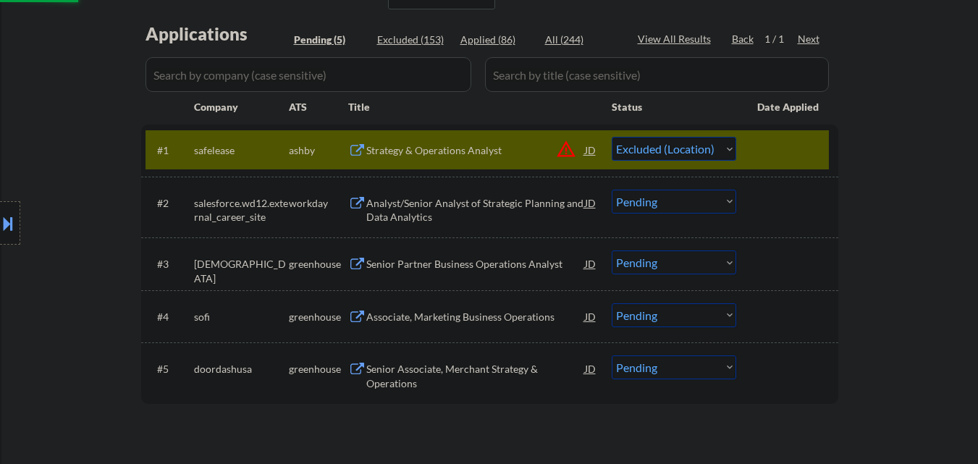
scroll to position [362, 0]
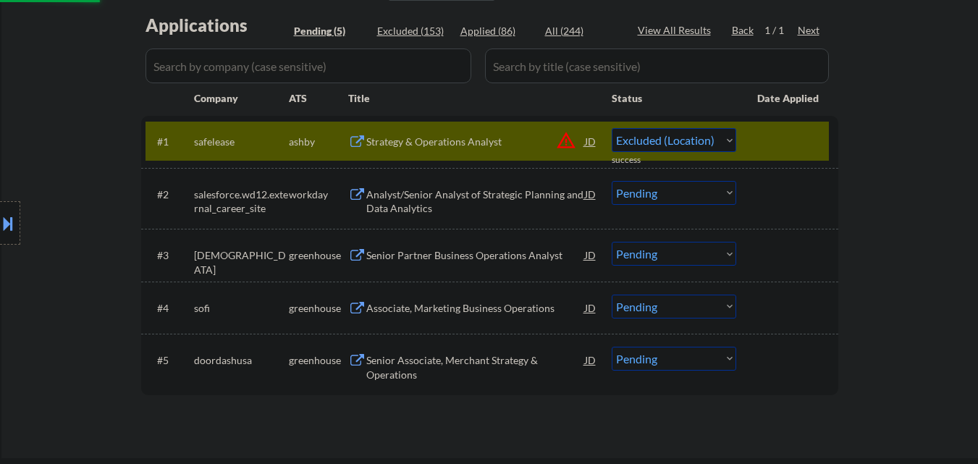
click at [797, 140] on div at bounding box center [789, 141] width 64 height 26
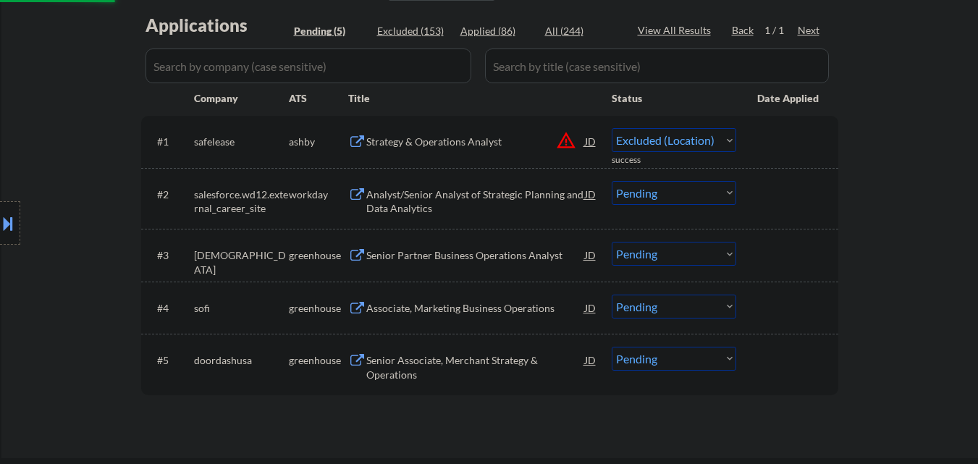
select select ""pending""
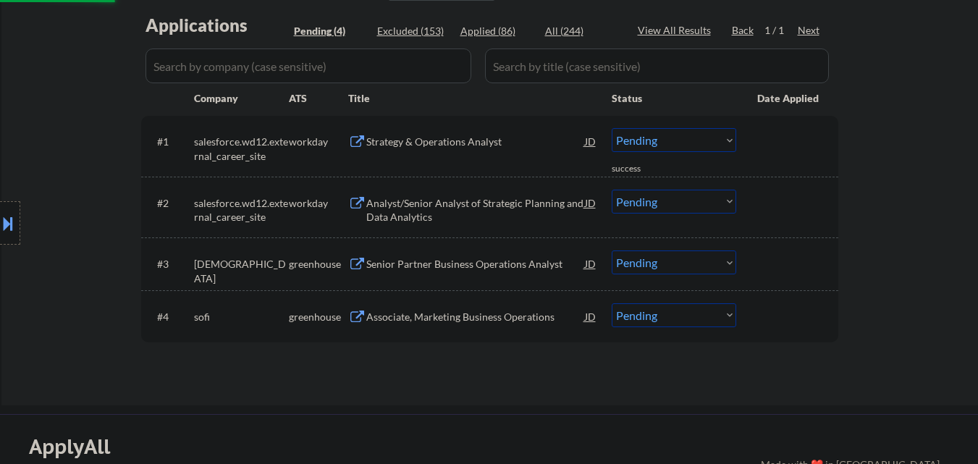
click at [491, 250] on div "Senior Partner Business Operations Analyst" at bounding box center [475, 263] width 219 height 26
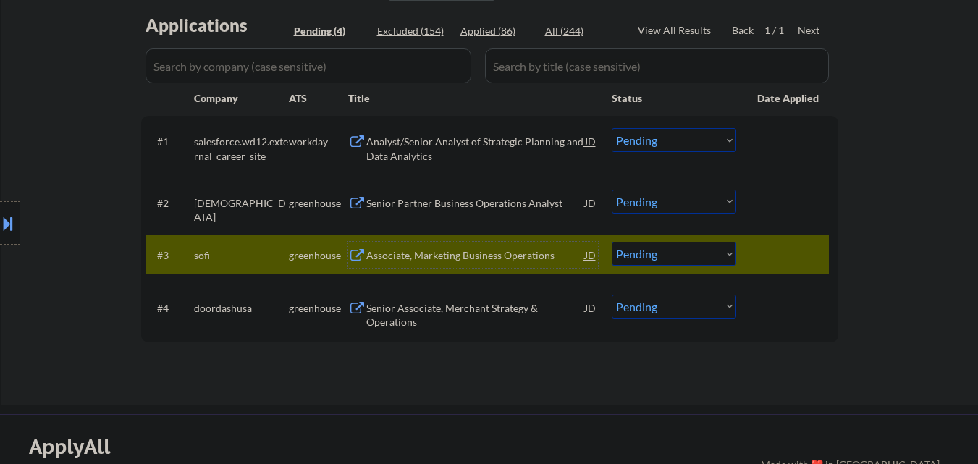
drag, startPoint x: 787, startPoint y: 253, endPoint x: 774, endPoint y: 252, distance: 13.0
click at [786, 252] on div at bounding box center [789, 255] width 64 height 26
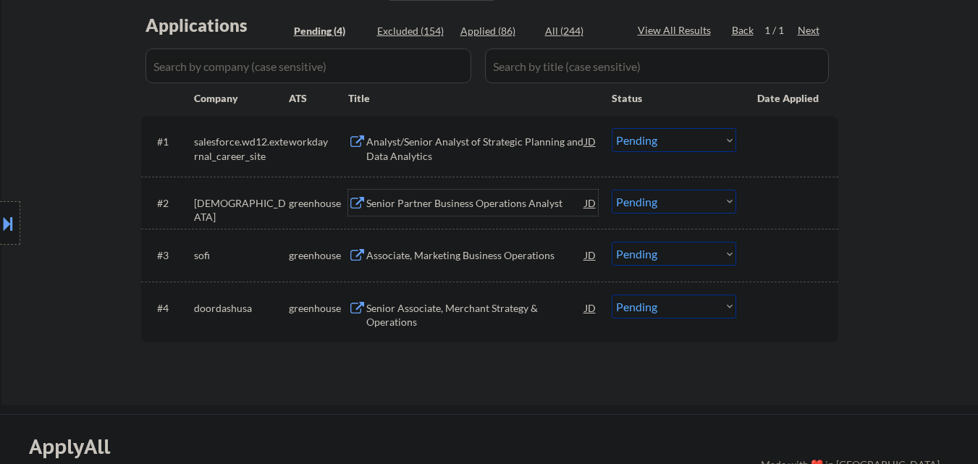
click at [480, 208] on div "Senior Partner Business Operations Analyst" at bounding box center [475, 203] width 219 height 14
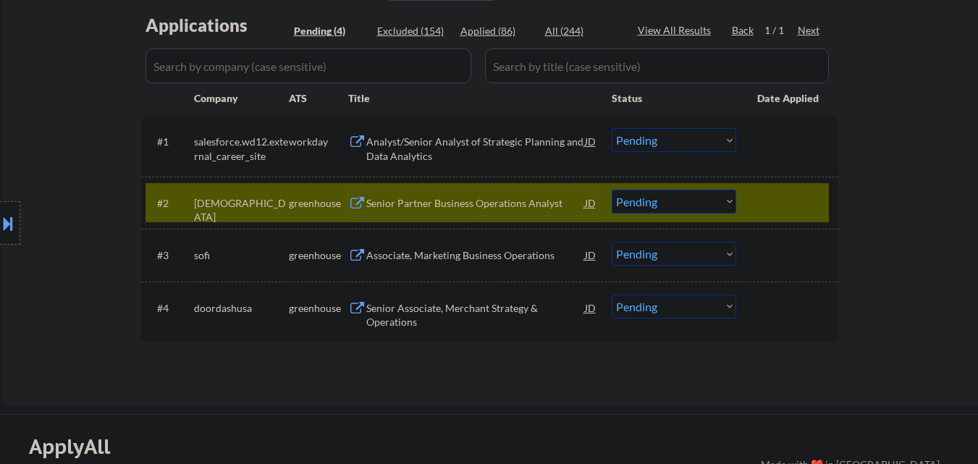
click at [673, 196] on select "Choose an option... Pending Applied Excluded (Questions) Excluded (Expired) Exc…" at bounding box center [673, 202] width 124 height 24
click at [611, 190] on select "Choose an option... Pending Applied Excluded (Questions) Excluded (Expired) Exc…" at bounding box center [673, 202] width 124 height 24
click at [782, 204] on div at bounding box center [789, 203] width 64 height 26
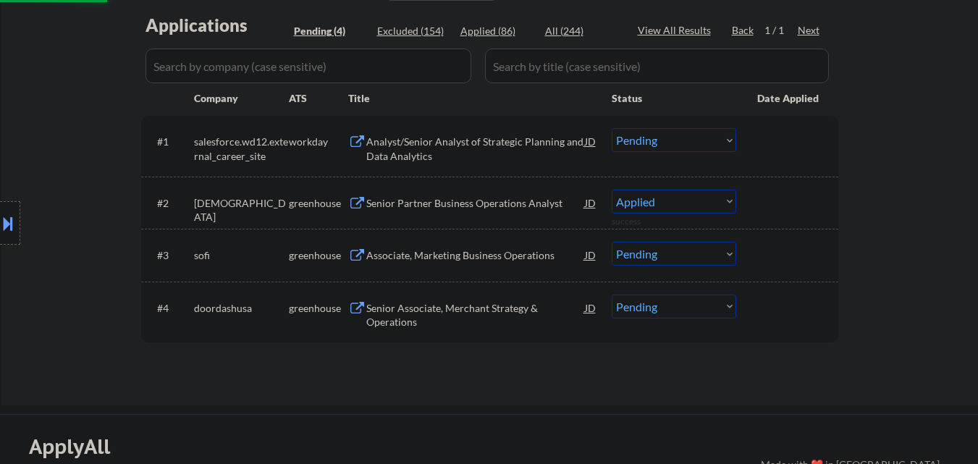
select select ""pending""
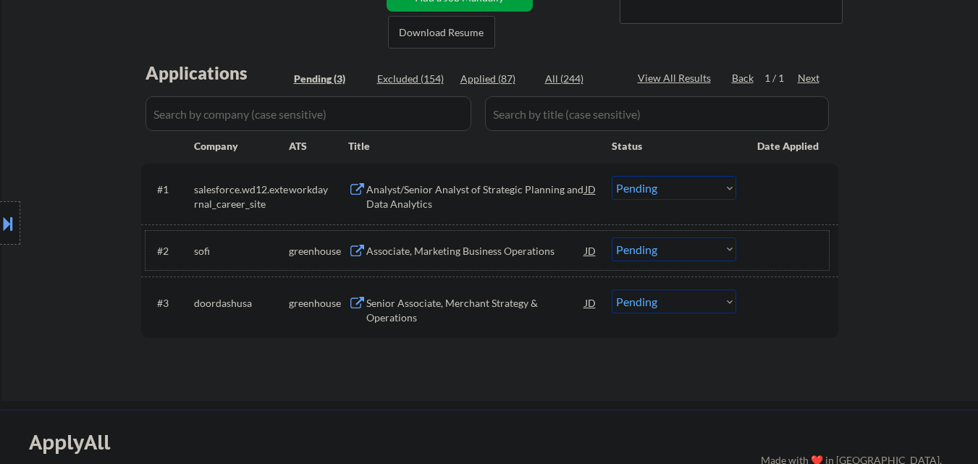
scroll to position [289, 0]
